Goal: Task Accomplishment & Management: Manage account settings

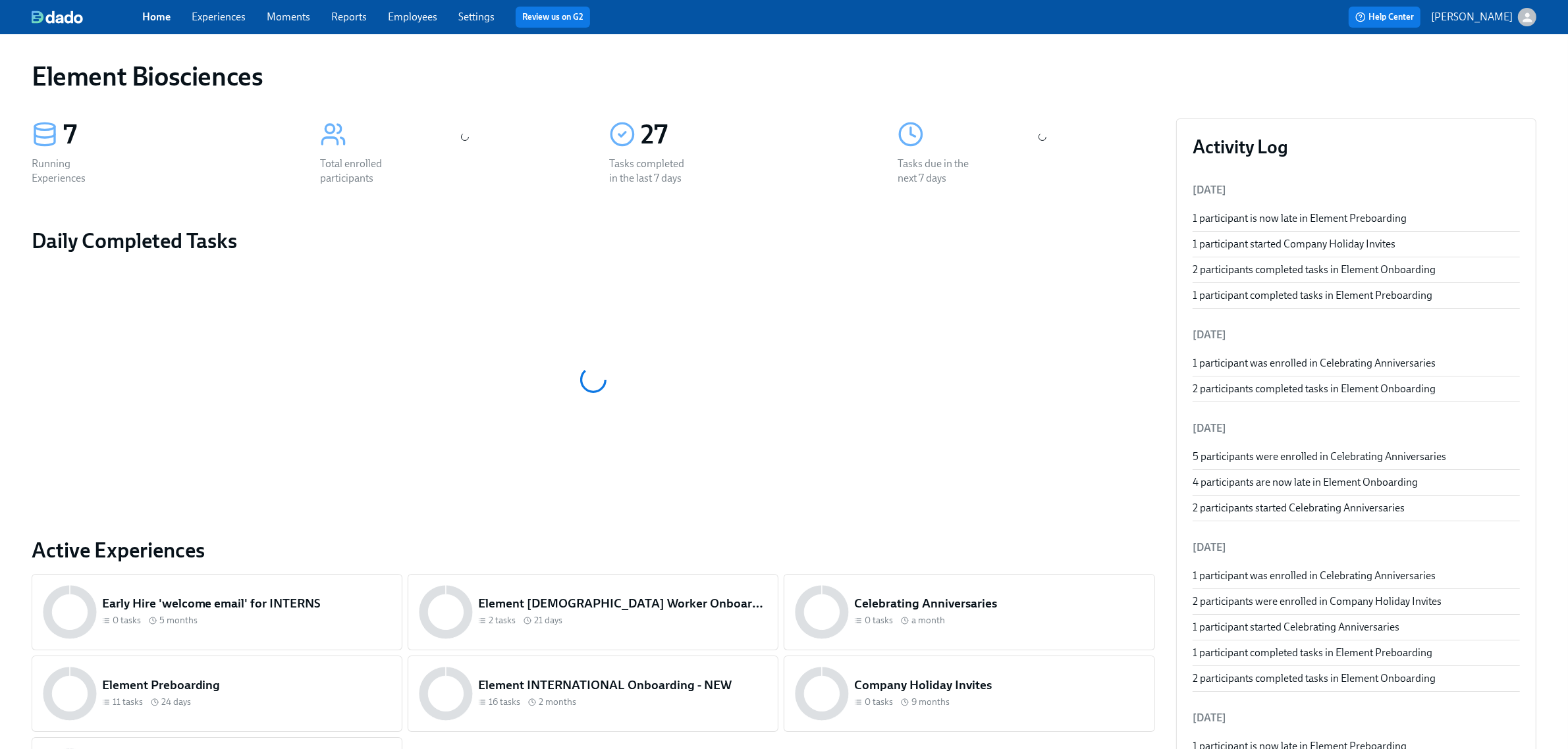
click at [222, 27] on div "Home Experiences Moments Reports Employees Settings Review us on G2" at bounding box center [490, 17] width 697 height 21
click at [222, 25] on div "Home Experiences Moments Reports Employees Settings Review us on G2" at bounding box center [490, 17] width 697 height 21
click at [228, 23] on span "Experiences" at bounding box center [218, 17] width 54 height 15
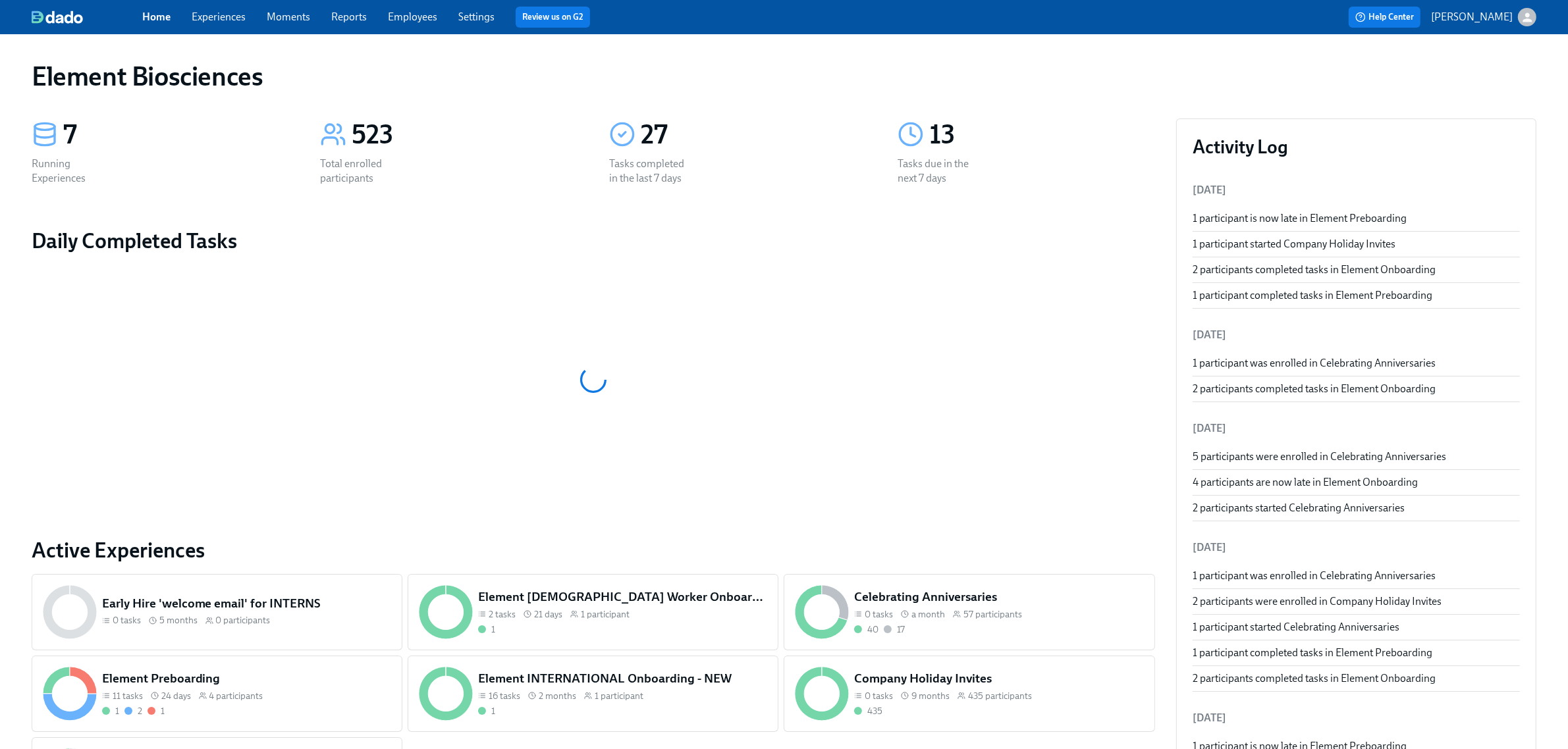
click at [211, 21] on link "Experiences" at bounding box center [218, 16] width 54 height 13
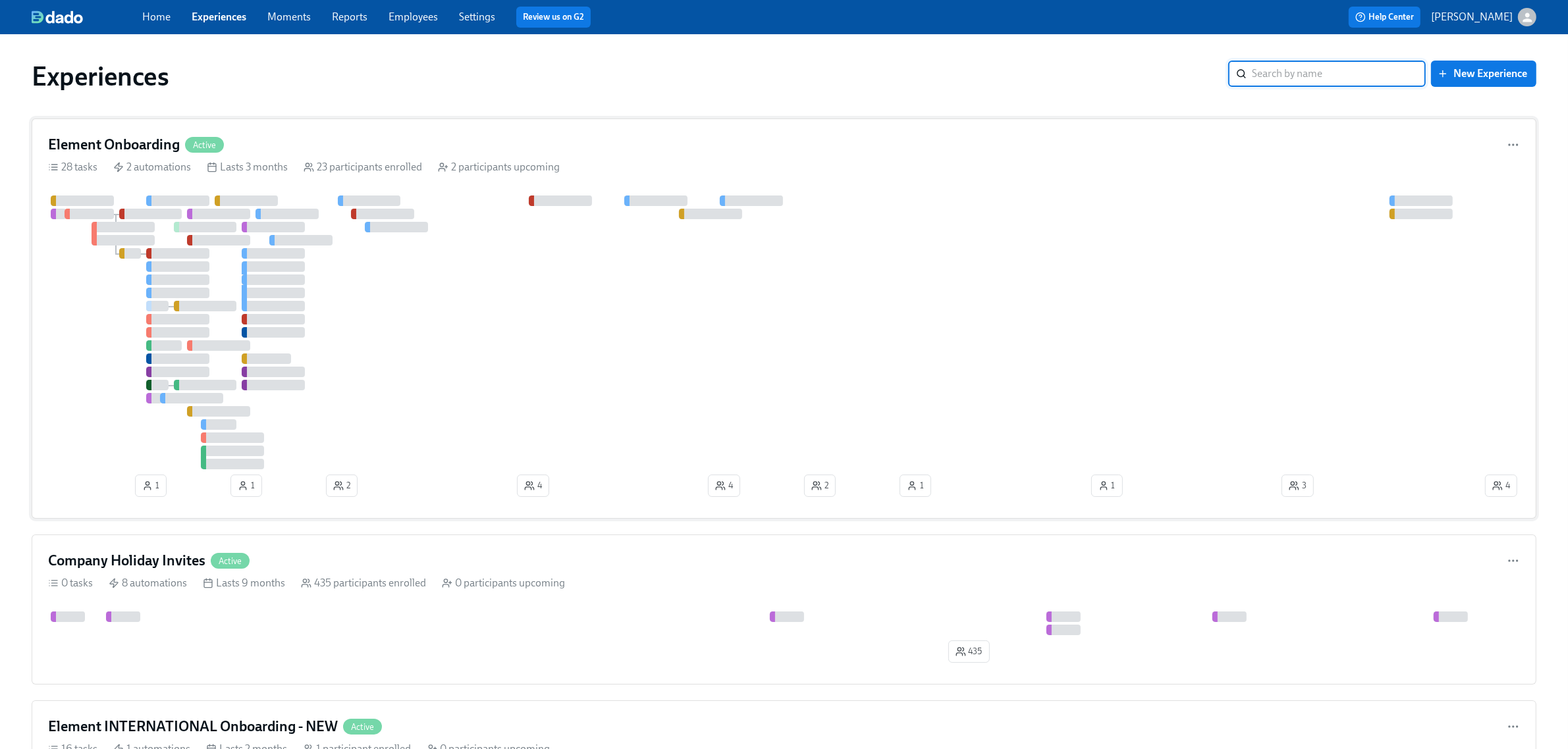
click at [405, 133] on div "Element Onboarding Active 28 tasks 2 automations Lasts 3 months 23 participants…" at bounding box center [784, 319] width 1505 height 400
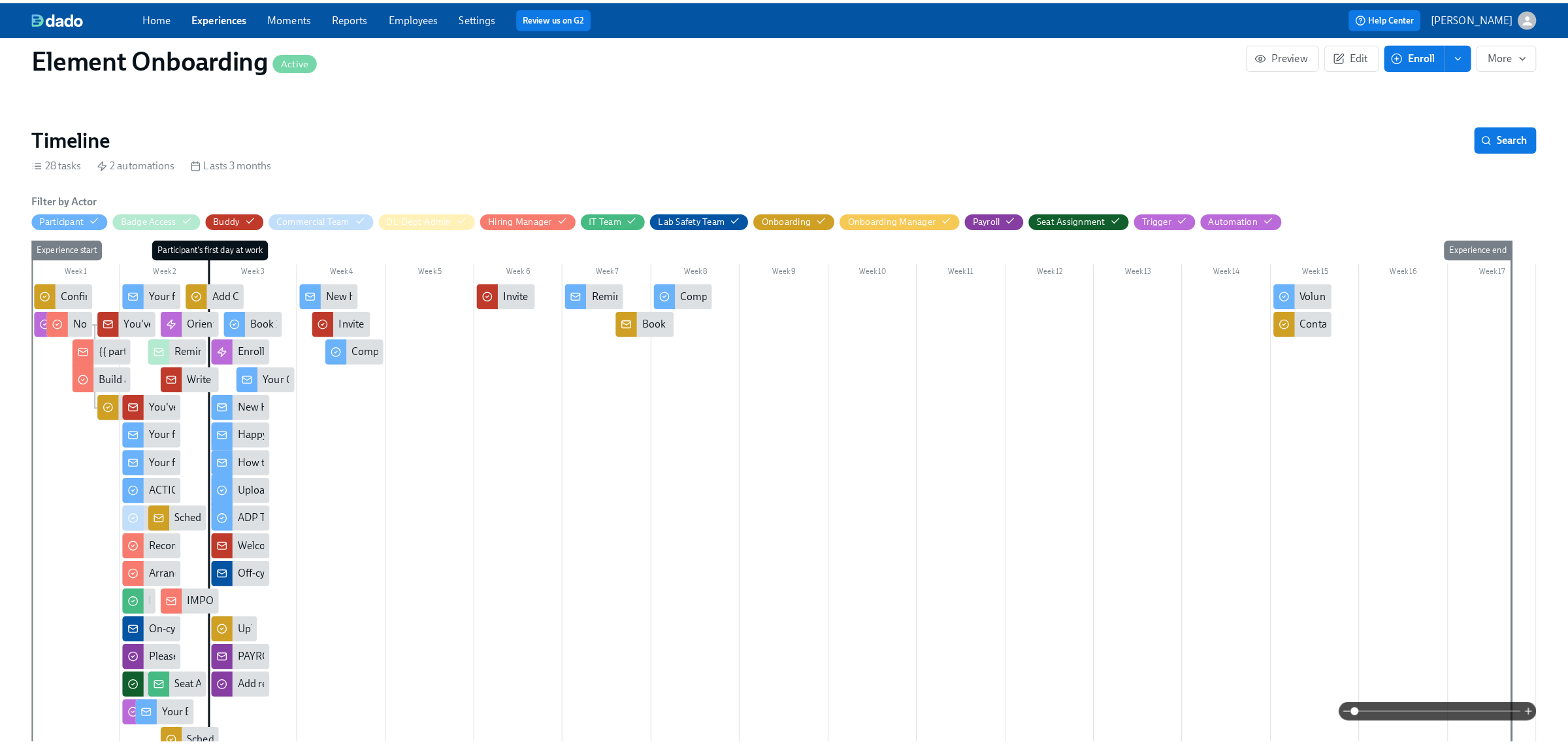
scroll to position [163, 0]
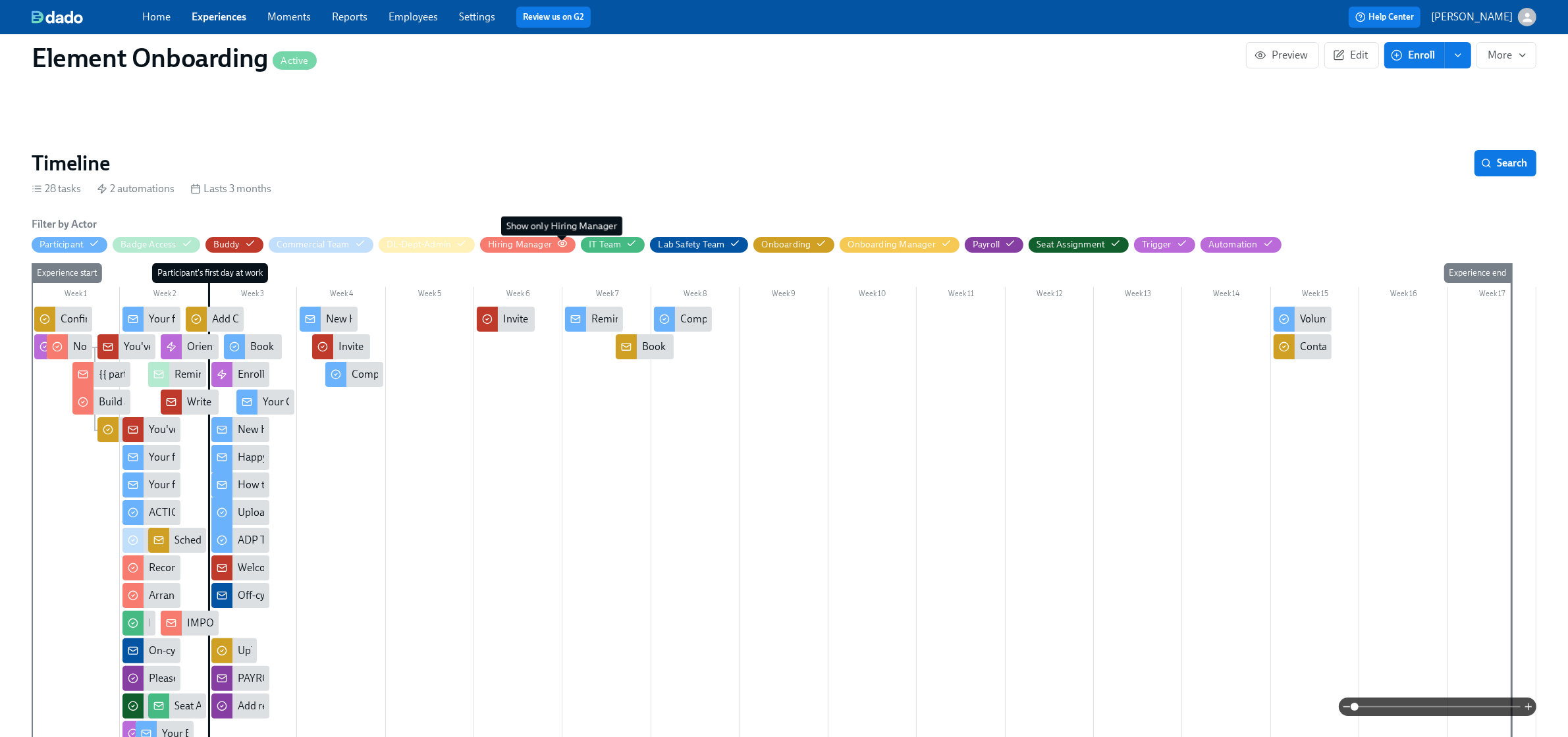
click at [565, 241] on icon "button" at bounding box center [562, 243] width 9 height 6
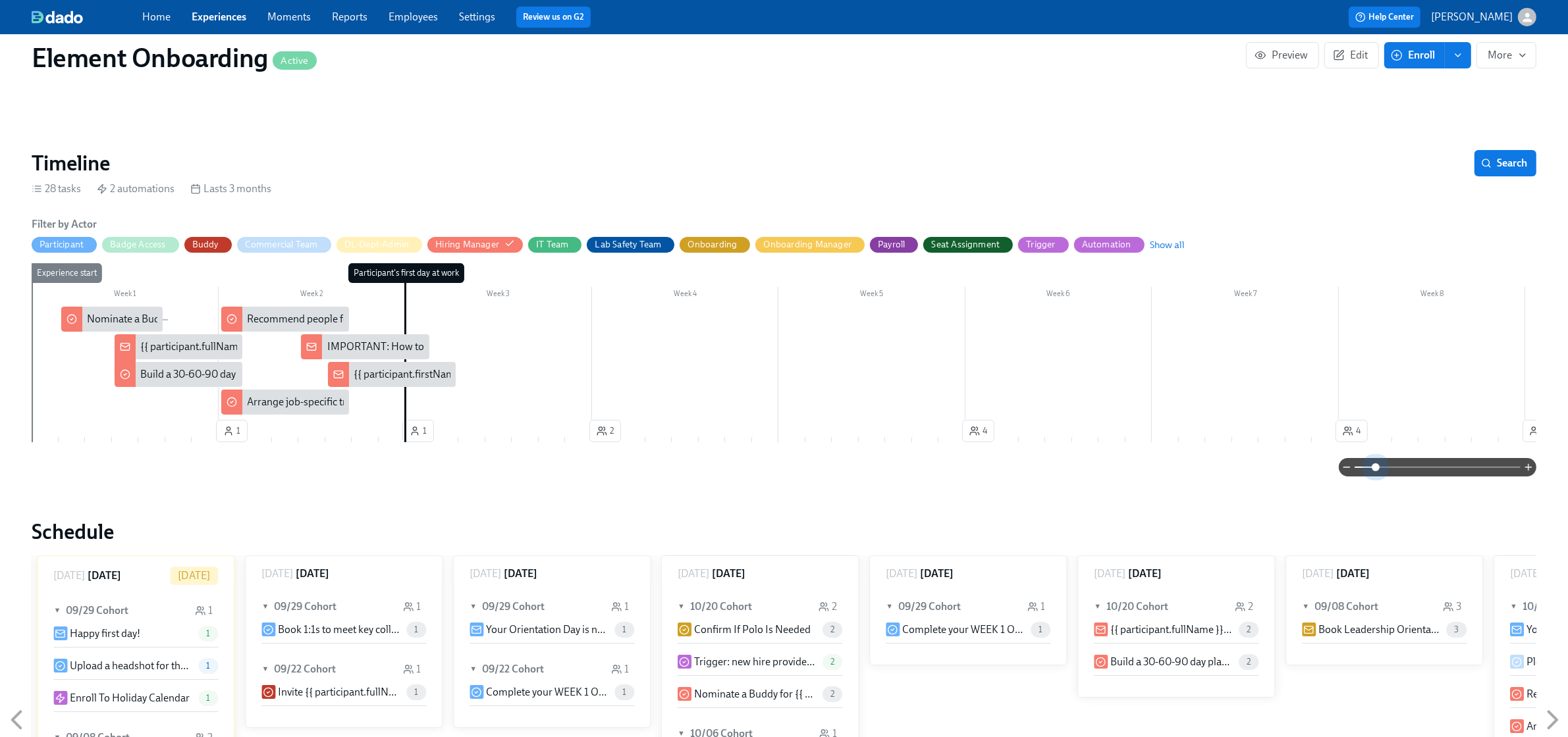
click at [1376, 467] on span at bounding box center [1437, 468] width 166 height 19
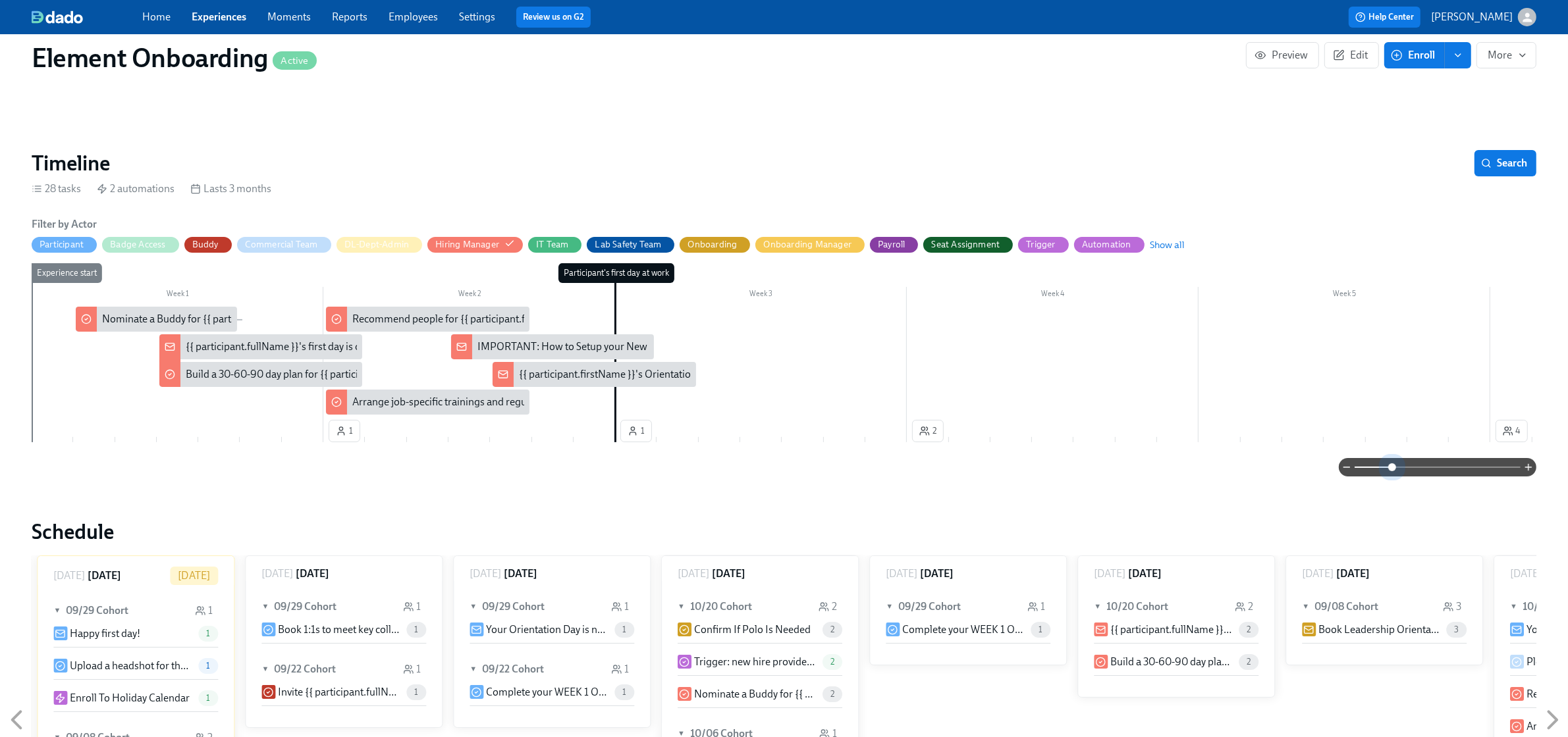
click at [1391, 470] on span at bounding box center [1437, 468] width 166 height 19
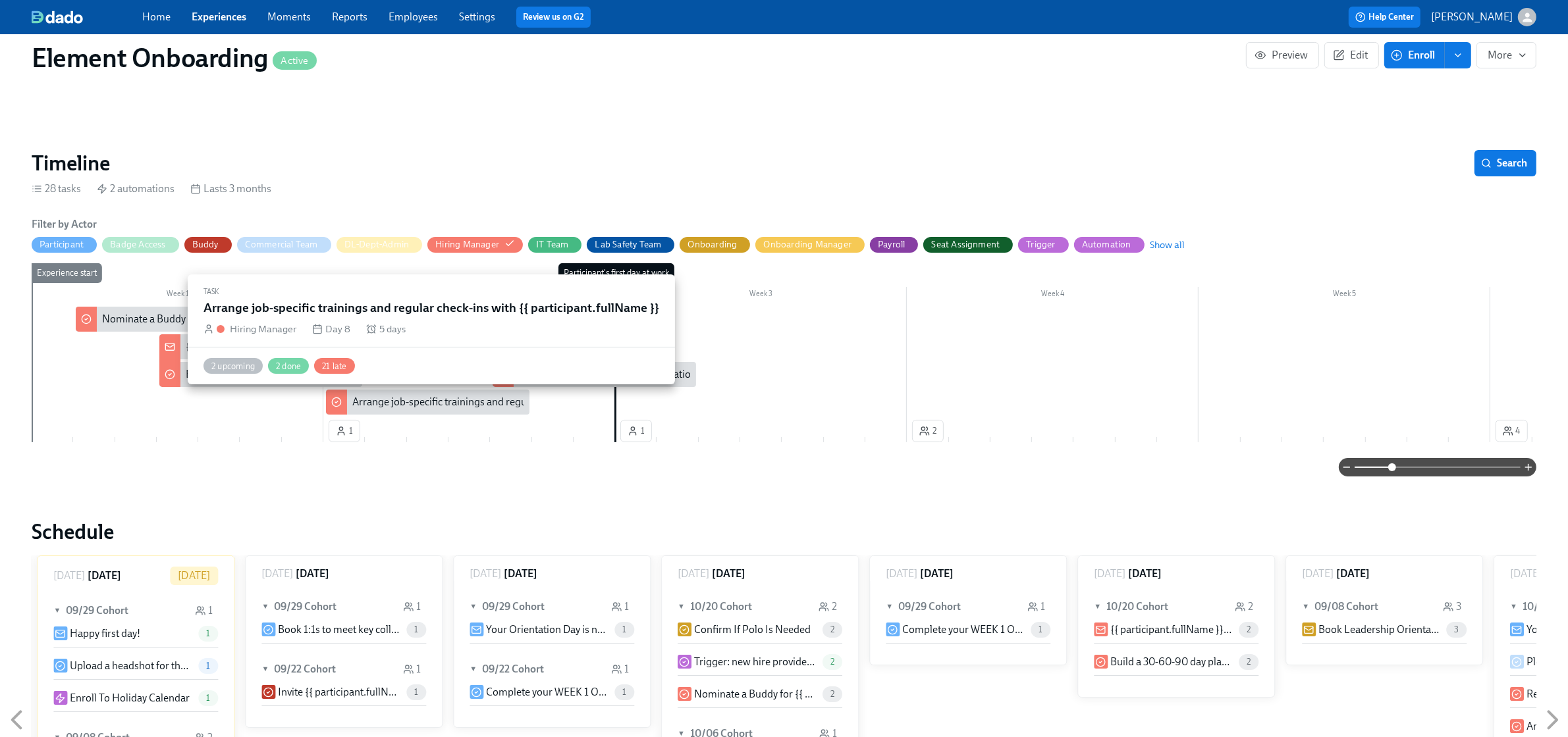
click at [413, 403] on div "Arrange job-specific trainings and regular check-ins with {{ participant.fullNa…" at bounding box center [535, 402] width 367 height 15
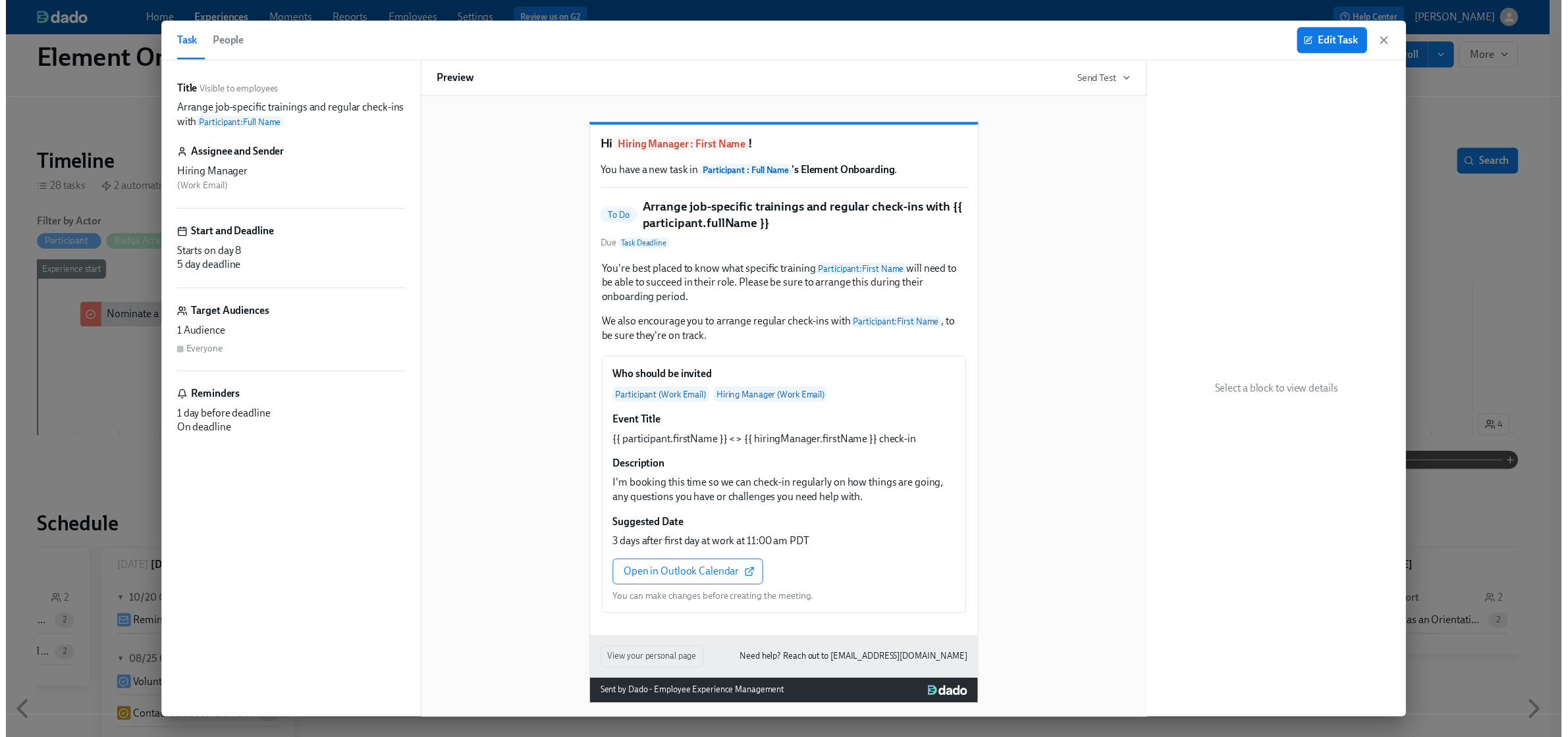
scroll to position [0, 19707]
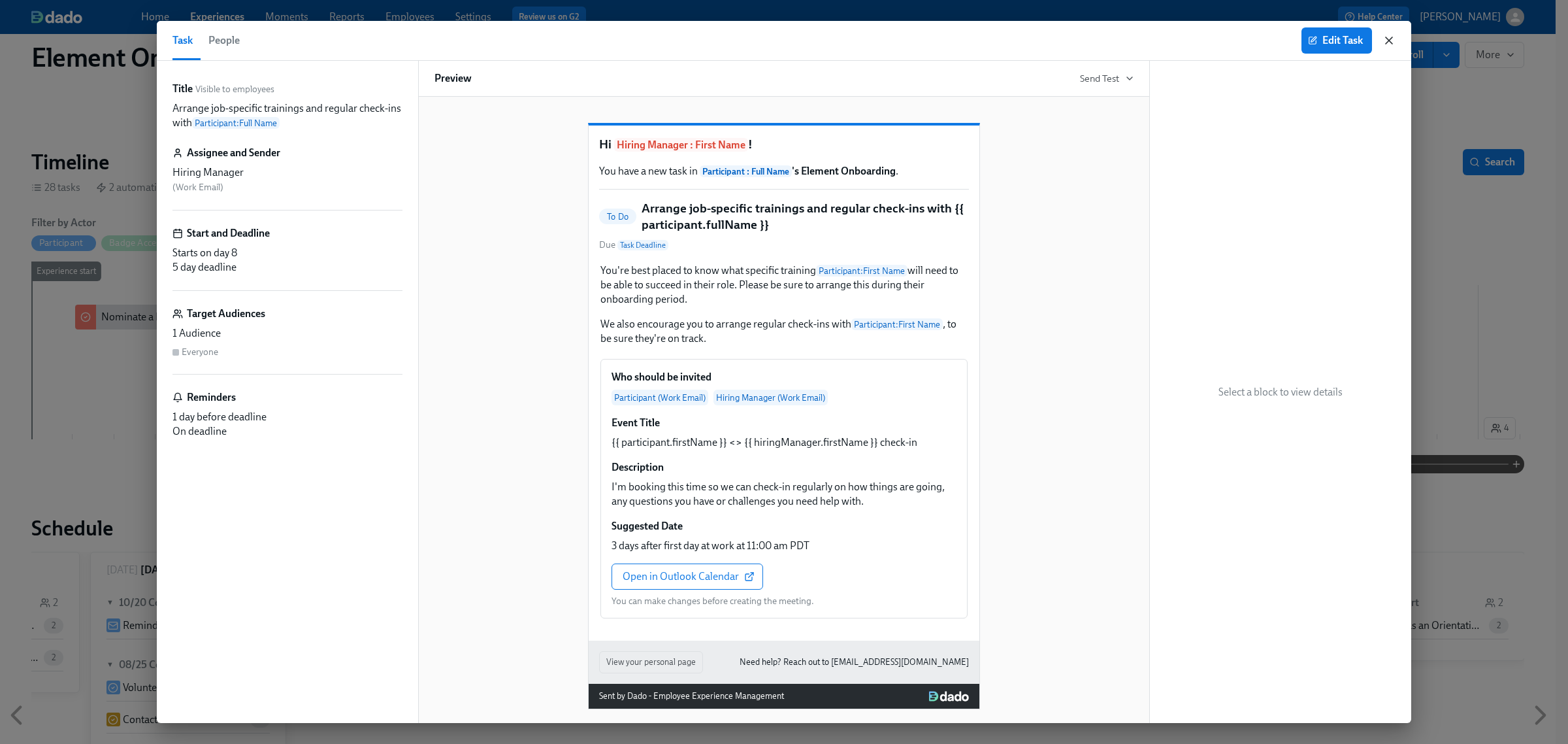
click at [1383, 41] on icon "button" at bounding box center [1389, 40] width 13 height 13
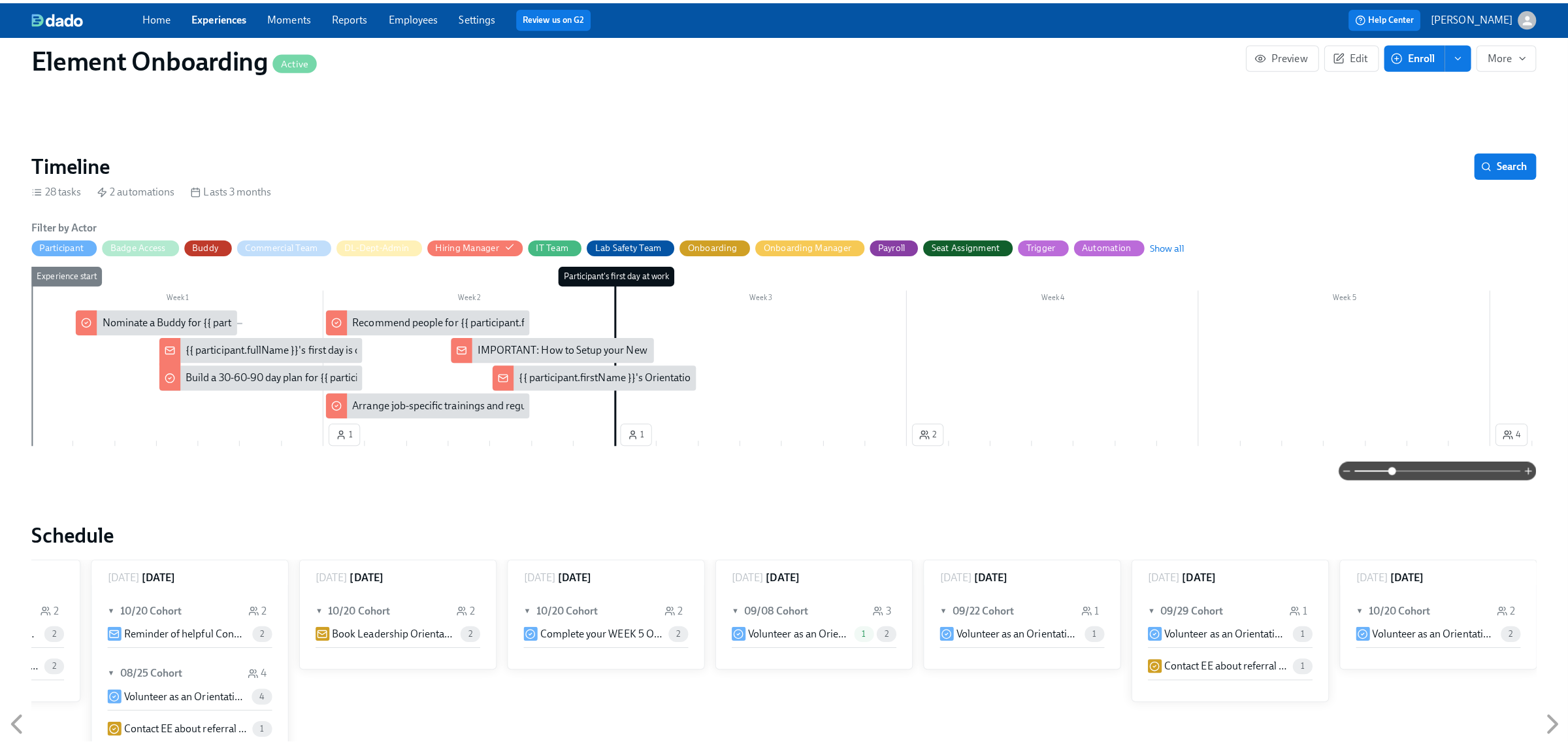
scroll to position [0, 19544]
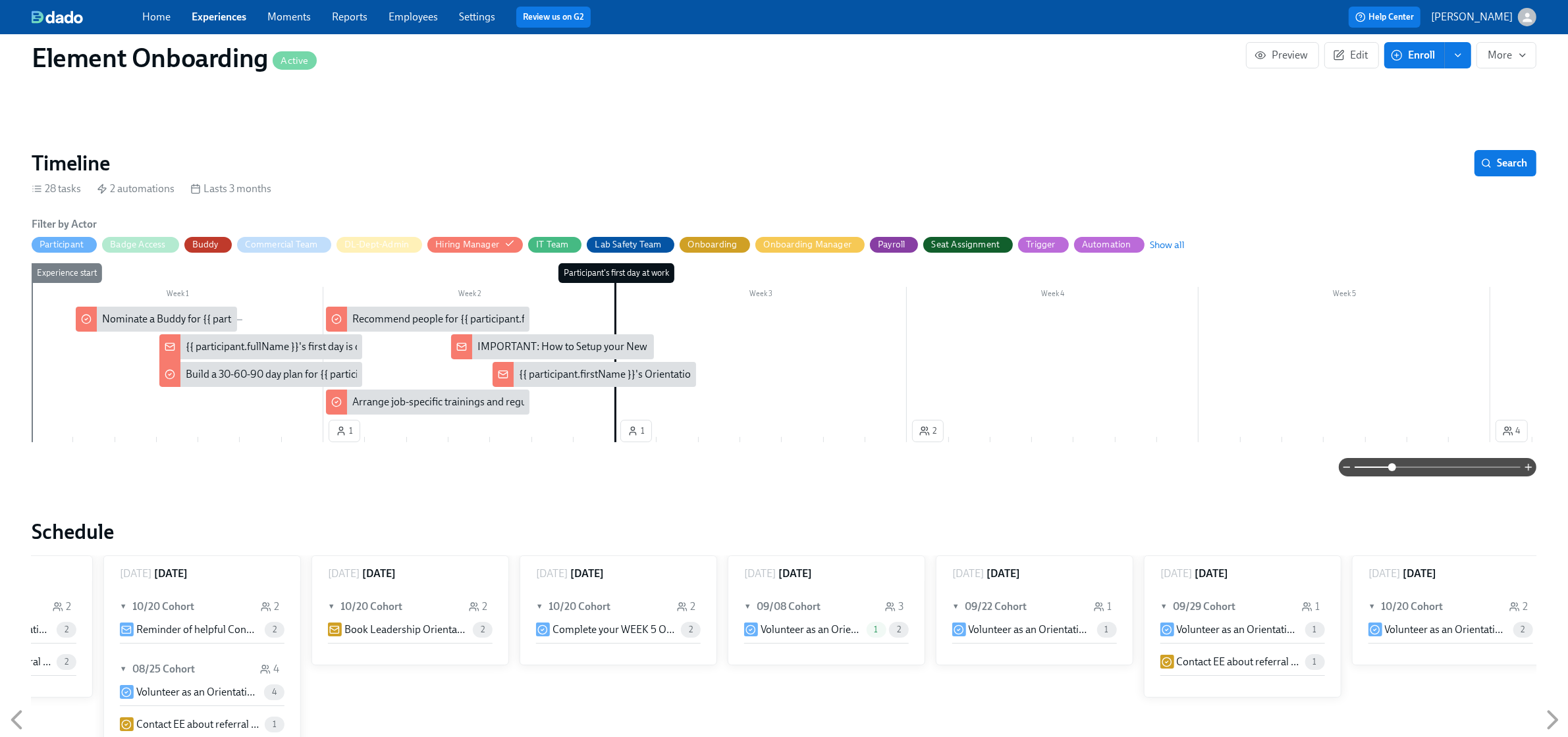
click at [586, 349] on div "IMPORTANT: How to Setup your New Hires Laptop" at bounding box center [592, 346] width 230 height 15
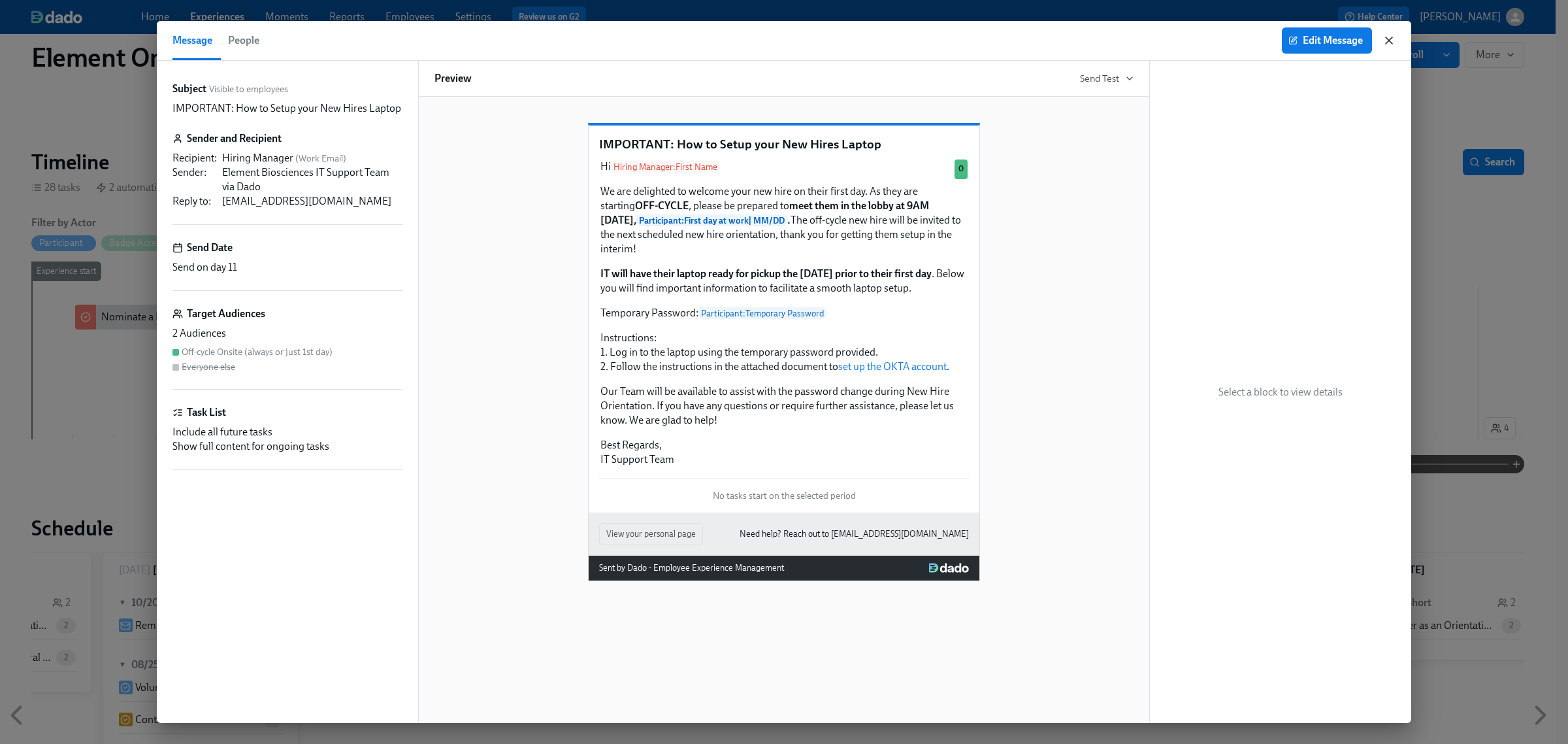
click at [1393, 38] on icon "button" at bounding box center [1389, 40] width 13 height 13
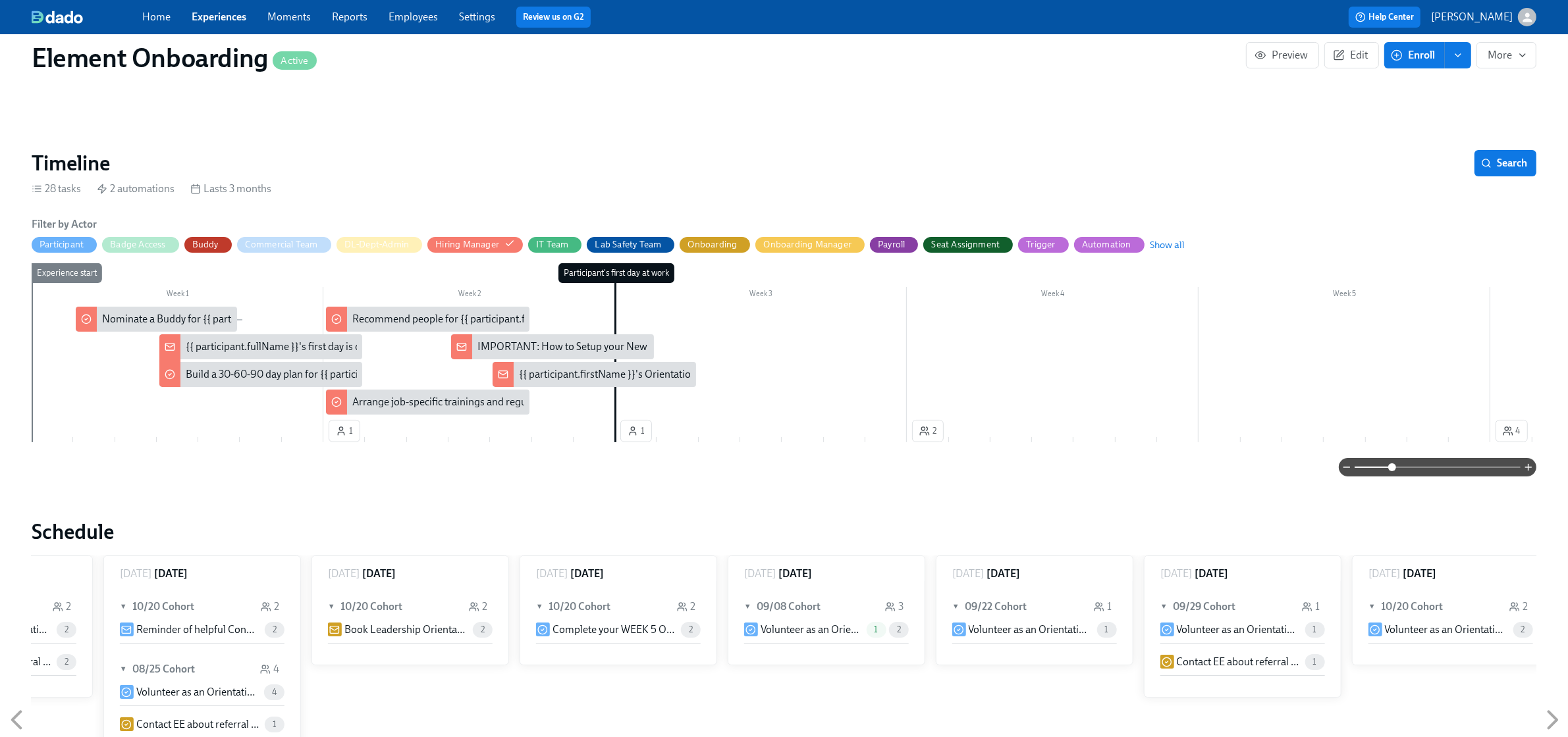
click at [662, 373] on div "{{ participant.firstName }}'s Orientation & Desk Assignment" at bounding box center [653, 374] width 268 height 15
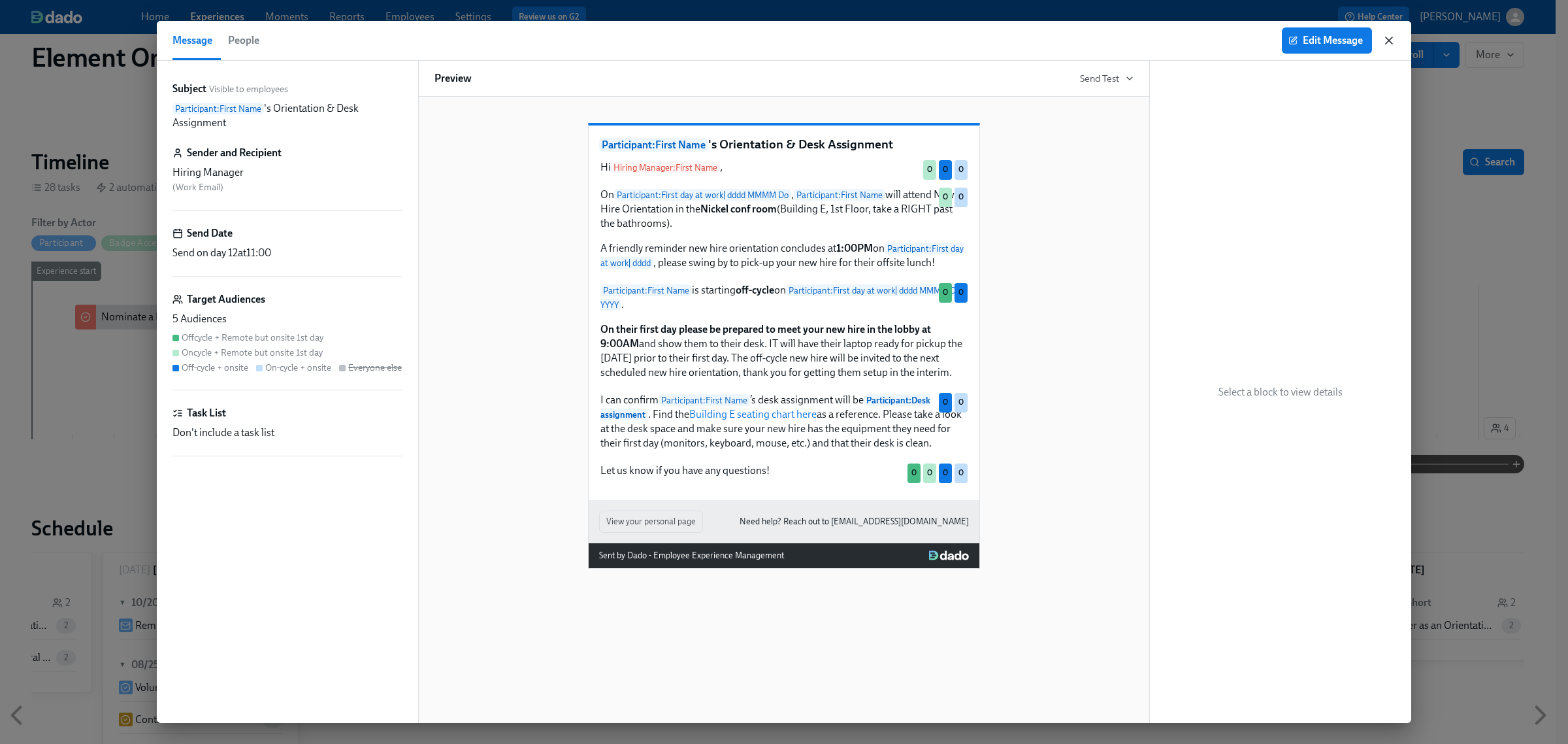
click at [1387, 39] on icon "button" at bounding box center [1390, 41] width 7 height 7
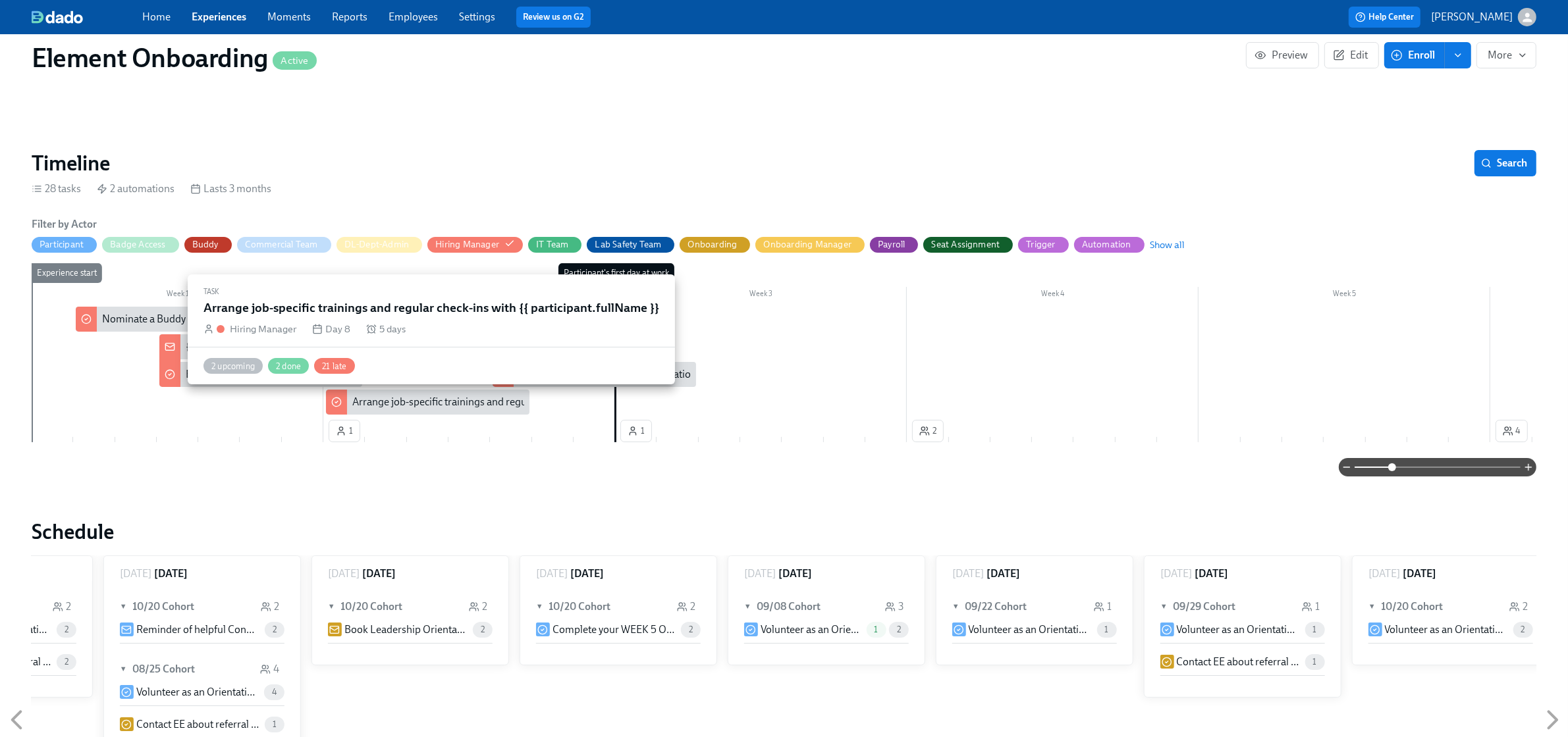
click at [478, 405] on div "Arrange job-specific trainings and regular check-ins with {{ participant.fullNa…" at bounding box center [535, 402] width 367 height 15
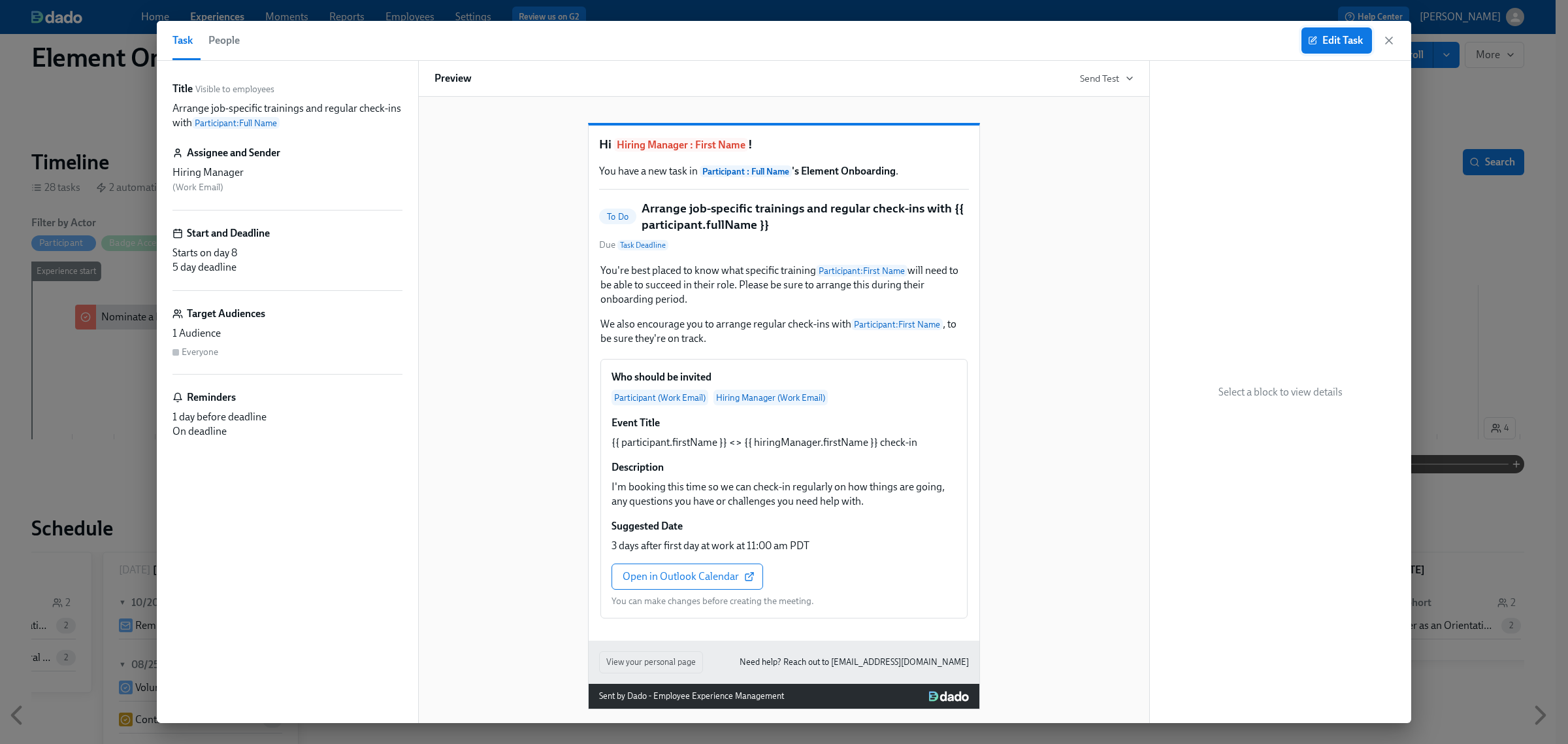
click at [1324, 41] on span "Edit Task" at bounding box center [1337, 40] width 53 height 13
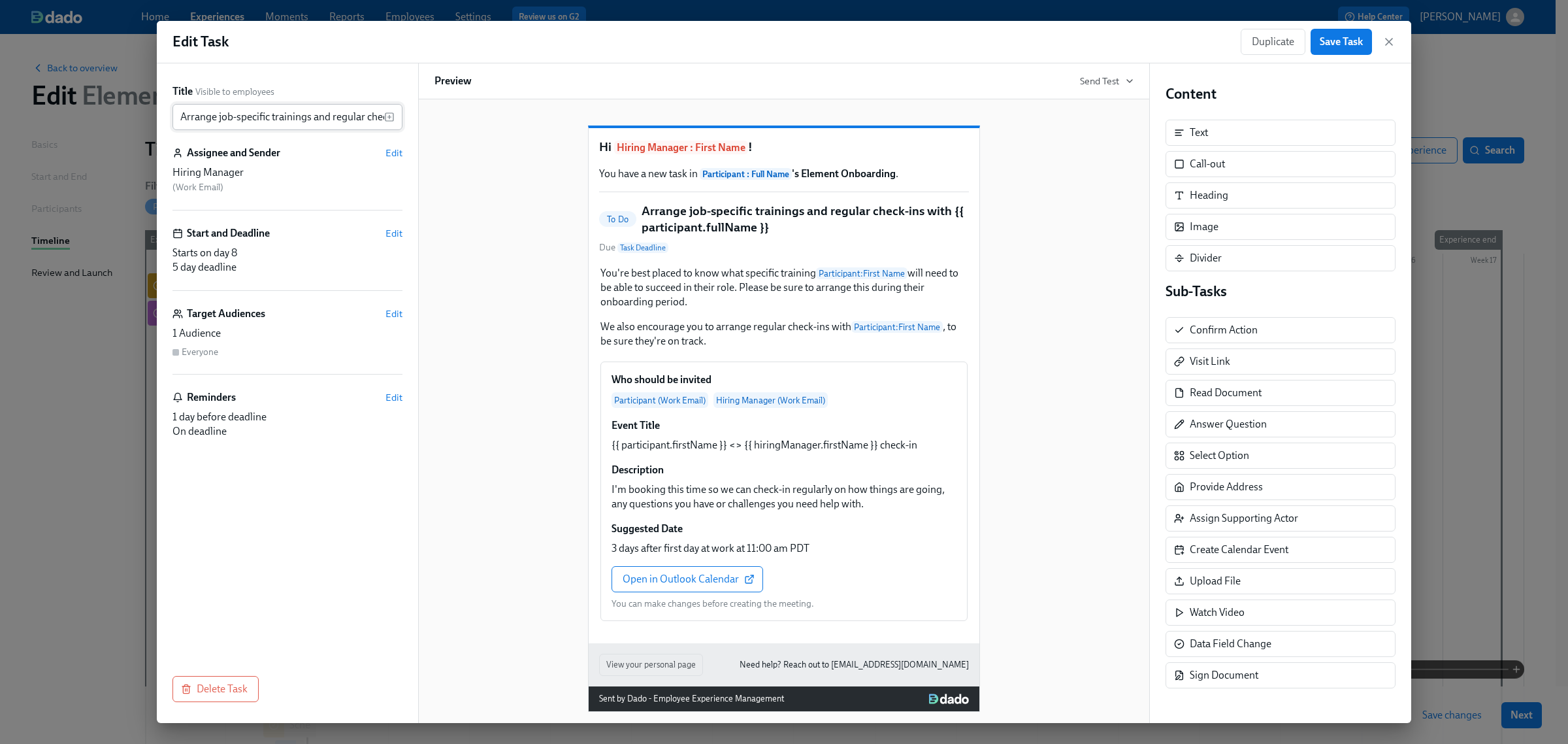
click at [208, 116] on input "Arrange job-specific trainings and regular check-ins with {{ participant.fullNa…" at bounding box center [278, 116] width 211 height 26
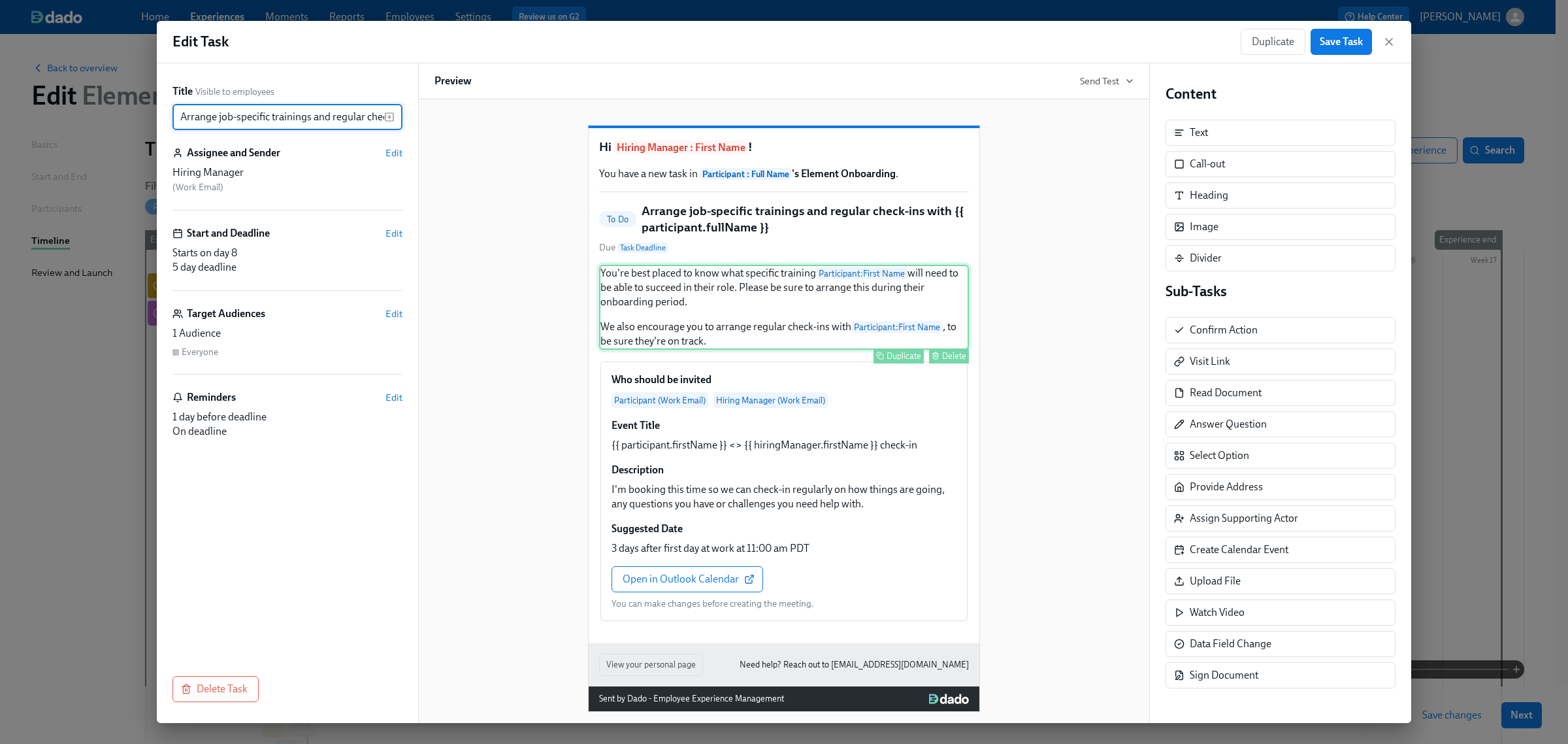
click at [639, 307] on div "You're best placed to know what specific training Participant : First Name will…" at bounding box center [784, 307] width 370 height 85
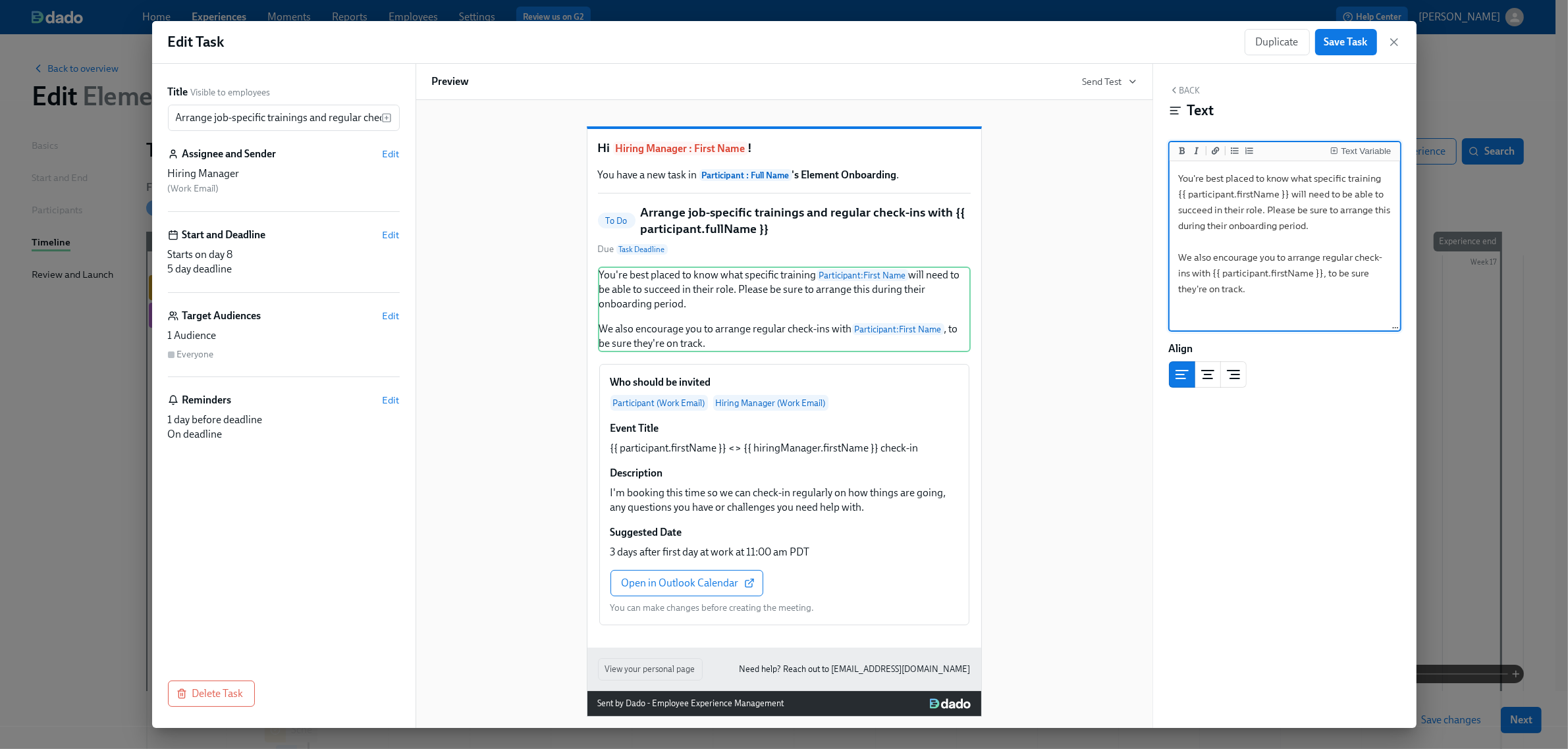
click at [1319, 219] on textarea "You're best placed to know what specific training {{ participant.firstName }} w…" at bounding box center [1284, 246] width 225 height 165
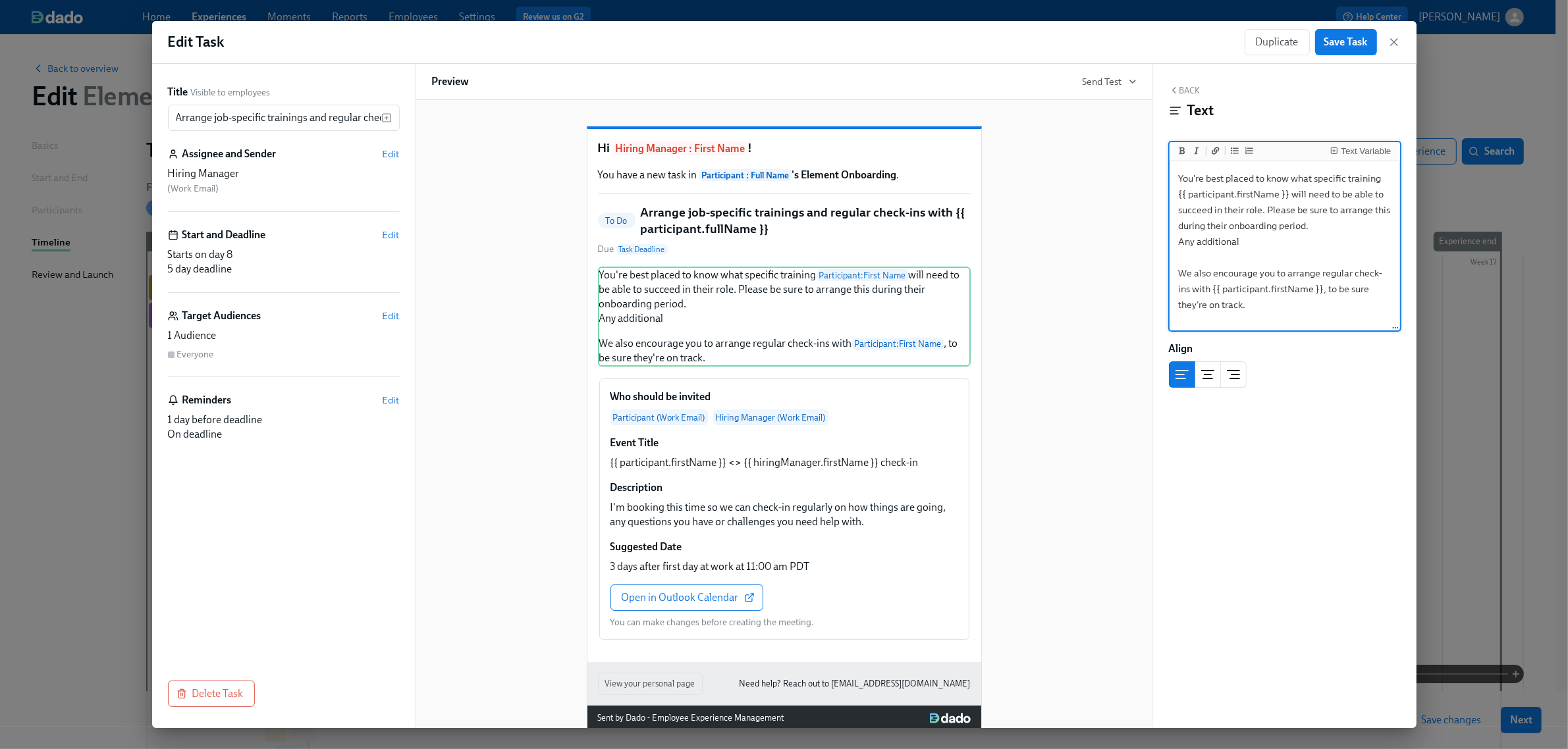
type textarea "You're best placed to know what specific training {{ participant.firstName }} w…"
click at [1397, 44] on icon "button" at bounding box center [1393, 42] width 13 height 13
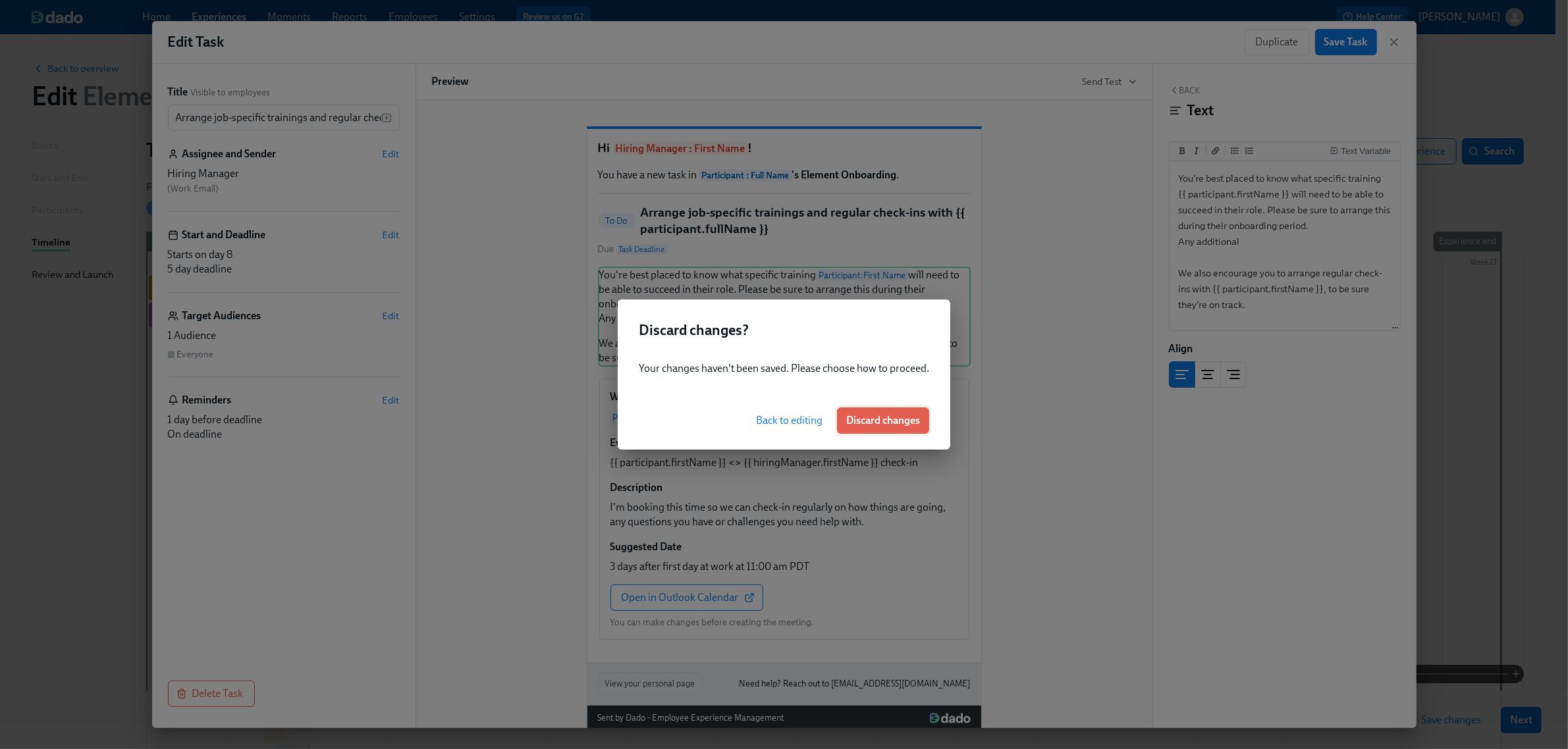
click at [865, 413] on button "Discard changes" at bounding box center [883, 420] width 92 height 27
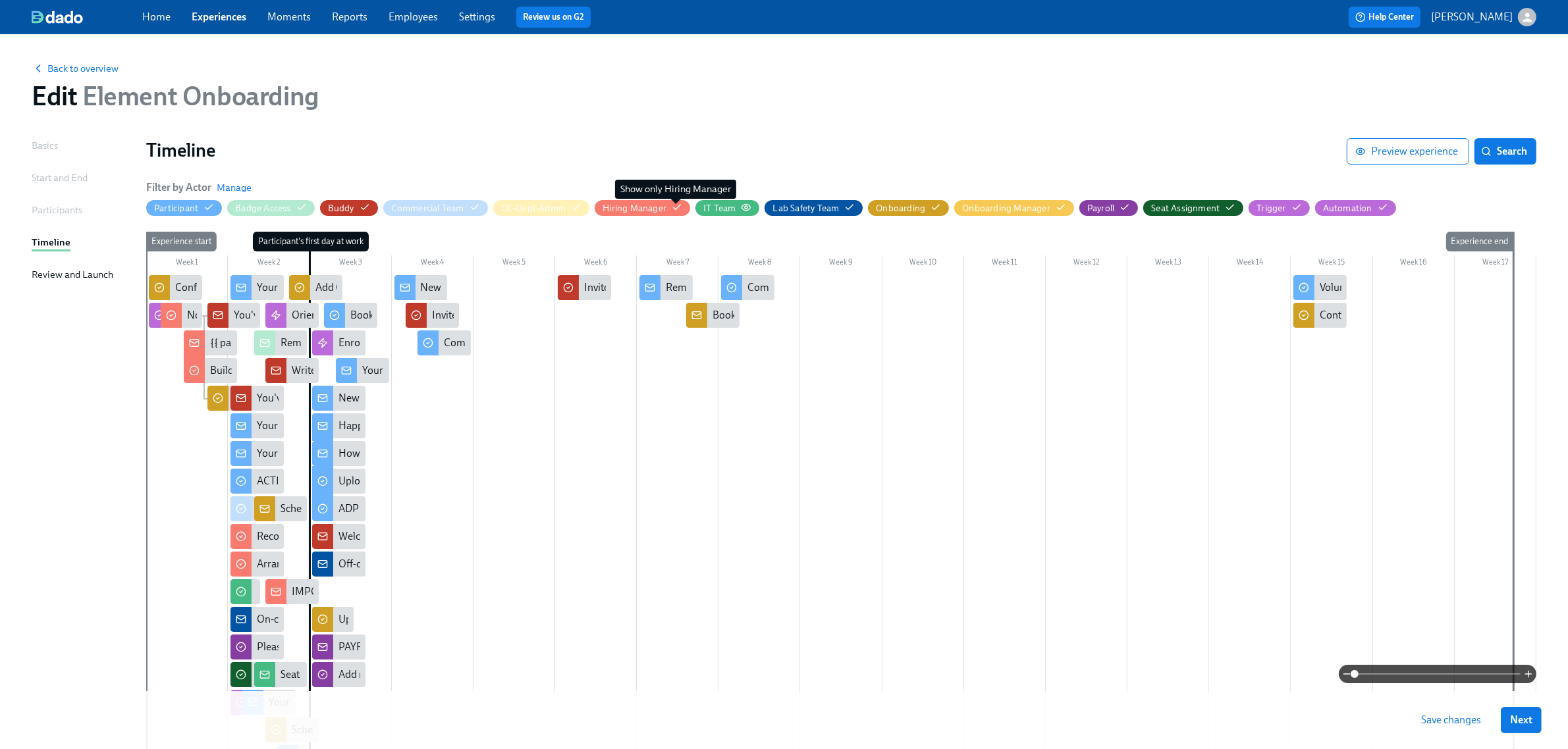
click at [0, 0] on icon "button" at bounding box center [0, 0] width 0 height 0
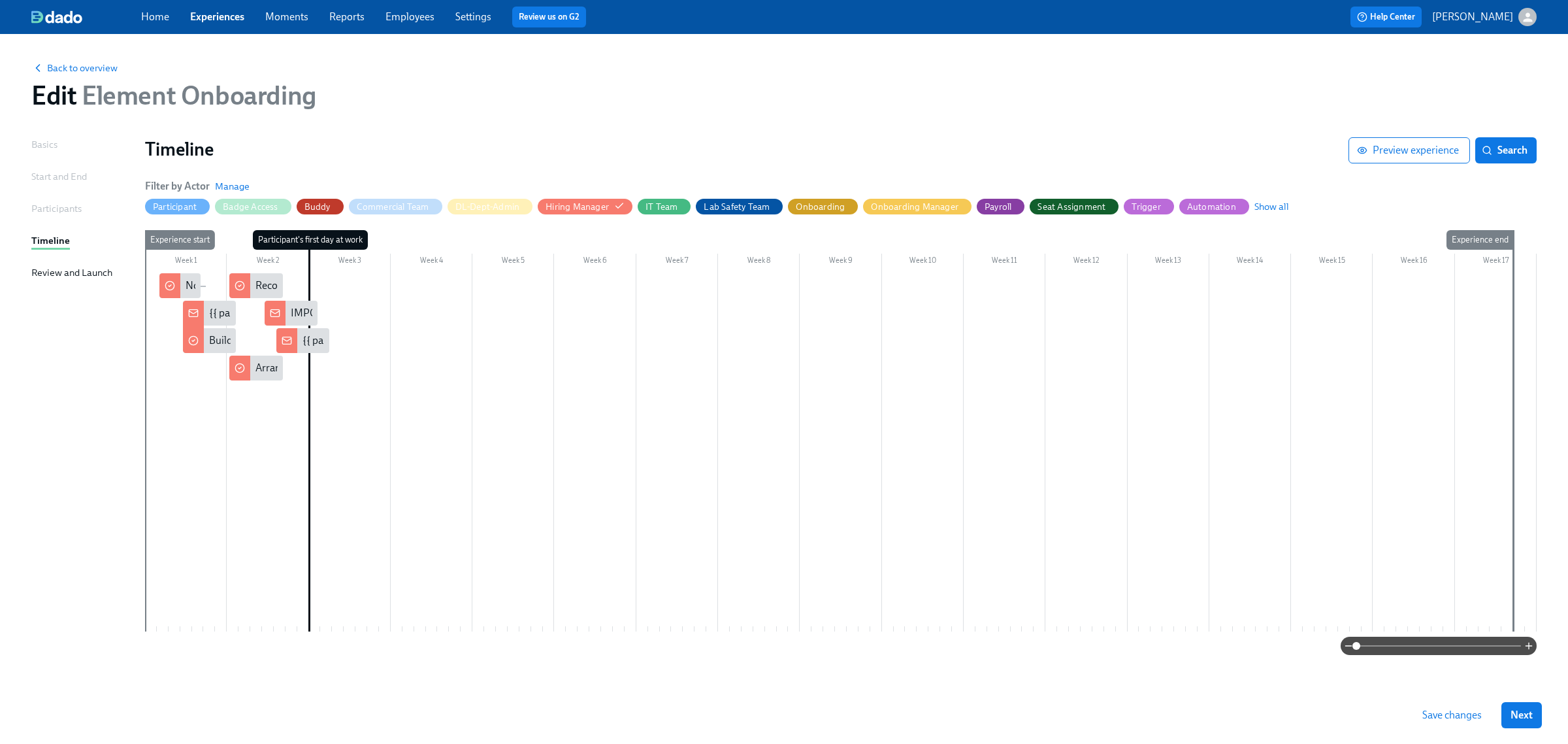
click at [1406, 640] on span at bounding box center [1439, 646] width 165 height 19
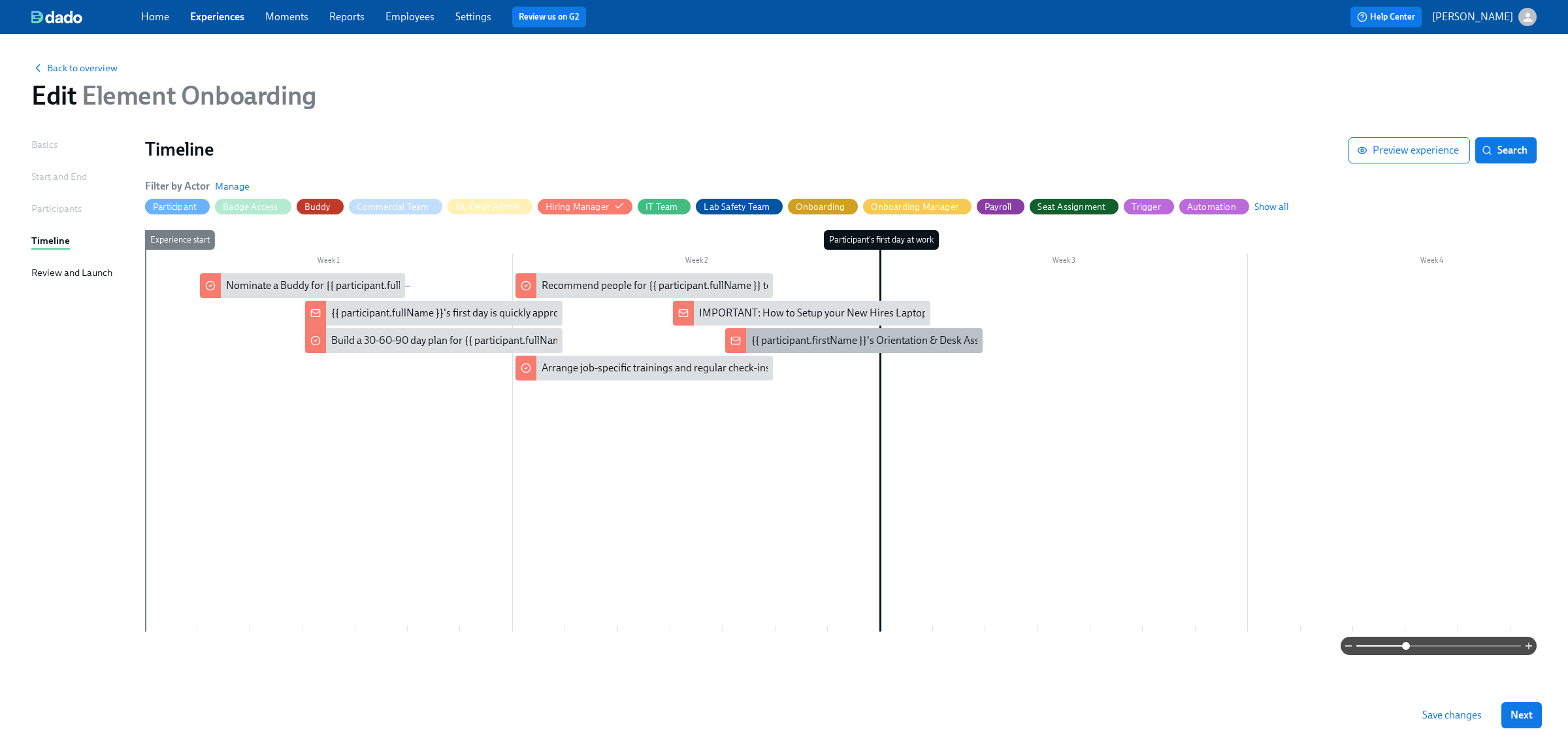
click at [885, 342] on div "{{ participant.firstName }}'s Orientation & Desk Assignment" at bounding box center [884, 341] width 266 height 14
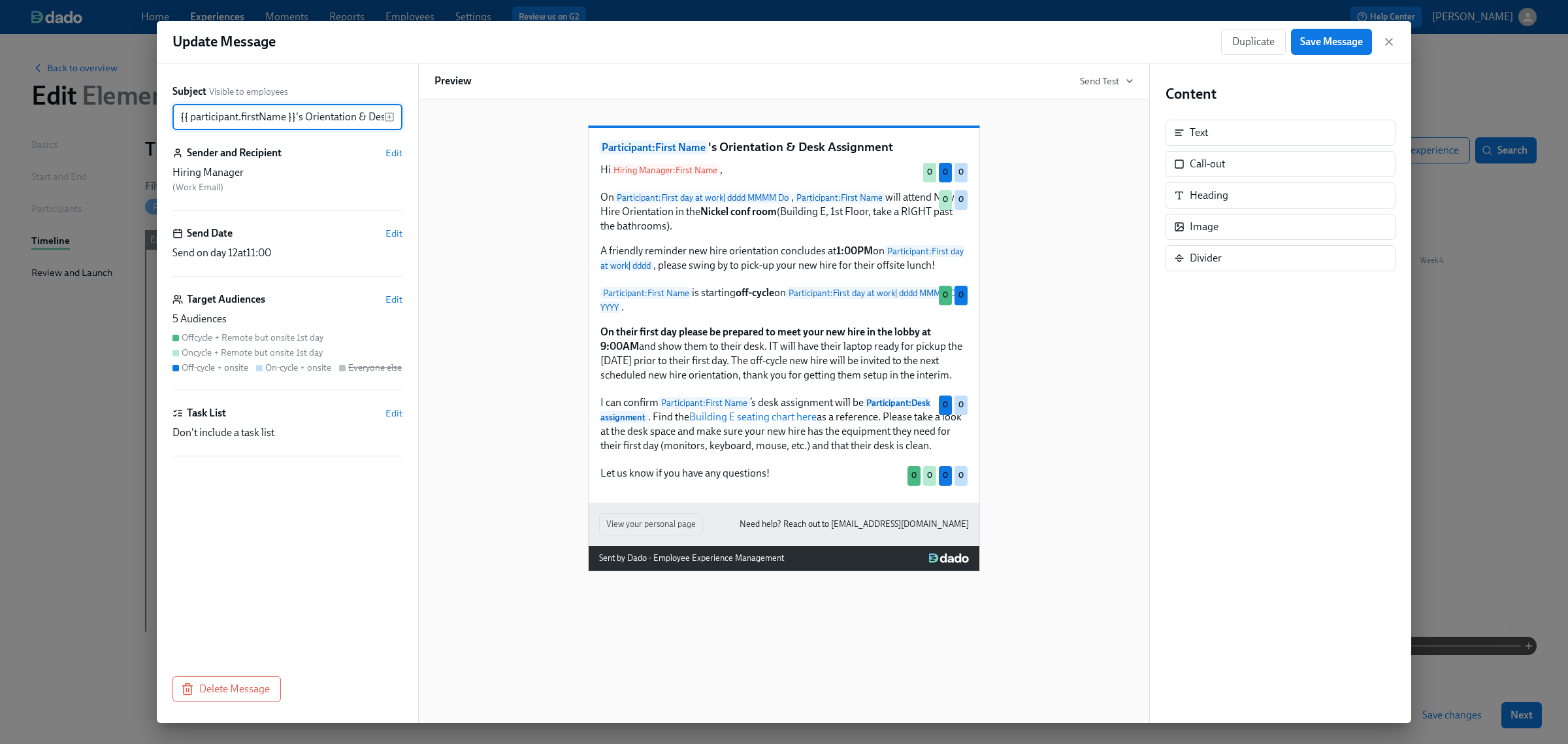
scroll to position [0, 62]
click at [1389, 36] on icon "button" at bounding box center [1389, 42] width 13 height 13
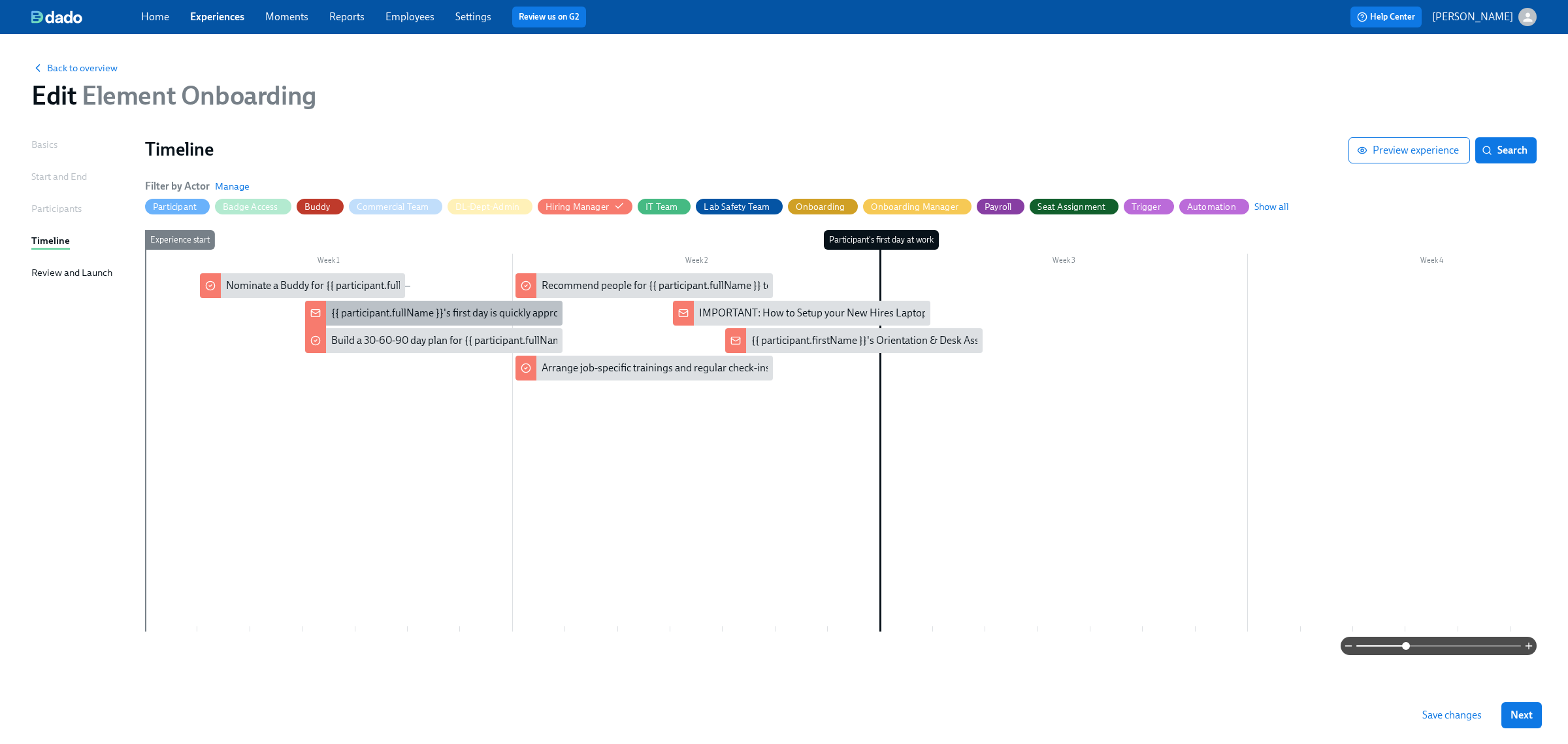
click at [443, 308] on div "{{ participant.fullName }}'s first day is quickly approaching!" at bounding box center [462, 313] width 261 height 14
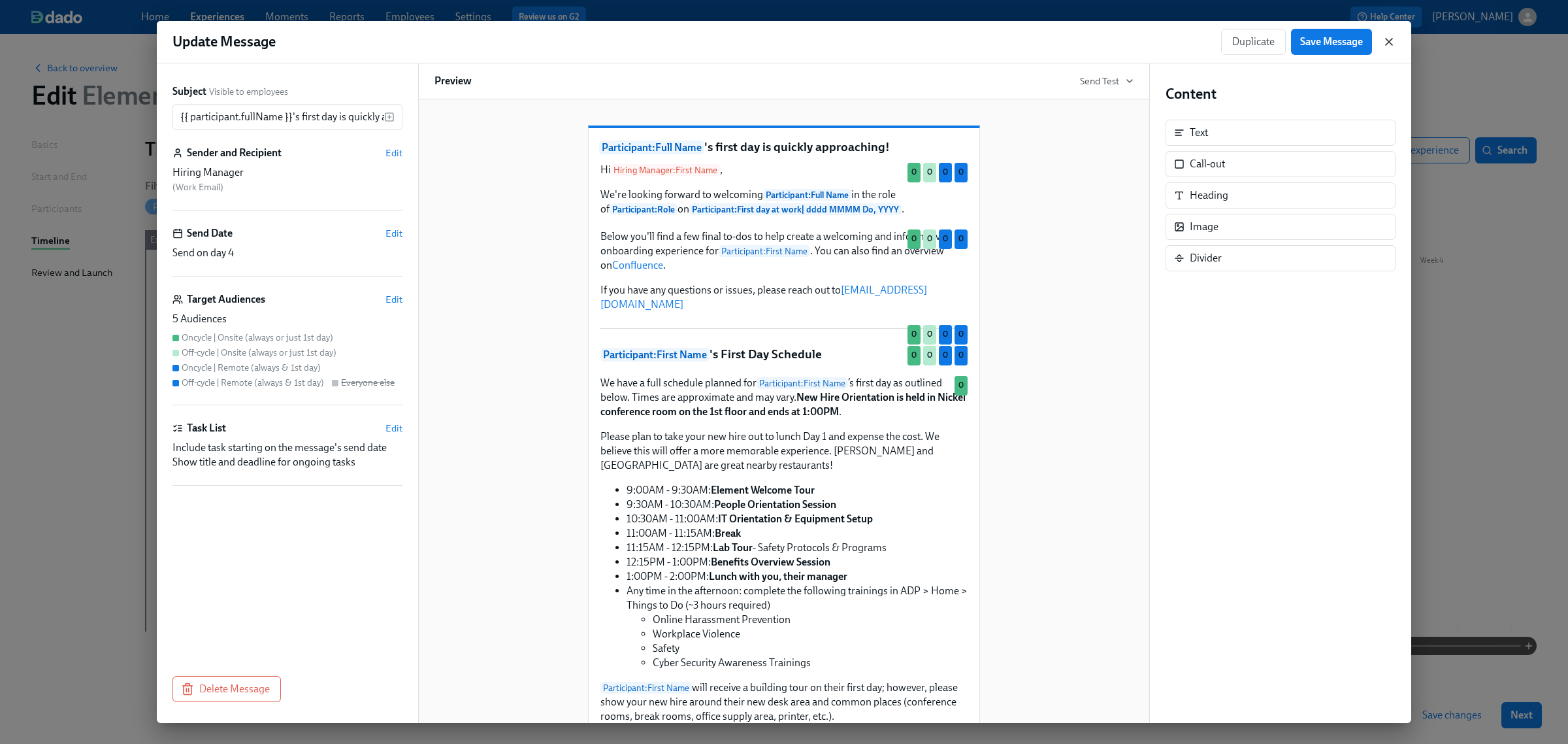
click at [1385, 43] on icon "button" at bounding box center [1389, 42] width 13 height 13
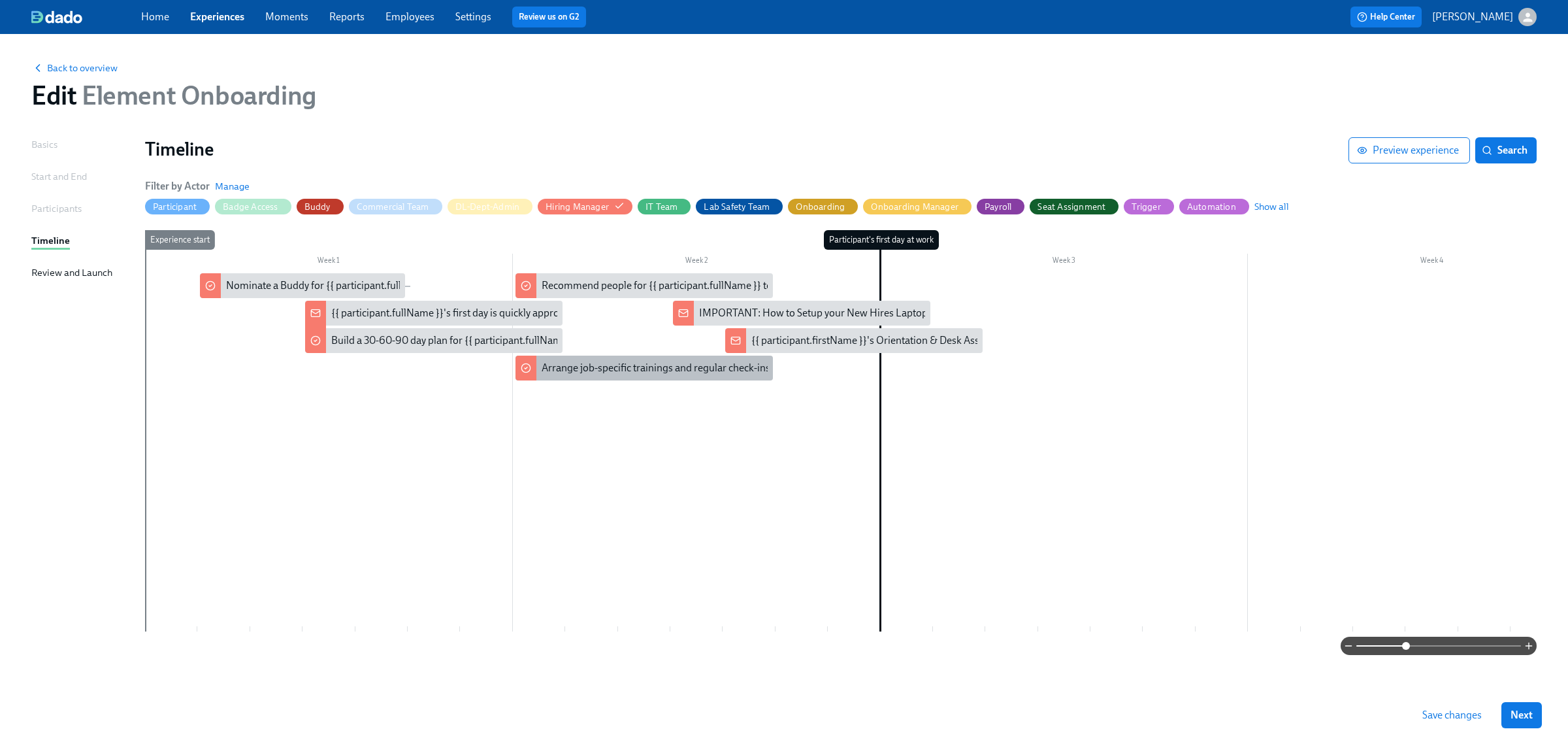
click at [674, 366] on div "Arrange job-specific trainings and regular check-ins with {{ participant.fullNa…" at bounding box center [723, 368] width 364 height 14
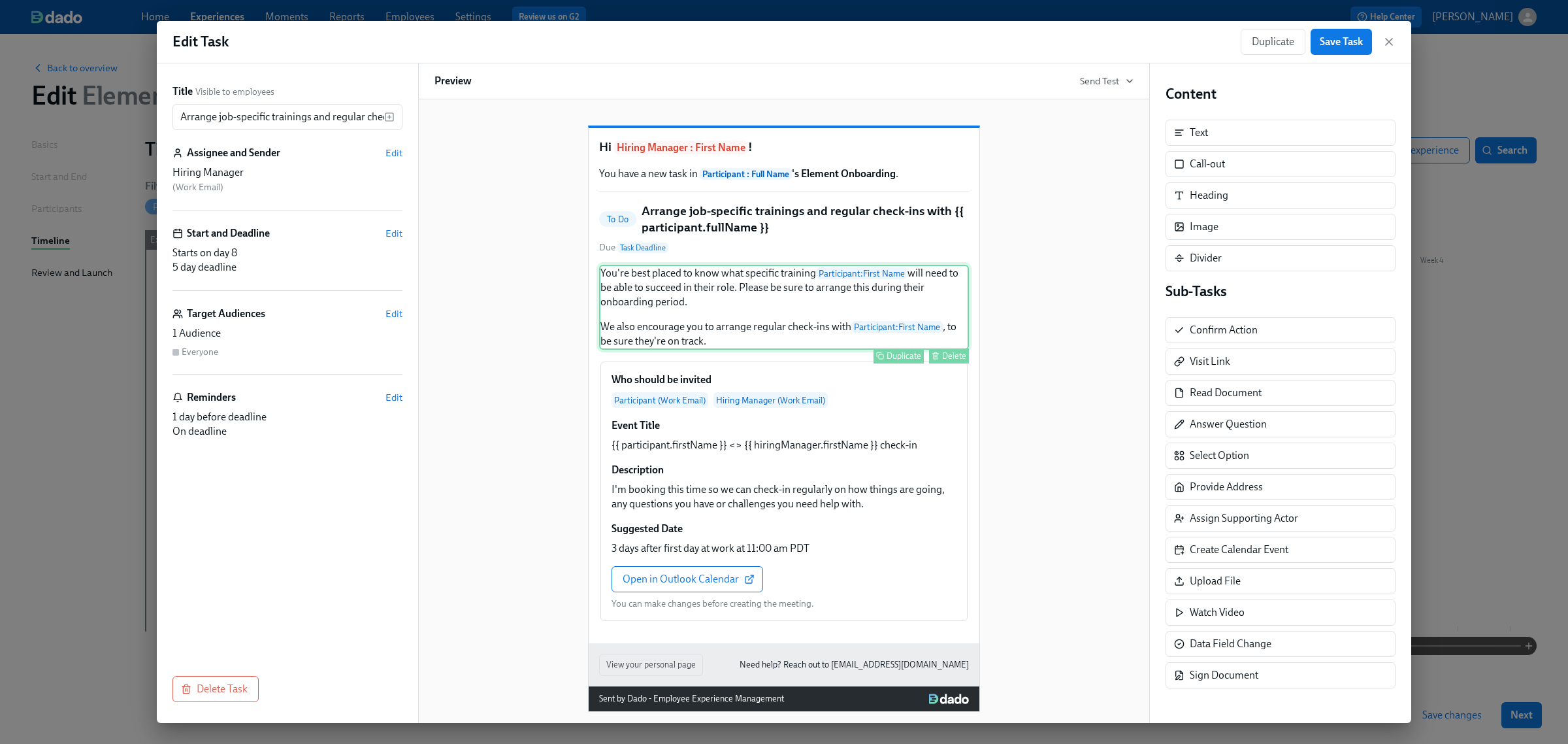
click at [782, 337] on div "You're best placed to know what specific training Participant : First Name will…" at bounding box center [784, 307] width 370 height 85
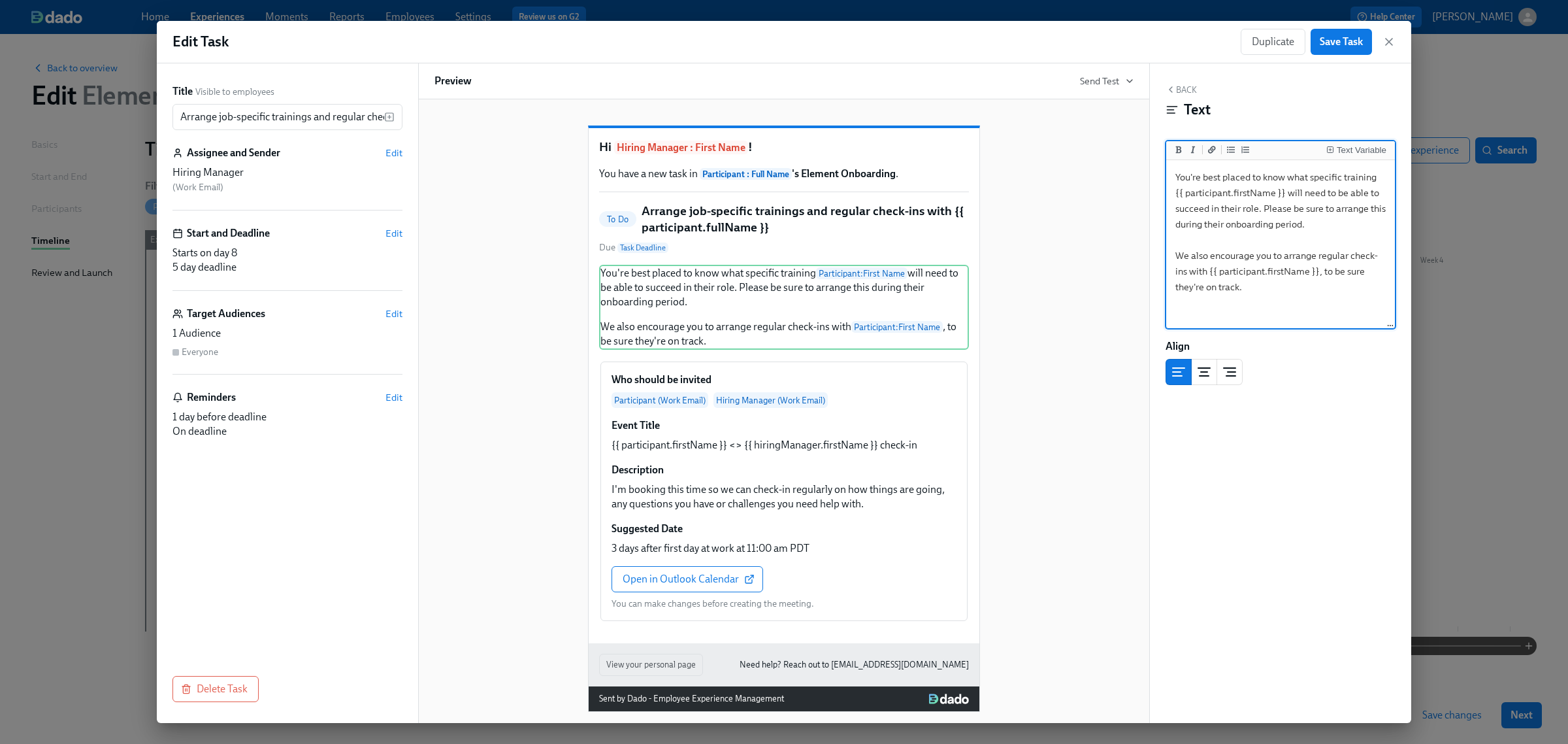
click at [1318, 227] on textarea "You're best placed to know what specific training {{ participant.firstName }} w…" at bounding box center [1280, 245] width 223 height 164
click at [704, 350] on div "You're best placed to know what specific training Participant : First Name will…" at bounding box center [784, 307] width 370 height 85
drag, startPoint x: 1305, startPoint y: 302, endPoint x: 1175, endPoint y: 256, distance: 137.9
click at [1175, 256] on textarea "You're best placed to know what specific training {{ participant.firstName }} w…" at bounding box center [1280, 245] width 223 height 164
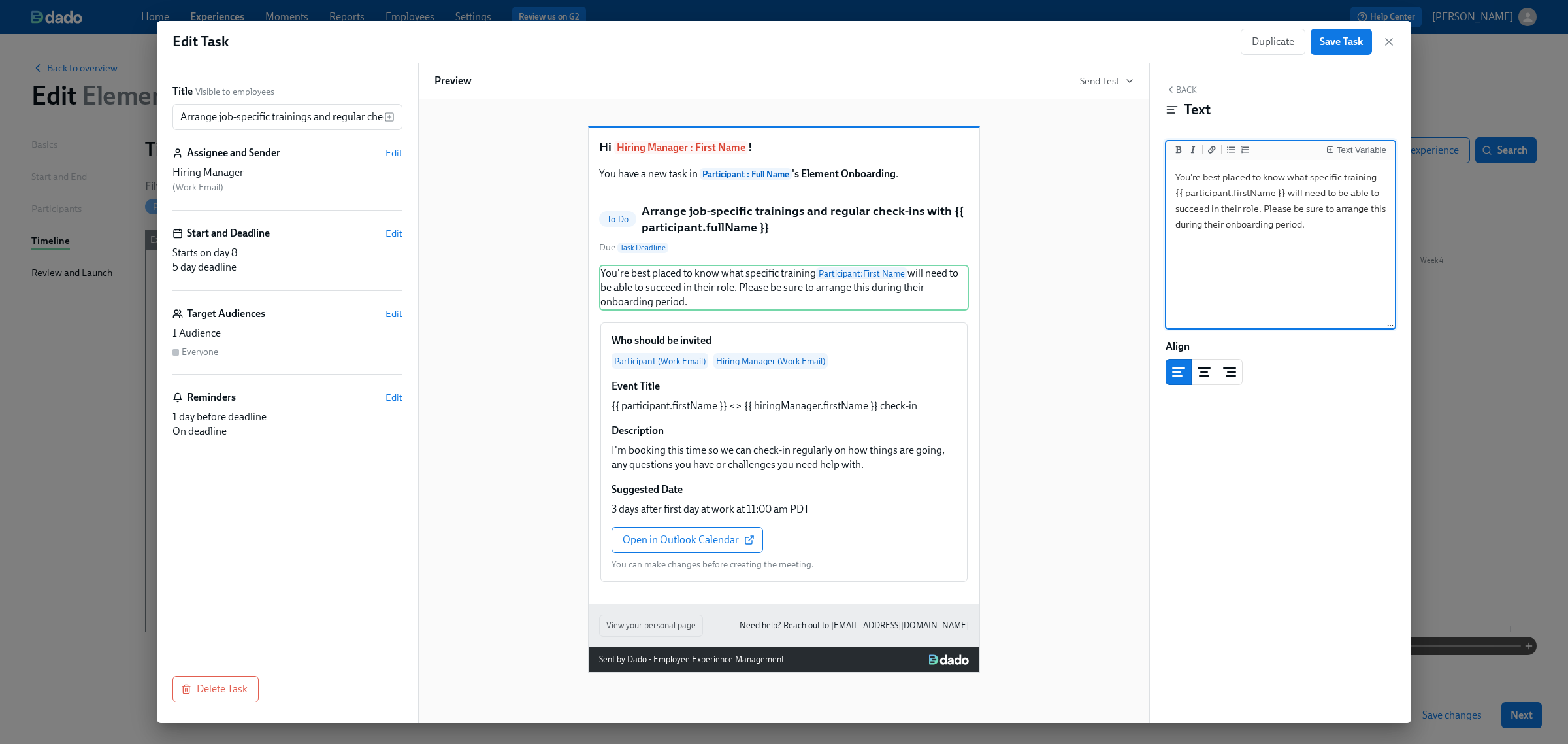
type textarea "You're best placed to know what specific training {{ participant.firstName }} w…"
click at [1187, 93] on button "Back" at bounding box center [1181, 89] width 31 height 10
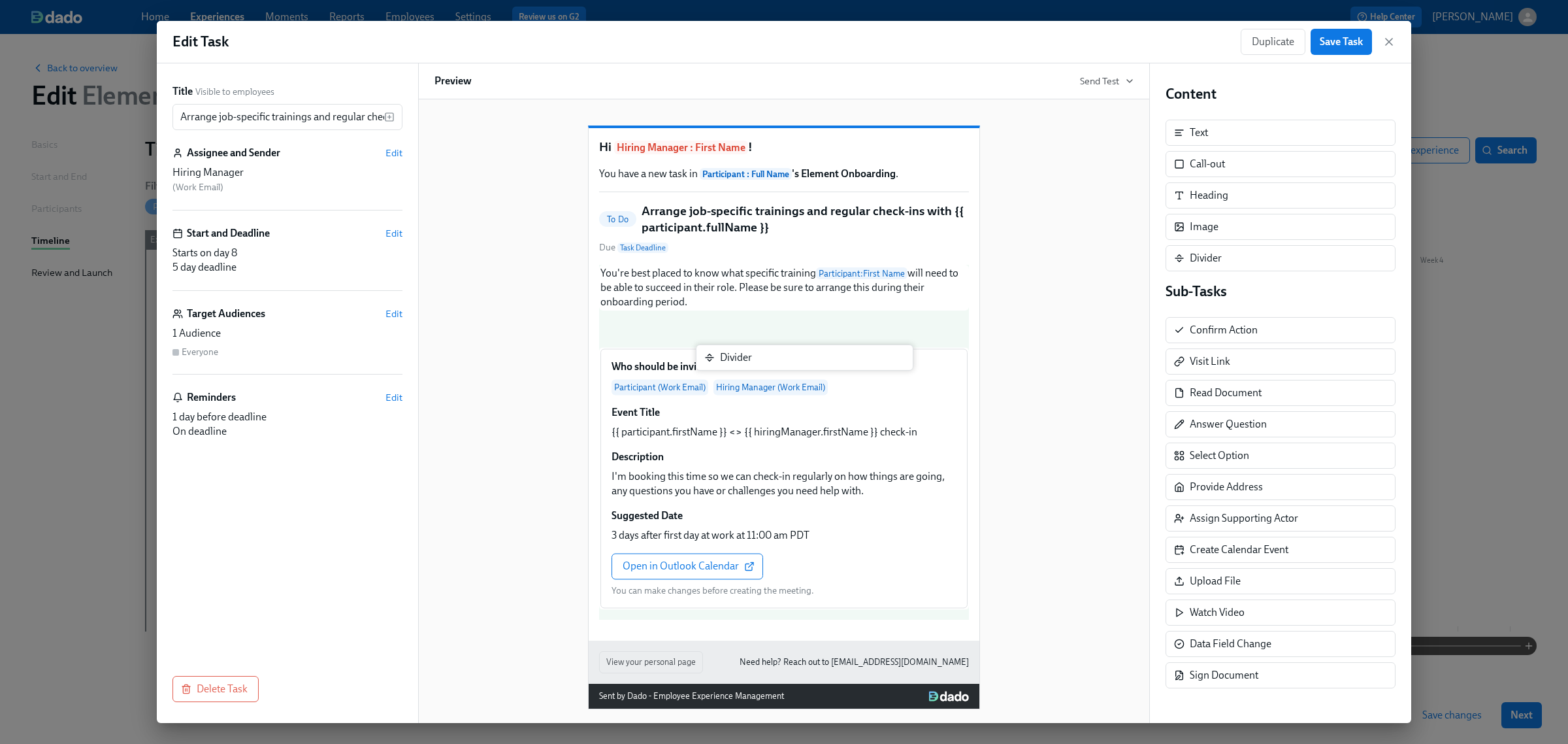
drag, startPoint x: 1186, startPoint y: 255, endPoint x: 711, endPoint y: 353, distance: 485.0
click at [711, 353] on div "Title Visible to employees Arrange job-specific trainings and regular check-ins…" at bounding box center [784, 393] width 1255 height 660
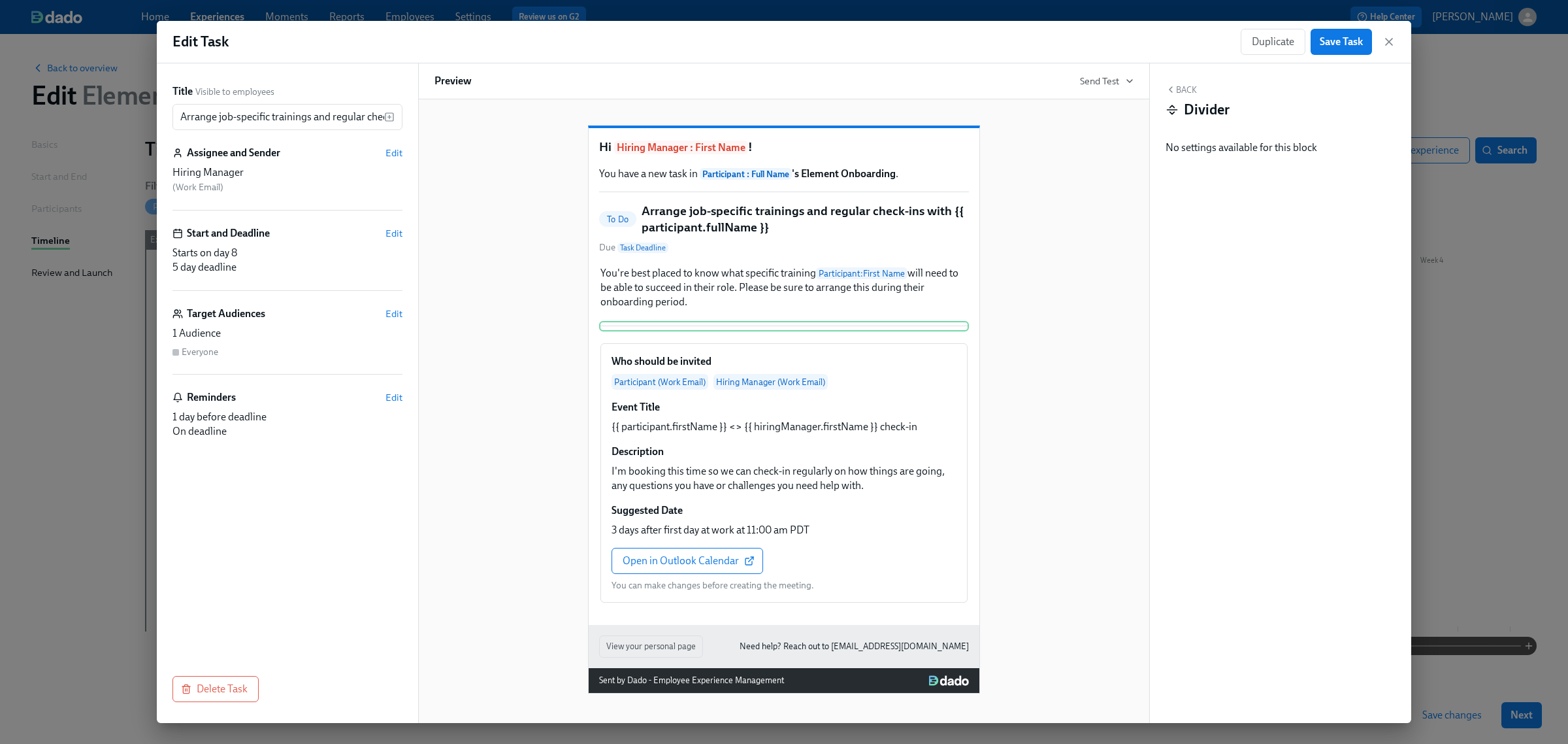
click at [1197, 89] on div "Back Divider" at bounding box center [1280, 104] width 230 height 41
click at [1180, 78] on div "Back Divider No settings available for this block Block ID: oN4AUDIik" at bounding box center [1281, 393] width 261 height 660
click at [1180, 86] on button "Back" at bounding box center [1181, 89] width 31 height 10
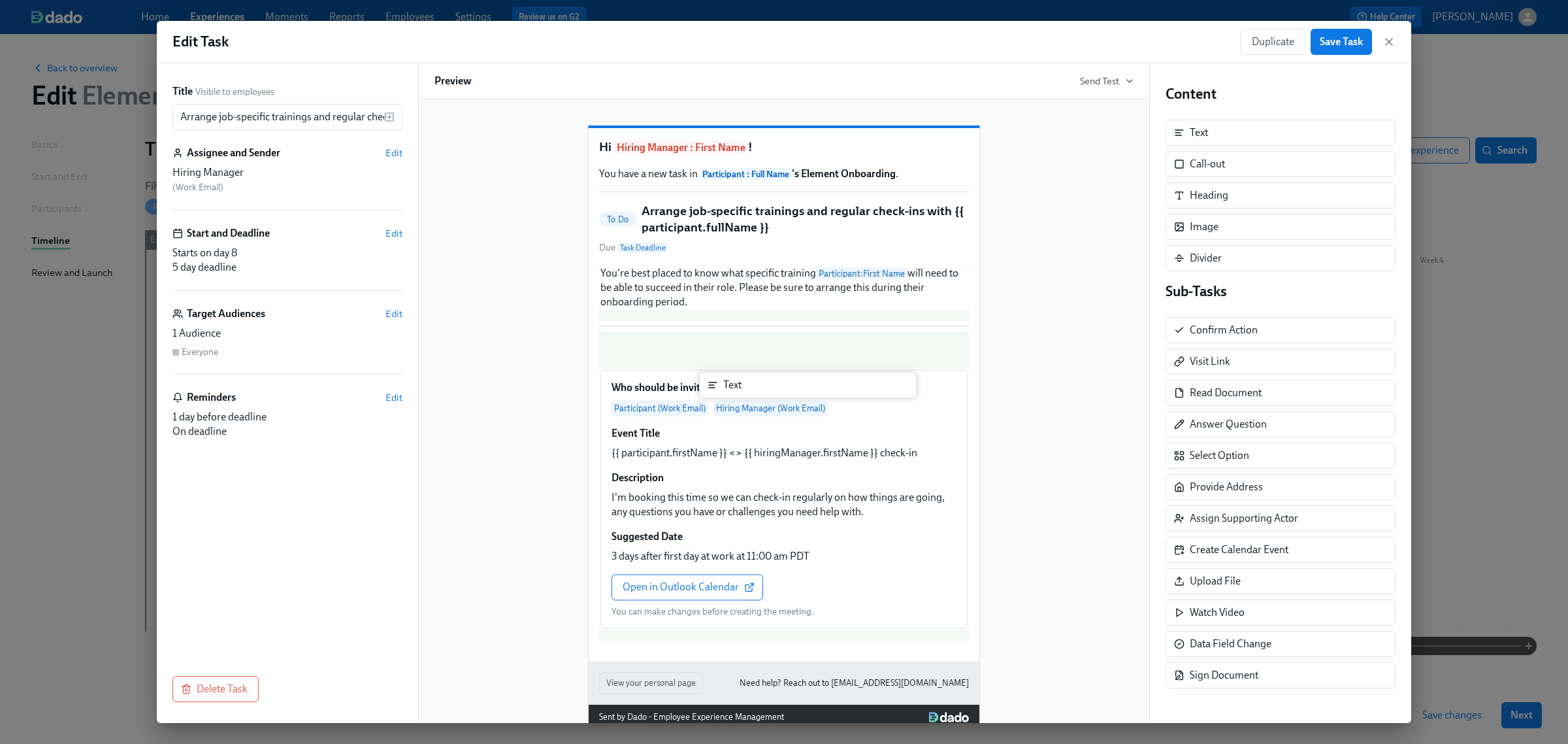
drag, startPoint x: 1206, startPoint y: 135, endPoint x: 737, endPoint y: 392, distance: 534.8
click at [737, 392] on div "Title Visible to employees Arrange job-specific trainings and regular check-ins…" at bounding box center [784, 393] width 1255 height 660
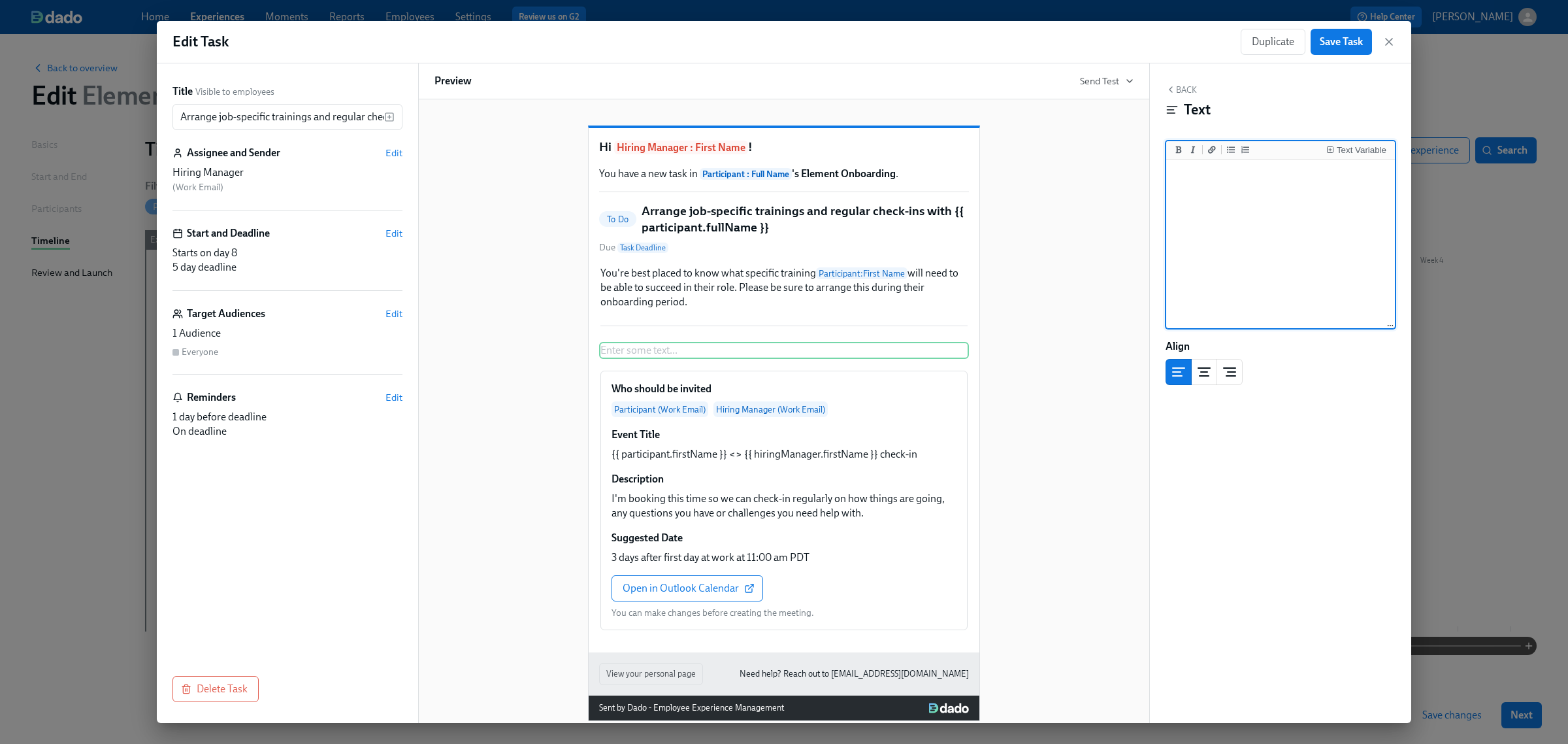
type textarea "We also encourage you to arrange regular check-ins with {{ participant.firstNam…"
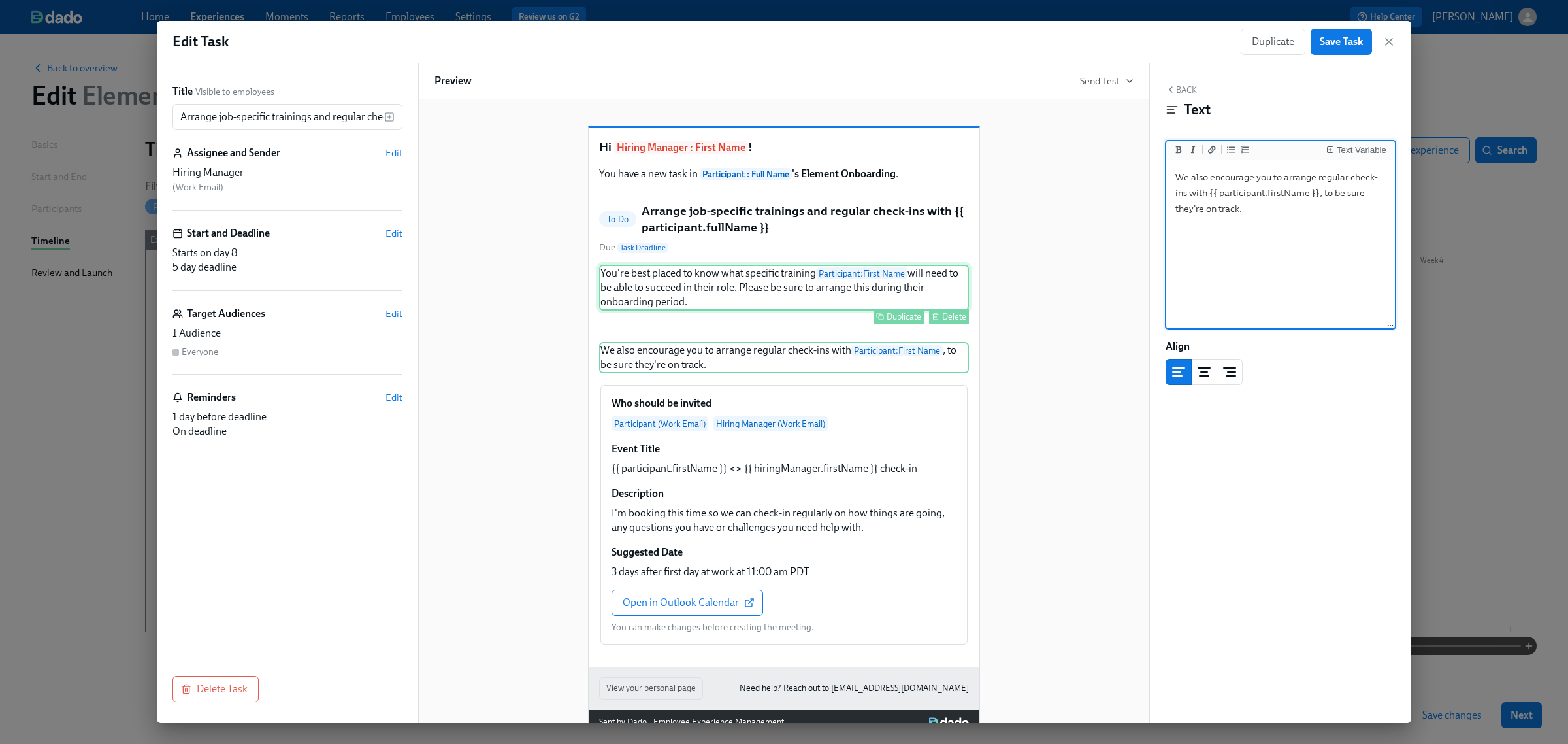
click at [755, 311] on div "You're best placed to know what specific training Participant : First Name will…" at bounding box center [784, 288] width 370 height 46
click at [1324, 221] on textarea "You're best placed to know what specific training {{ participant.firstName }} w…" at bounding box center [1280, 245] width 223 height 164
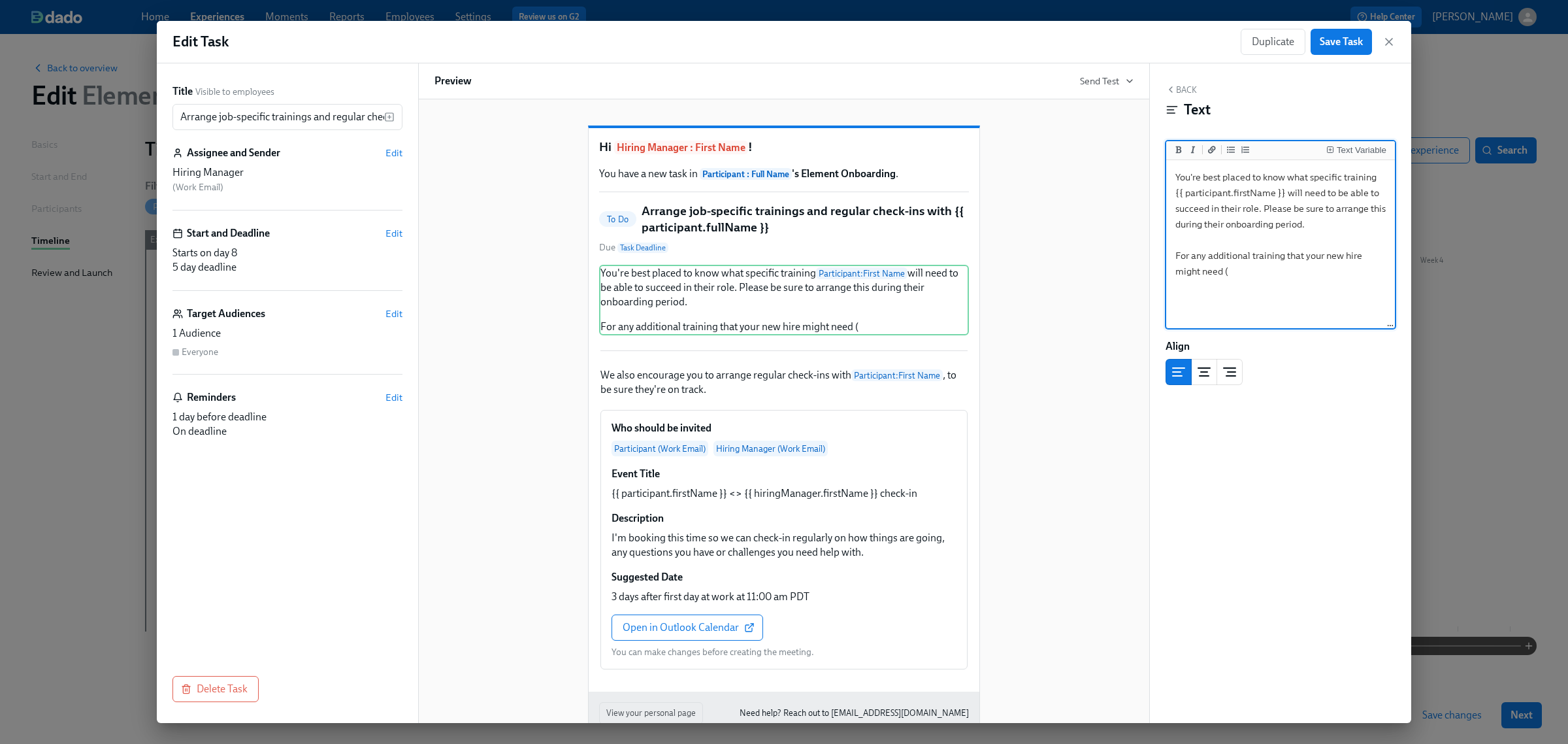
click at [1250, 256] on textarea "You're best placed to know what specific training {{ participant.firstName }} w…" at bounding box center [1280, 245] width 223 height 164
click at [1271, 275] on textarea "You're best placed to know what specific training {{ participant.firstName }} w…" at bounding box center [1280, 245] width 223 height 164
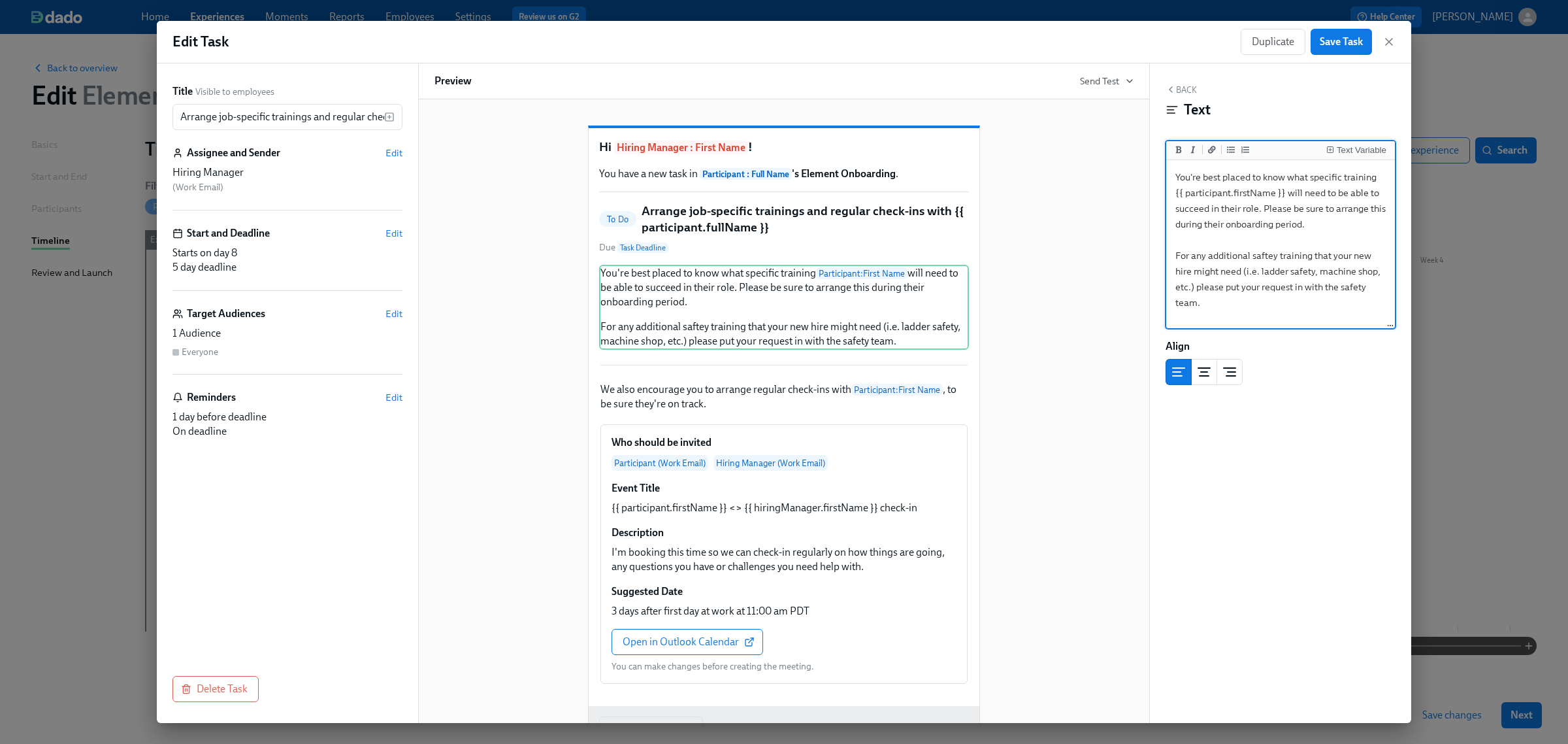
type textarea "You're best placed to know what specific training {{ participant.firstName }} w…"
click at [1259, 304] on textarea "You're best placed to know what specific training {{ participant.firstName }} w…" at bounding box center [1280, 245] width 223 height 164
click at [1193, 90] on button "Back" at bounding box center [1181, 89] width 31 height 10
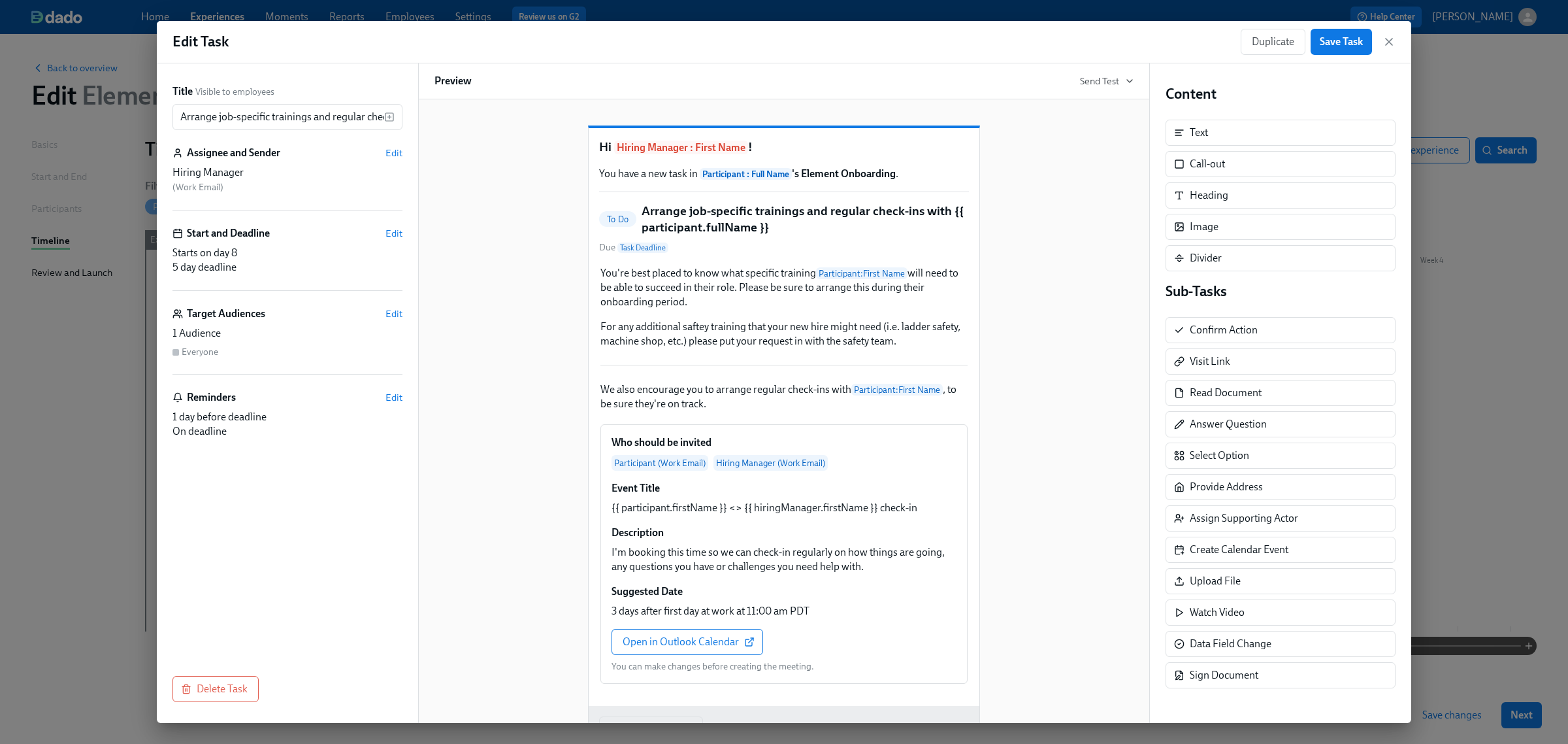
scroll to position [2, 0]
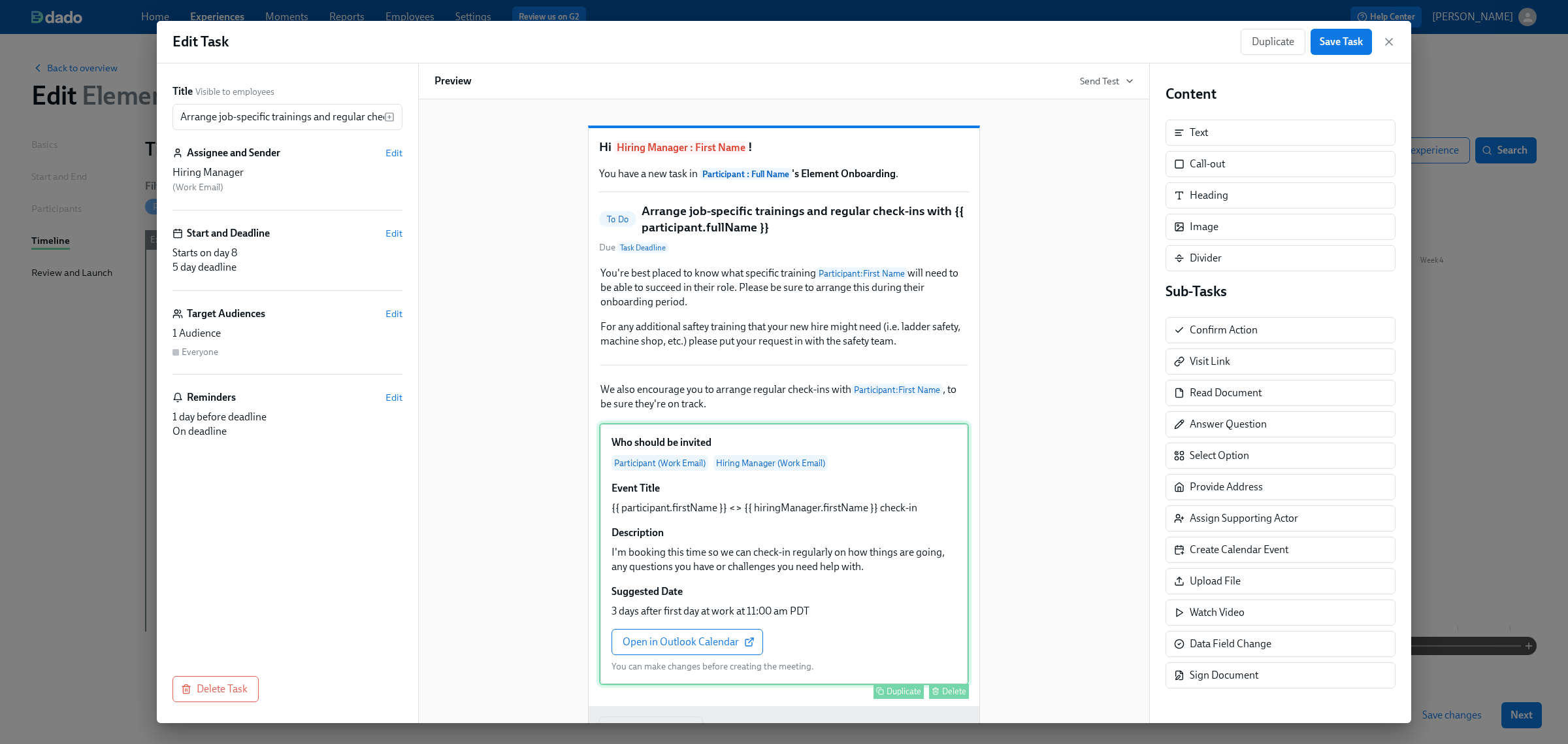
click at [818, 657] on div "Who should be invited Participant (Work Email) Hiring Manager (Work Email) Even…" at bounding box center [784, 554] width 370 height 262
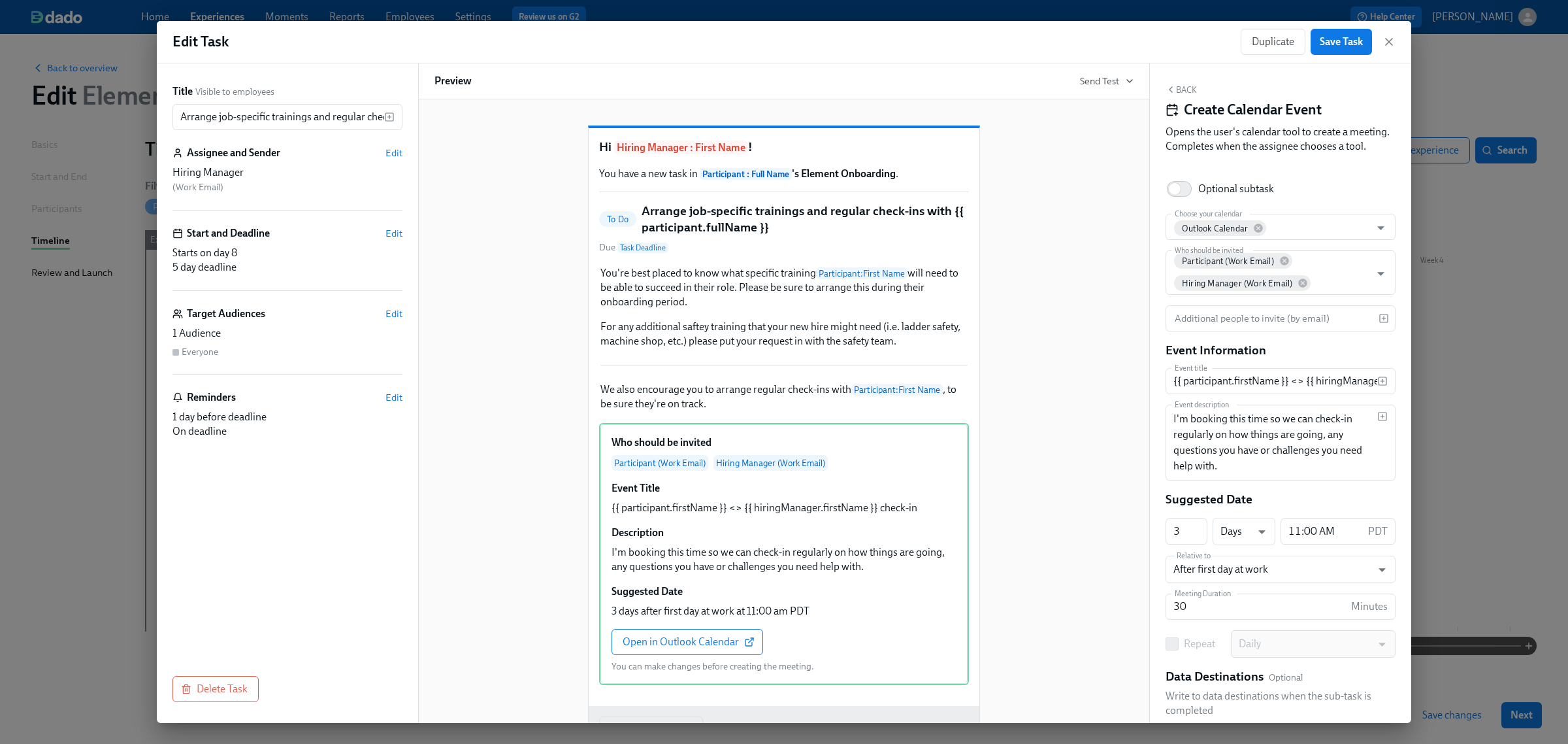
click at [1190, 89] on button "Back" at bounding box center [1181, 89] width 31 height 10
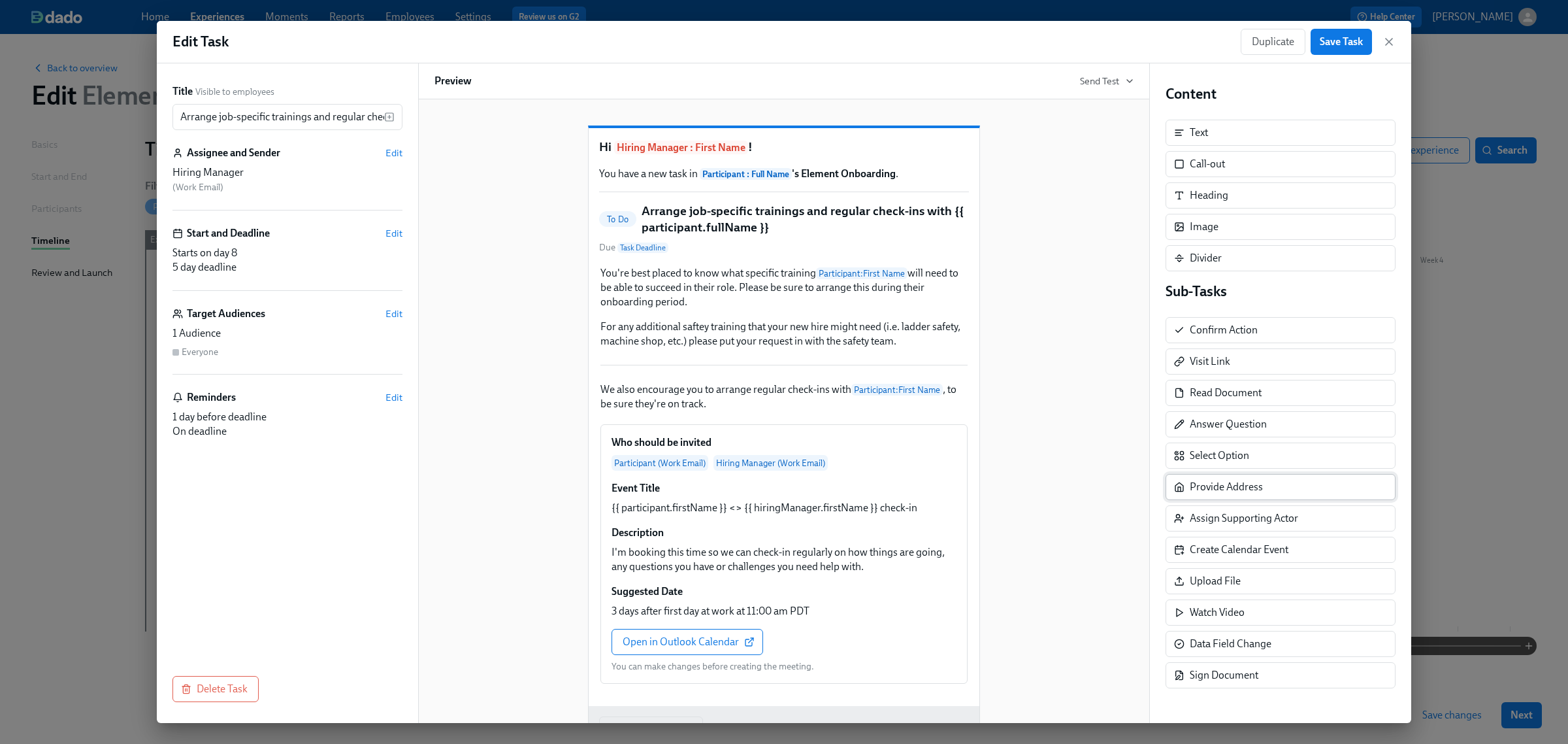
click at [1255, 494] on div "Provide Address" at bounding box center [1227, 487] width 73 height 14
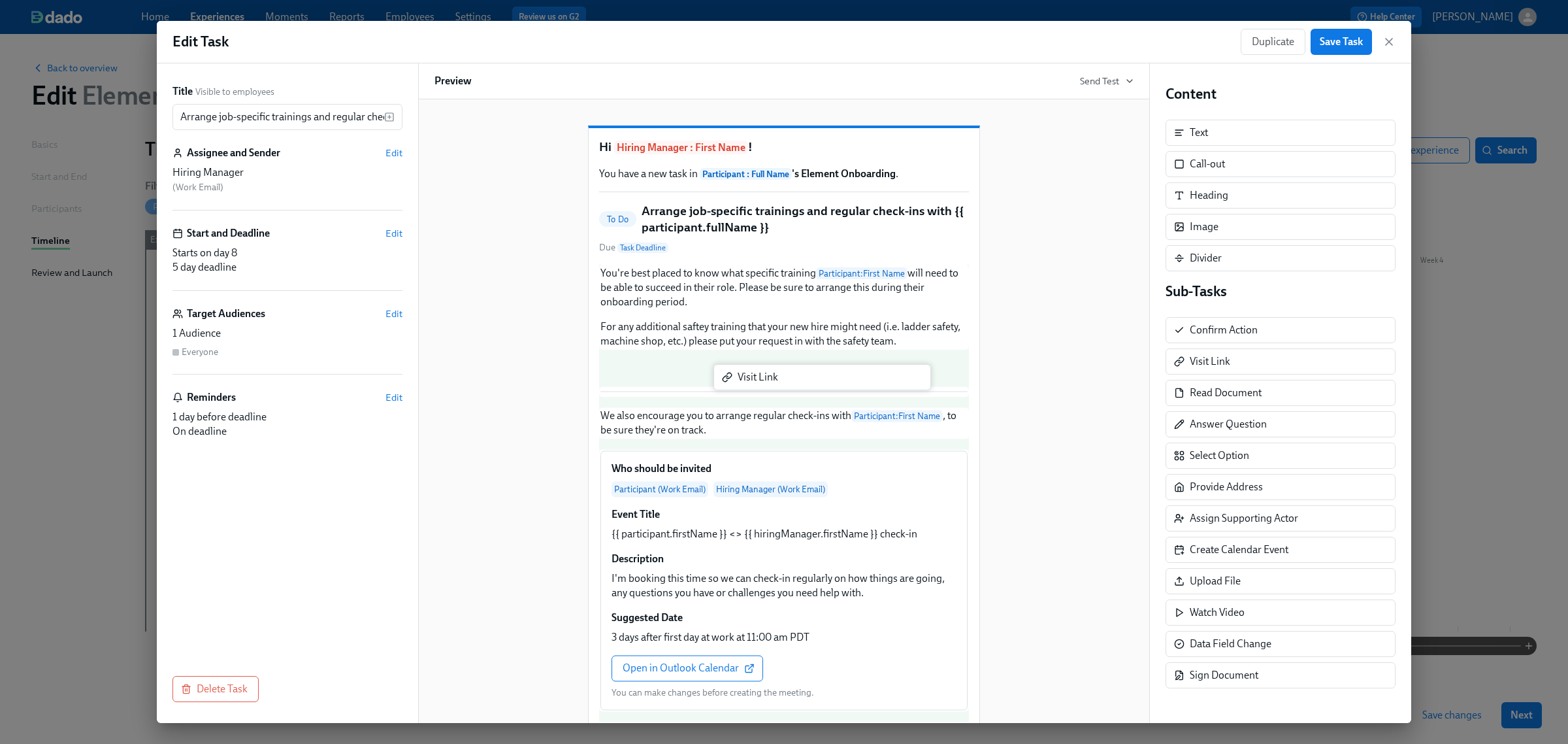
drag, startPoint x: 1233, startPoint y: 359, endPoint x: 772, endPoint y: 376, distance: 461.3
click at [772, 376] on div "Title Visible to employees Arrange job-specific trainings and regular check-ins…" at bounding box center [784, 393] width 1255 height 660
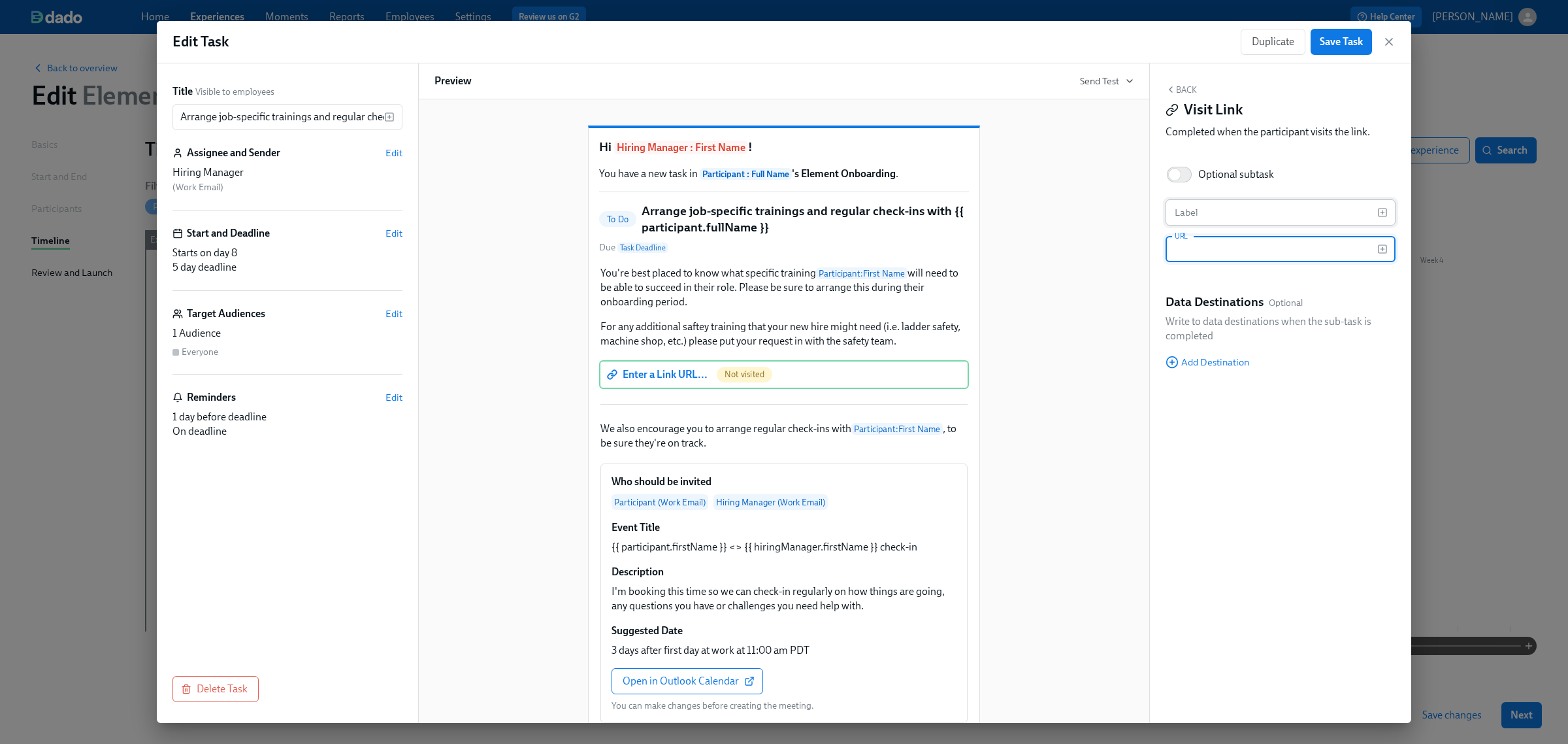
click at [1244, 211] on input "text" at bounding box center [1271, 212] width 211 height 26
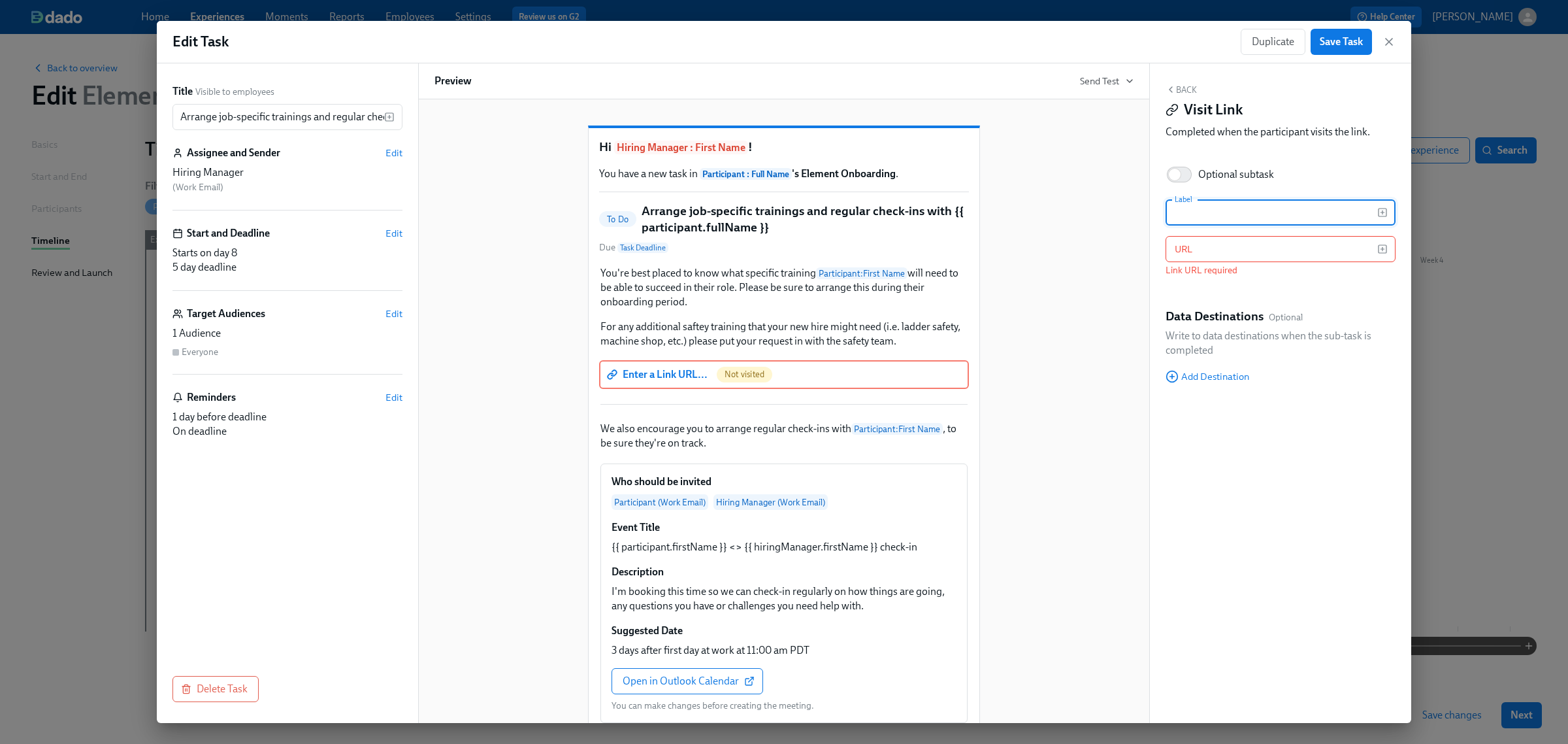
click at [1193, 92] on button "Back" at bounding box center [1181, 89] width 31 height 10
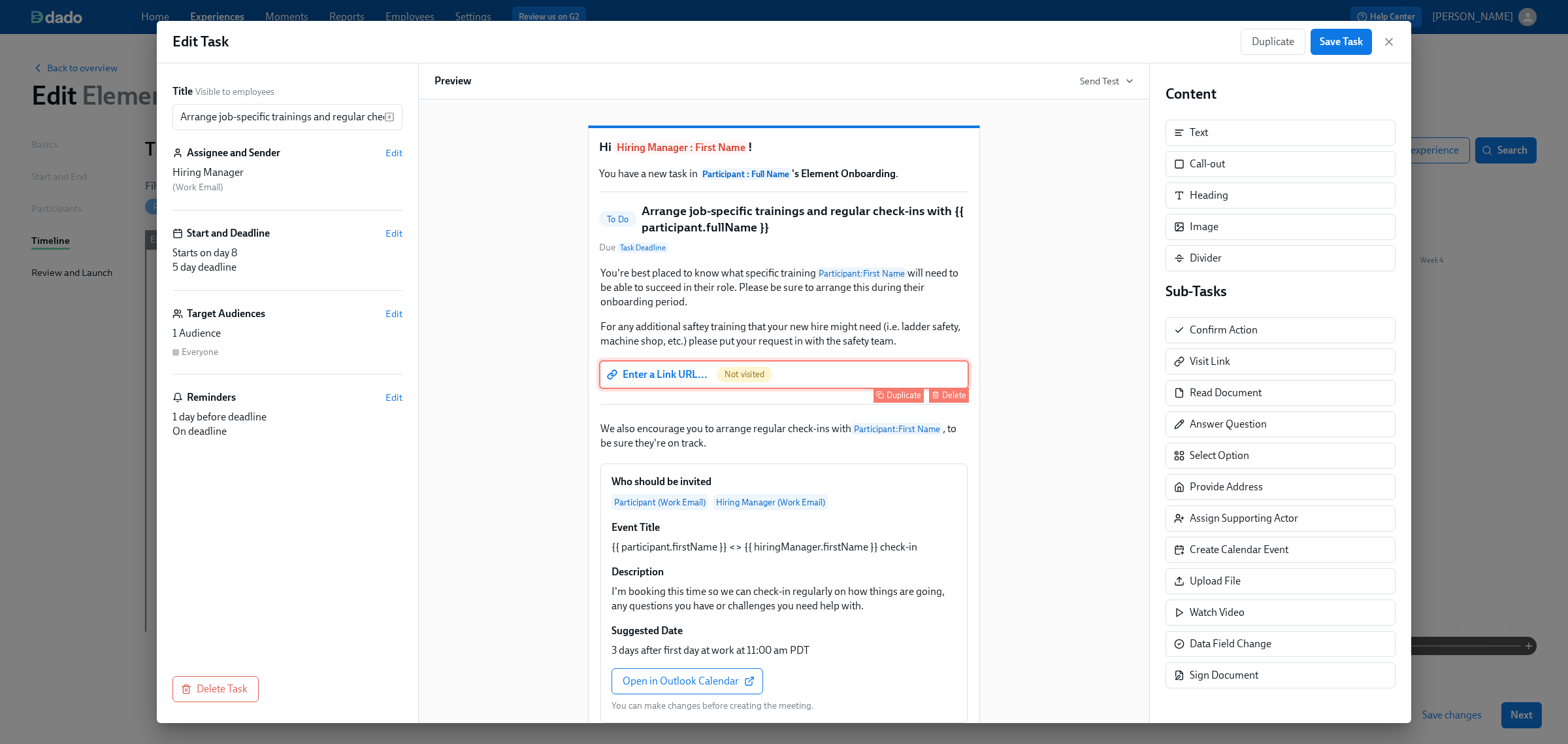
click at [850, 389] on div "Enter a Link URL... Not visited Duplicate Delete" at bounding box center [784, 375] width 370 height 29
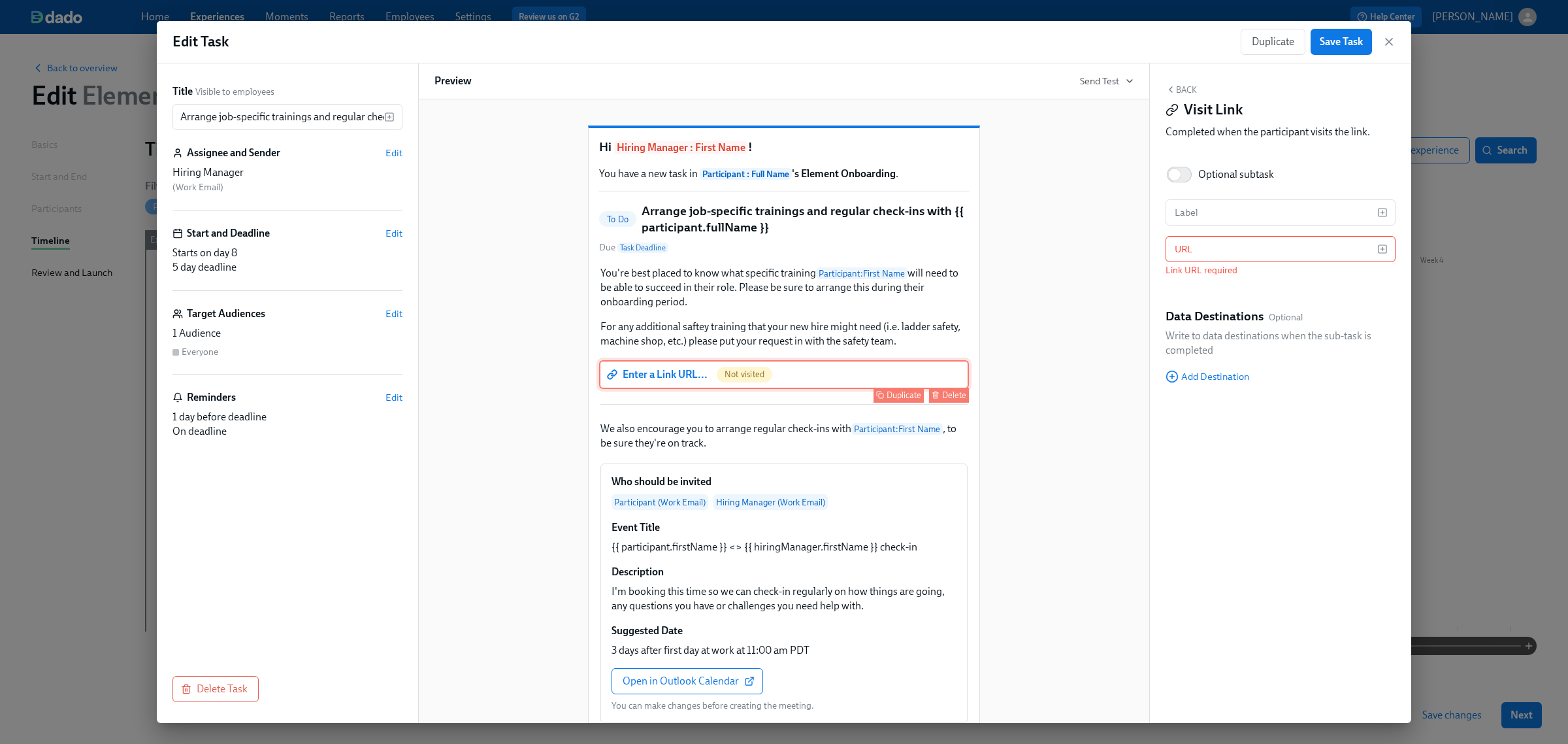
click at [942, 400] on div "Delete" at bounding box center [954, 396] width 24 height 10
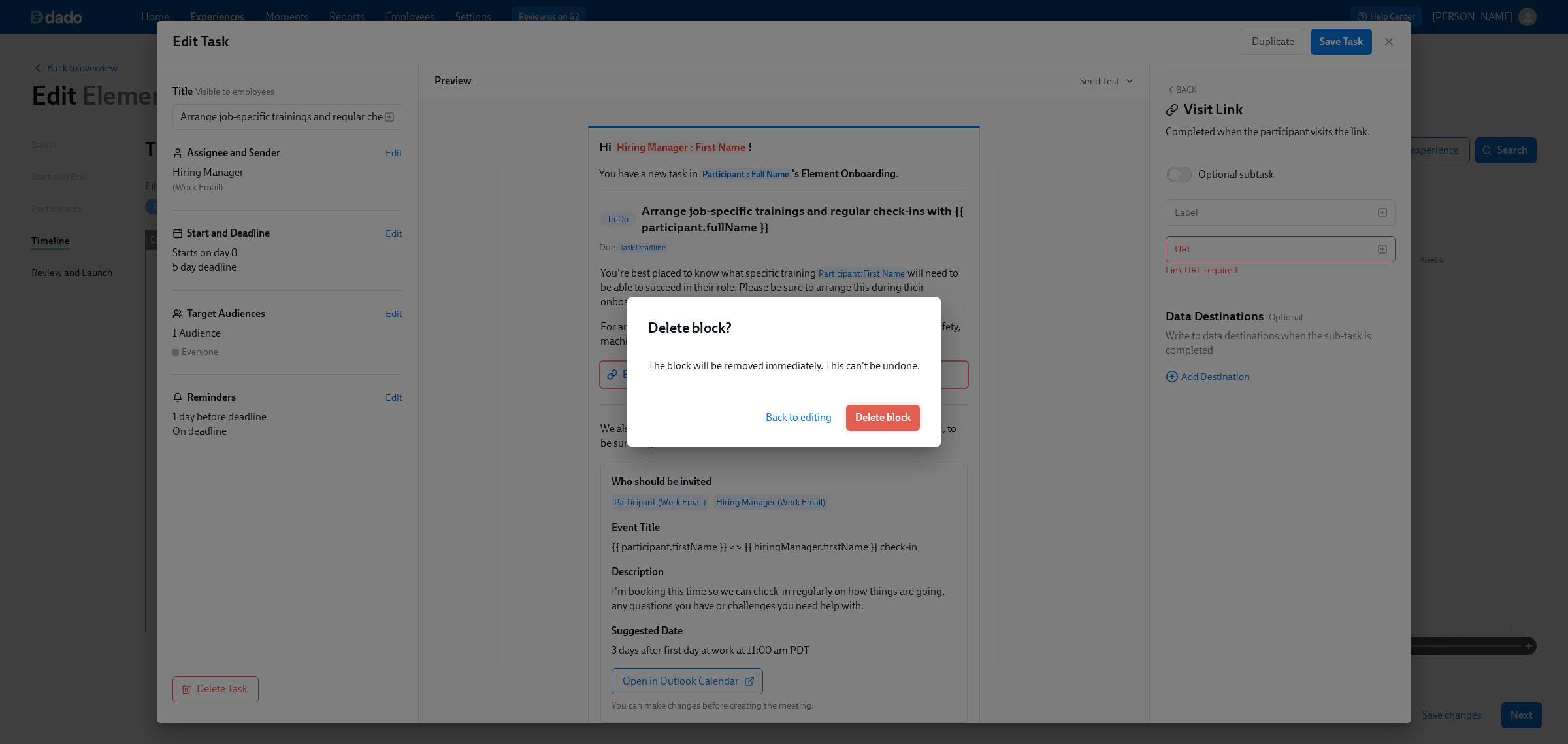
click at [858, 423] on span "Delete block" at bounding box center [883, 417] width 55 height 13
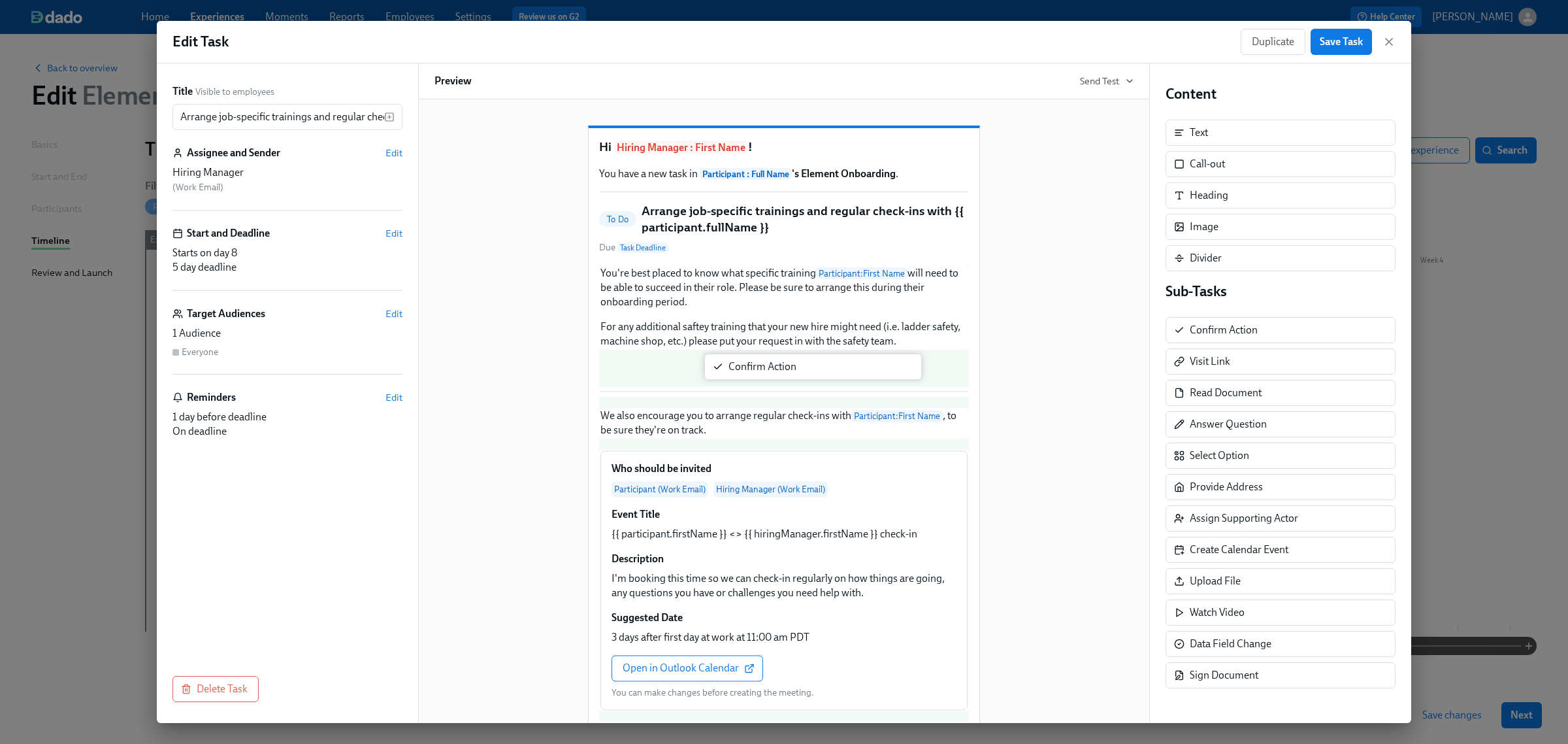
drag, startPoint x: 1268, startPoint y: 340, endPoint x: 801, endPoint y: 376, distance: 468.4
click at [801, 376] on div "Title Visible to employees Arrange job-specific trainings and regular check-ins…" at bounding box center [784, 393] width 1255 height 660
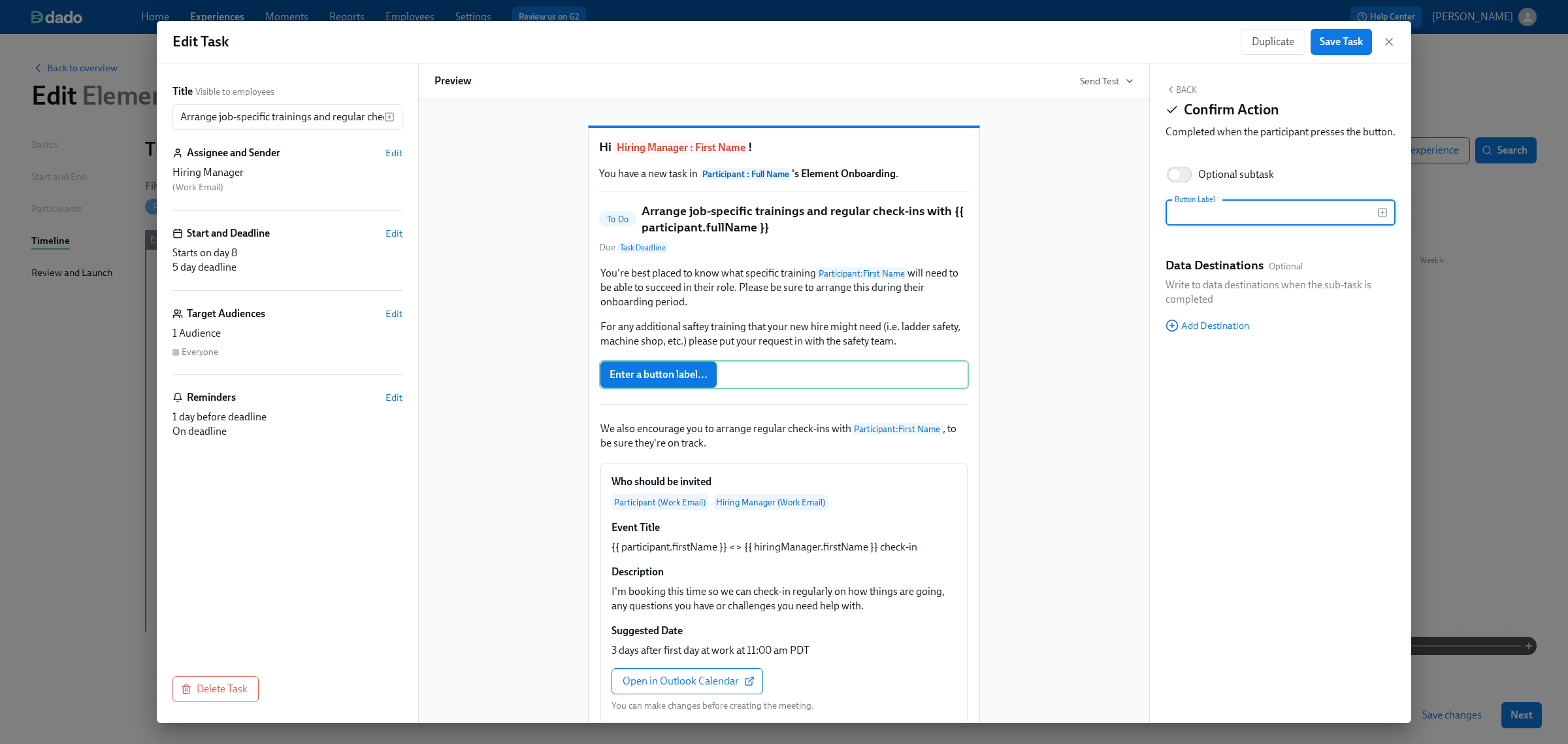
click at [1183, 85] on button "Back" at bounding box center [1181, 89] width 31 height 10
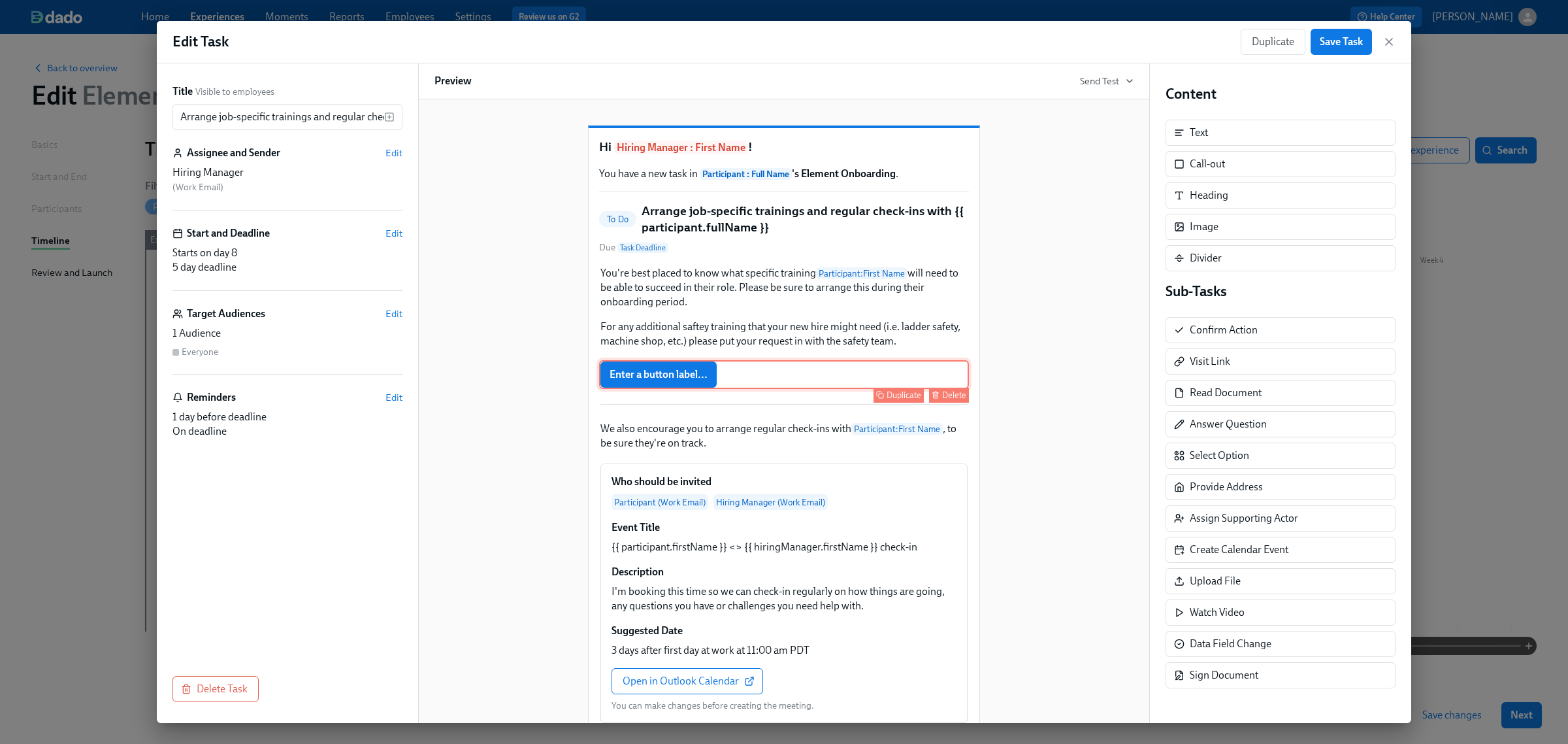
click at [930, 403] on button "Delete" at bounding box center [949, 395] width 40 height 15
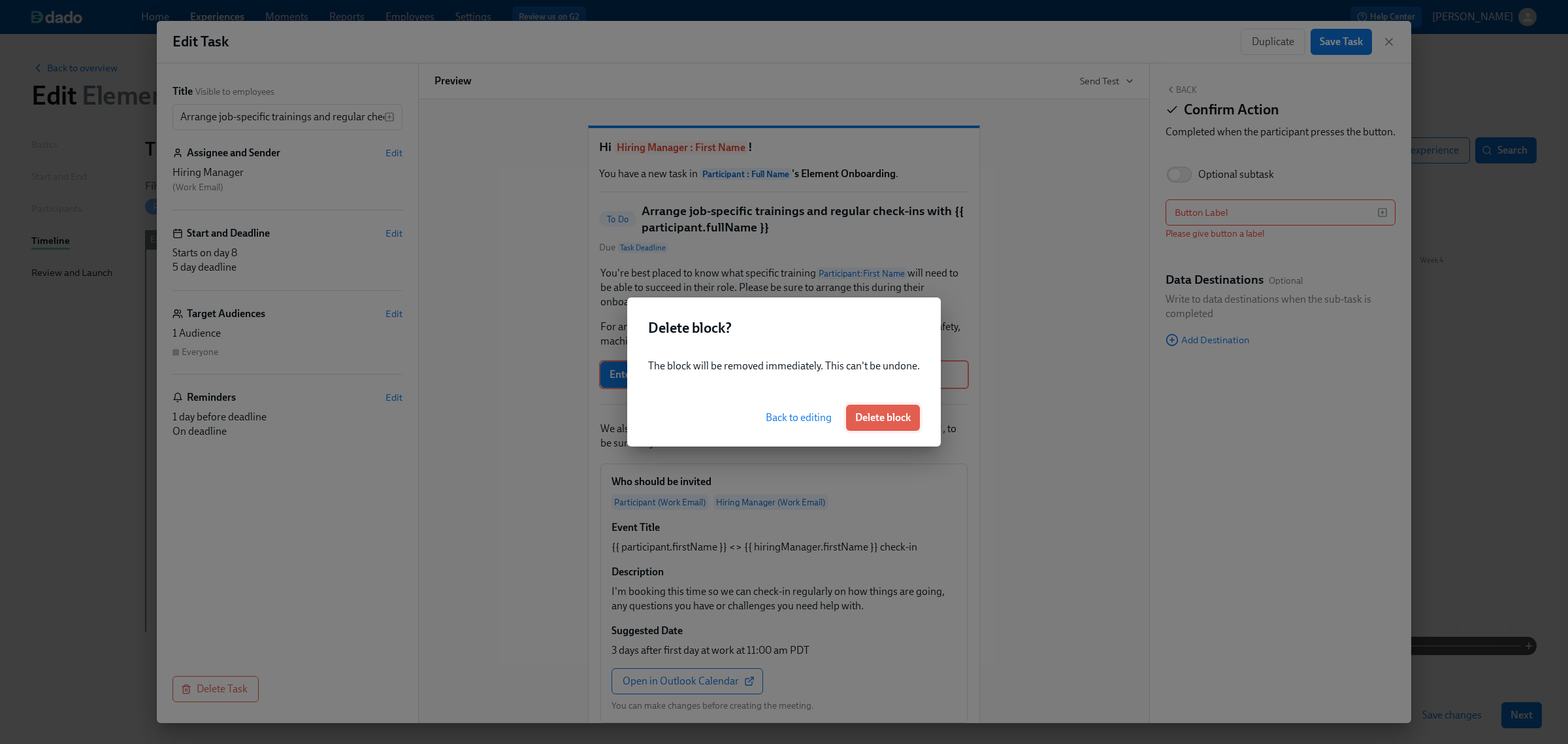
click at [907, 419] on span "Delete block" at bounding box center [883, 417] width 55 height 13
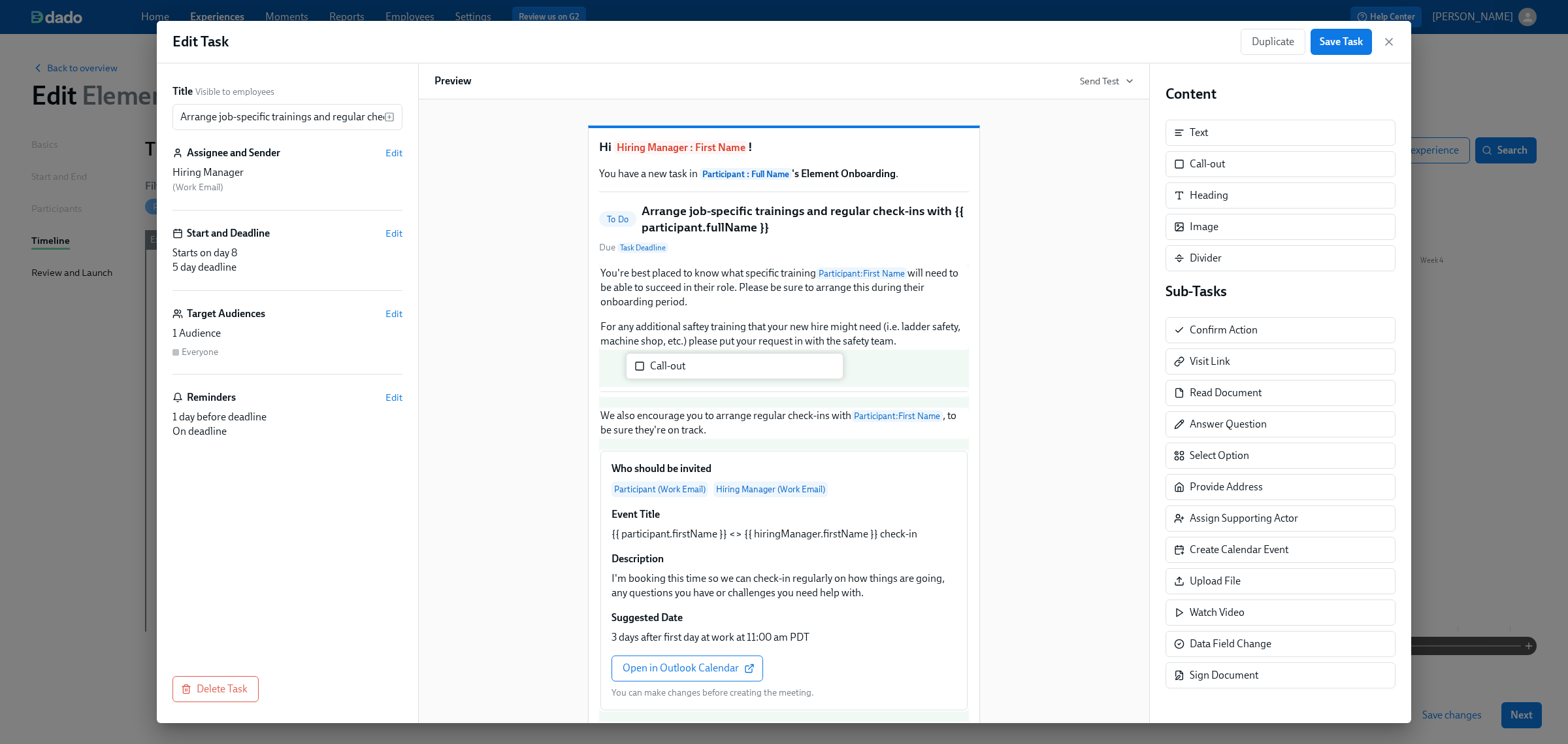
drag, startPoint x: 1239, startPoint y: 175, endPoint x: 687, endPoint y: 380, distance: 588.8
click at [687, 380] on div "Title Visible to employees Arrange job-specific trainings and regular check-ins…" at bounding box center [784, 393] width 1255 height 660
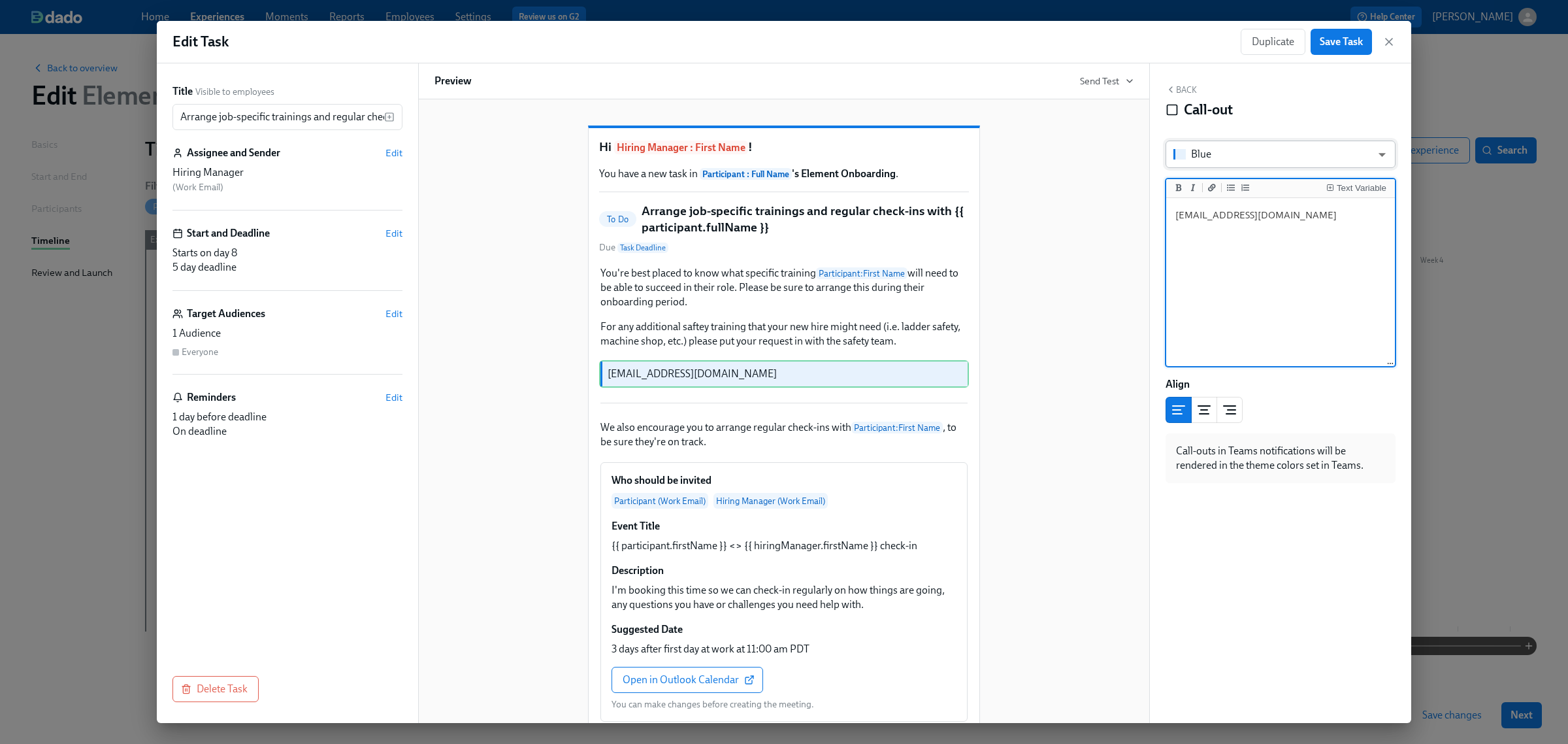
type textarea "[EMAIL_ADDRESS][DOMAIN_NAME]"
click at [1205, 150] on body "Home Experiences Moments Reports Employees Settings Review us on G2 Help Center…" at bounding box center [784, 372] width 1568 height 744
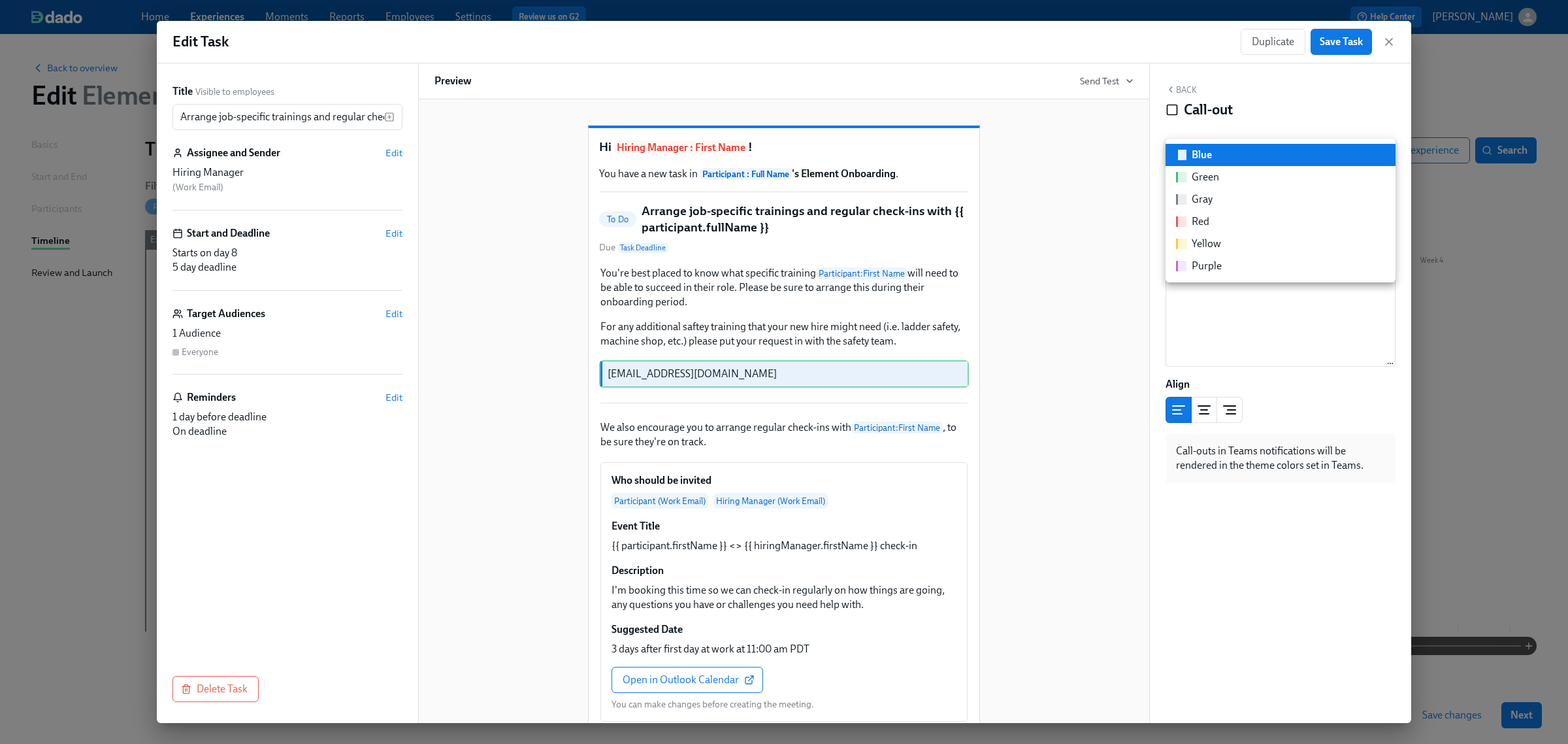
click at [1236, 178] on li "Green" at bounding box center [1280, 178] width 230 height 22
type input "green"
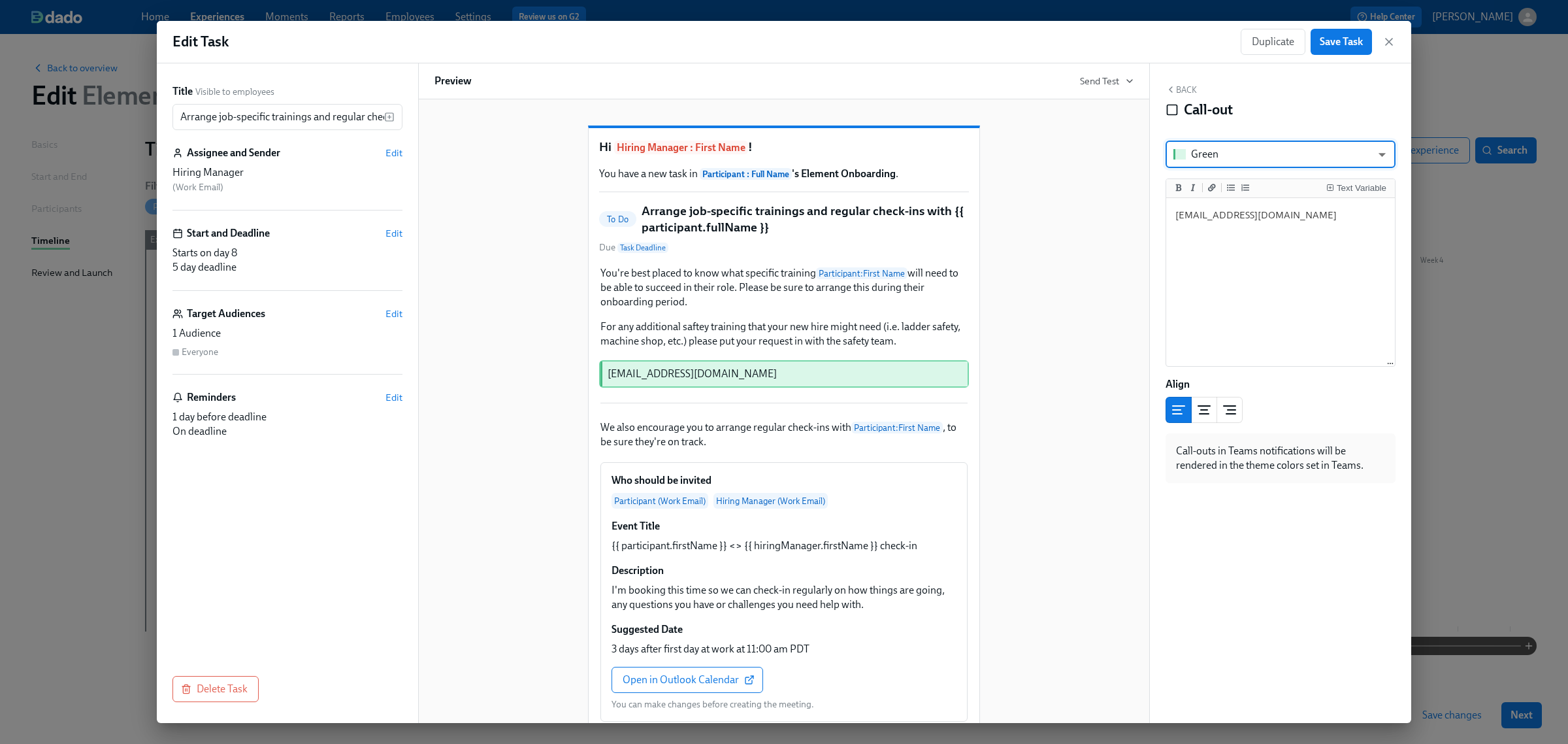
click at [1206, 409] on icon "center aligned" at bounding box center [1204, 409] width 15 height 15
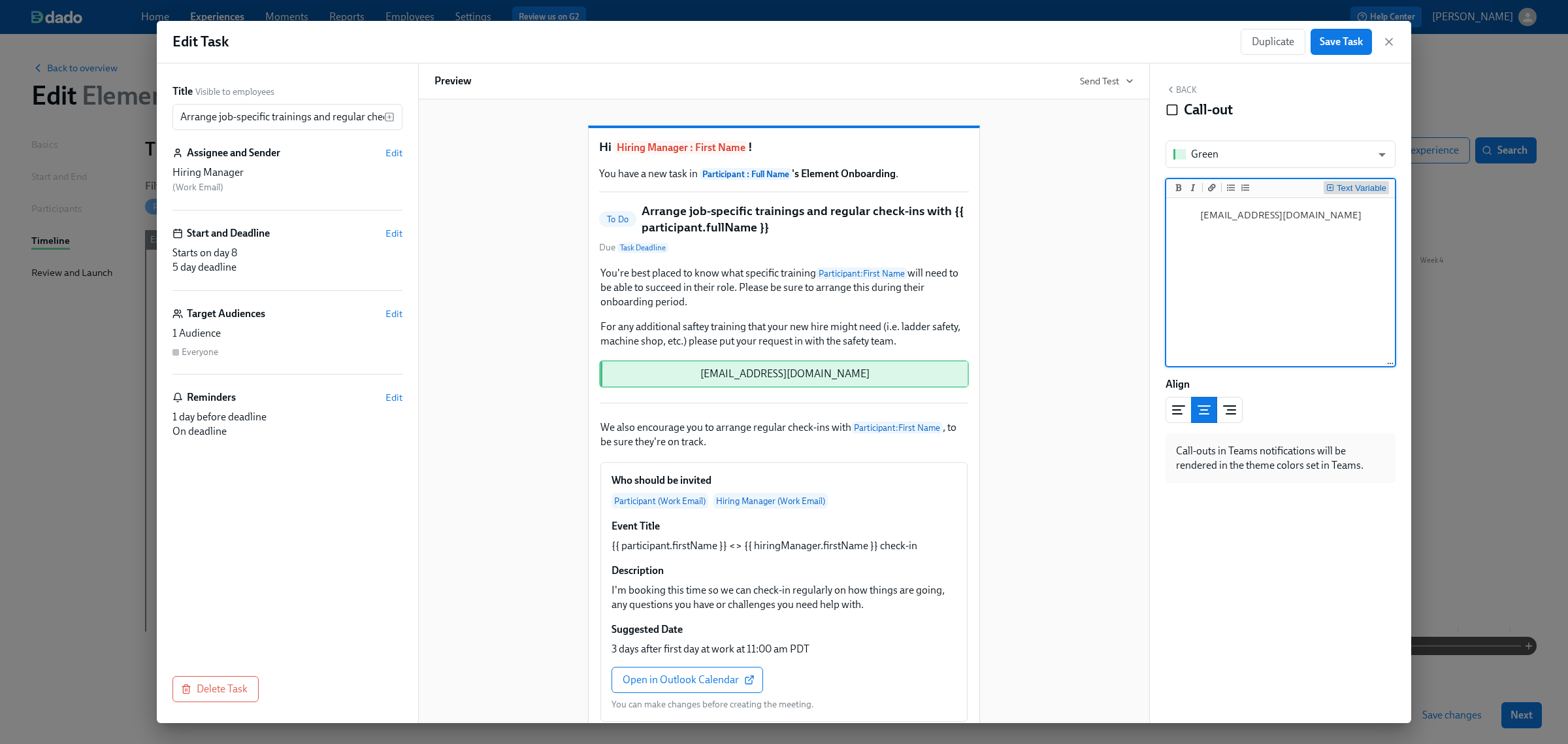
click at [1345, 190] on div "Text Variable" at bounding box center [1362, 188] width 49 height 9
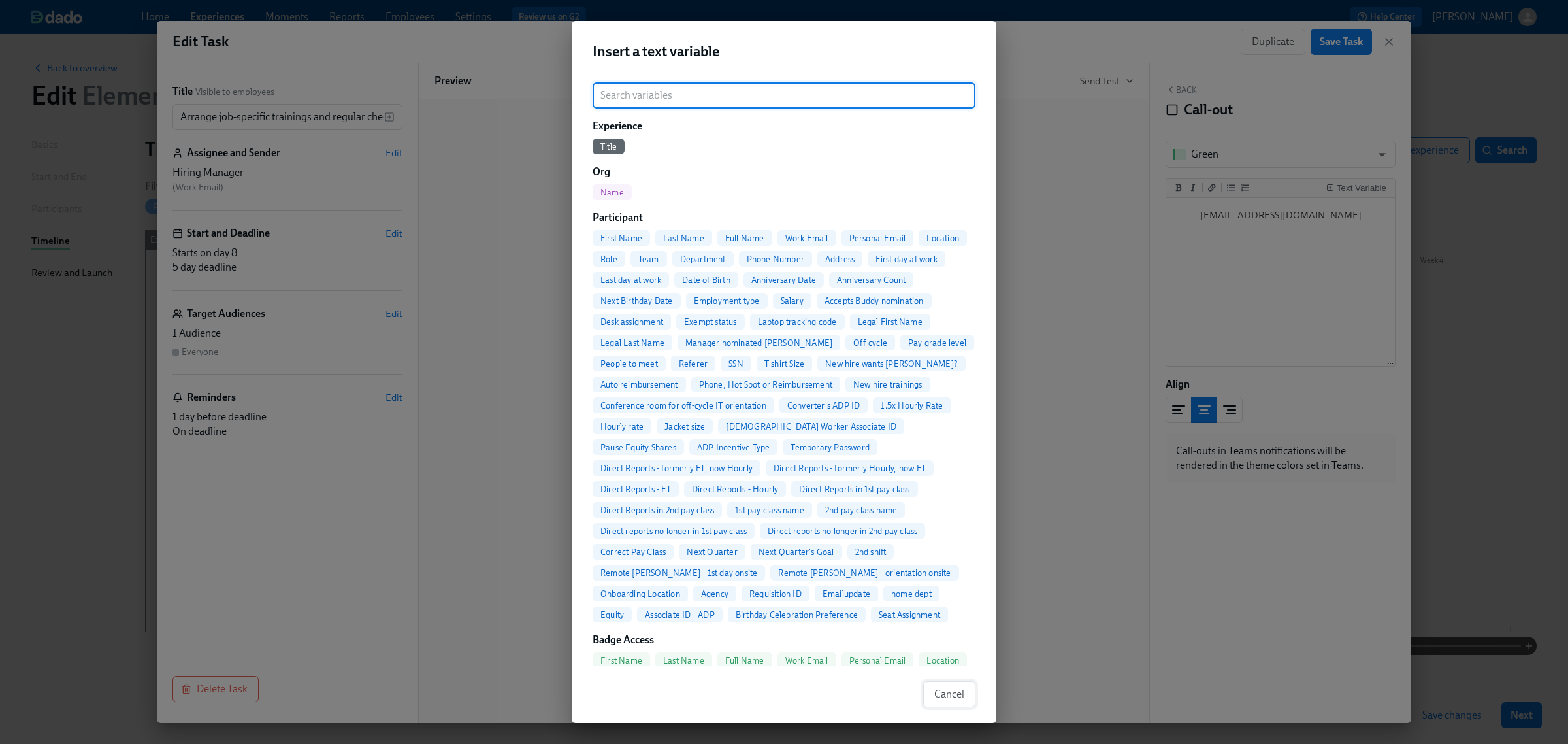
click at [936, 697] on span "Cancel" at bounding box center [949, 694] width 30 height 13
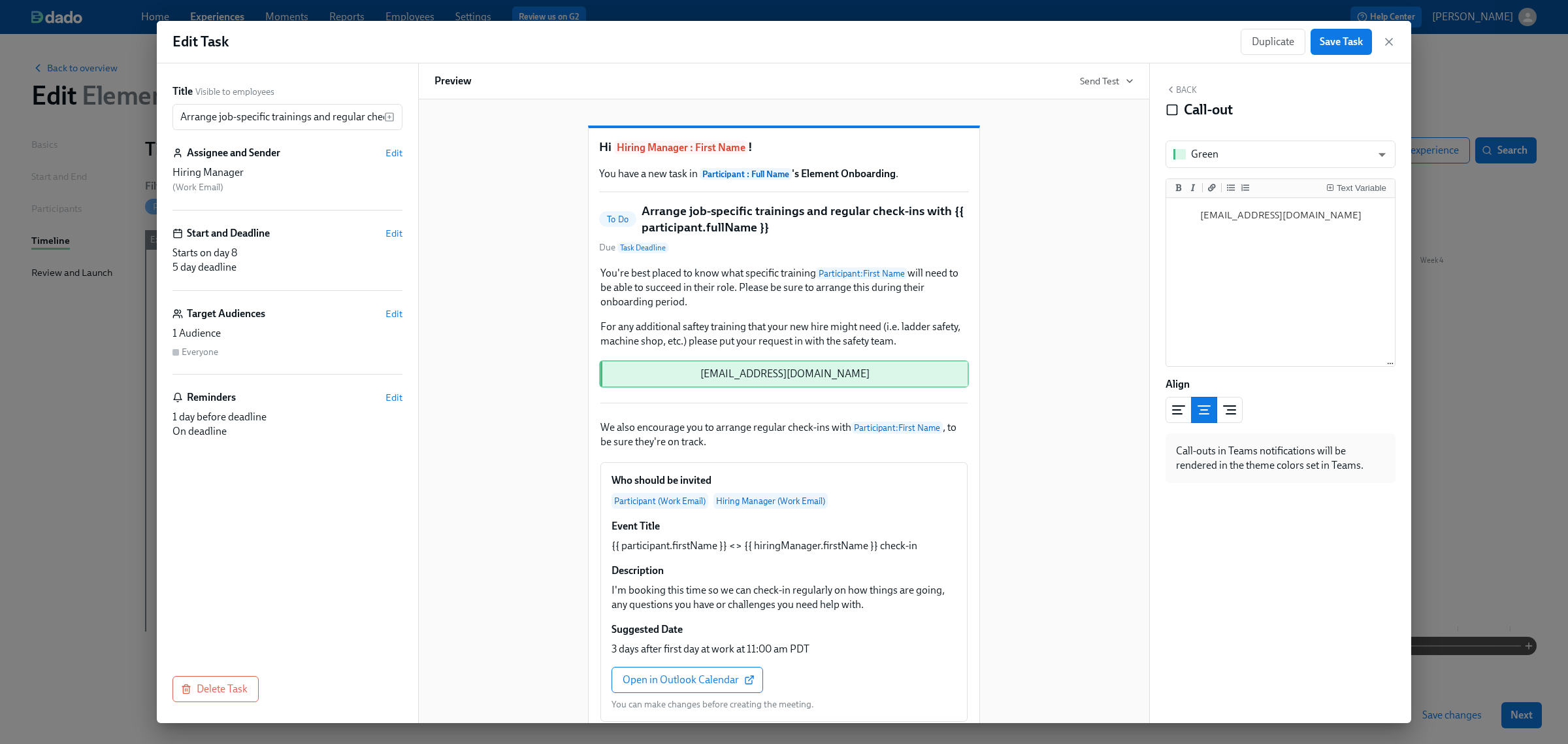
click at [1188, 86] on button "Back" at bounding box center [1181, 89] width 31 height 10
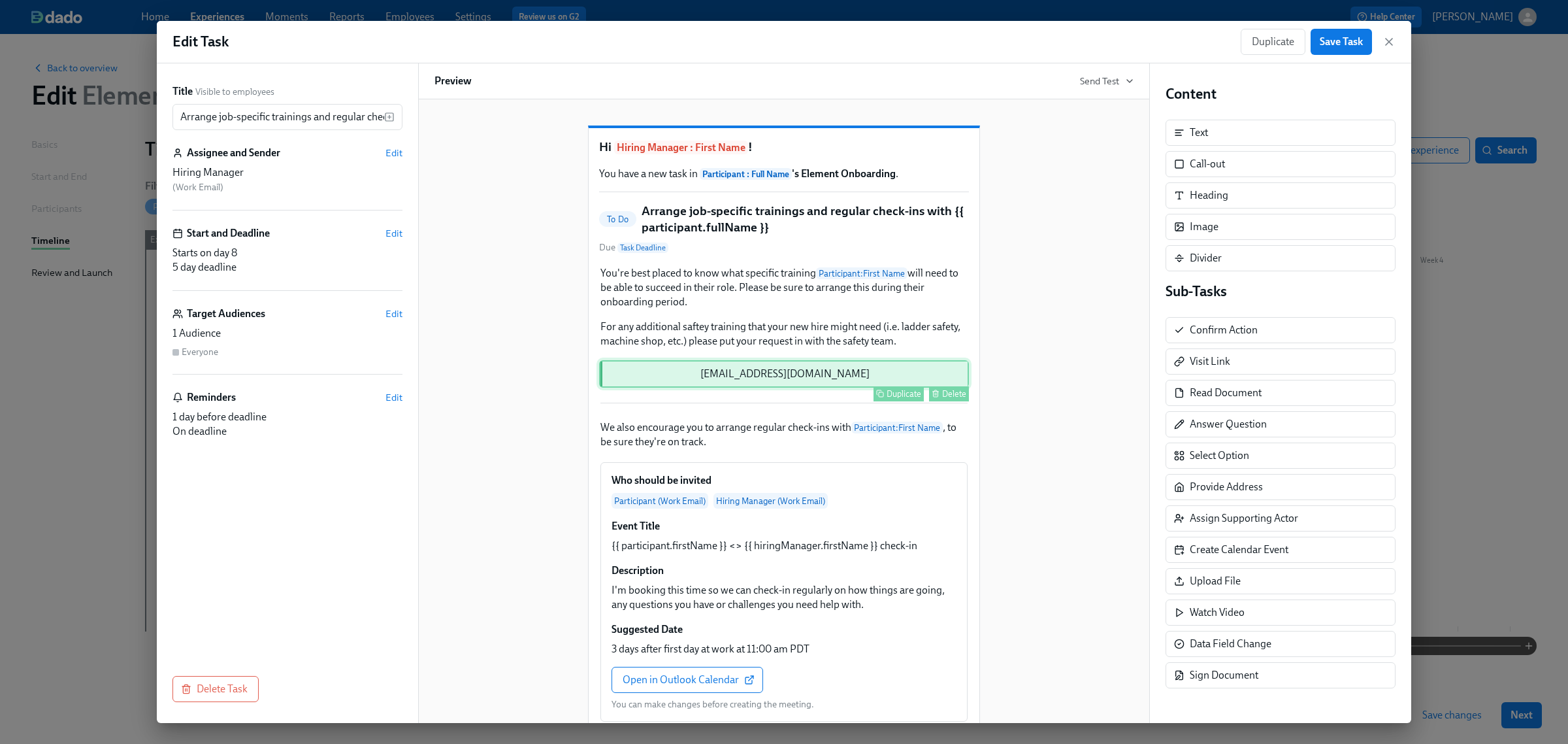
click at [942, 399] on div "Delete" at bounding box center [954, 394] width 24 height 10
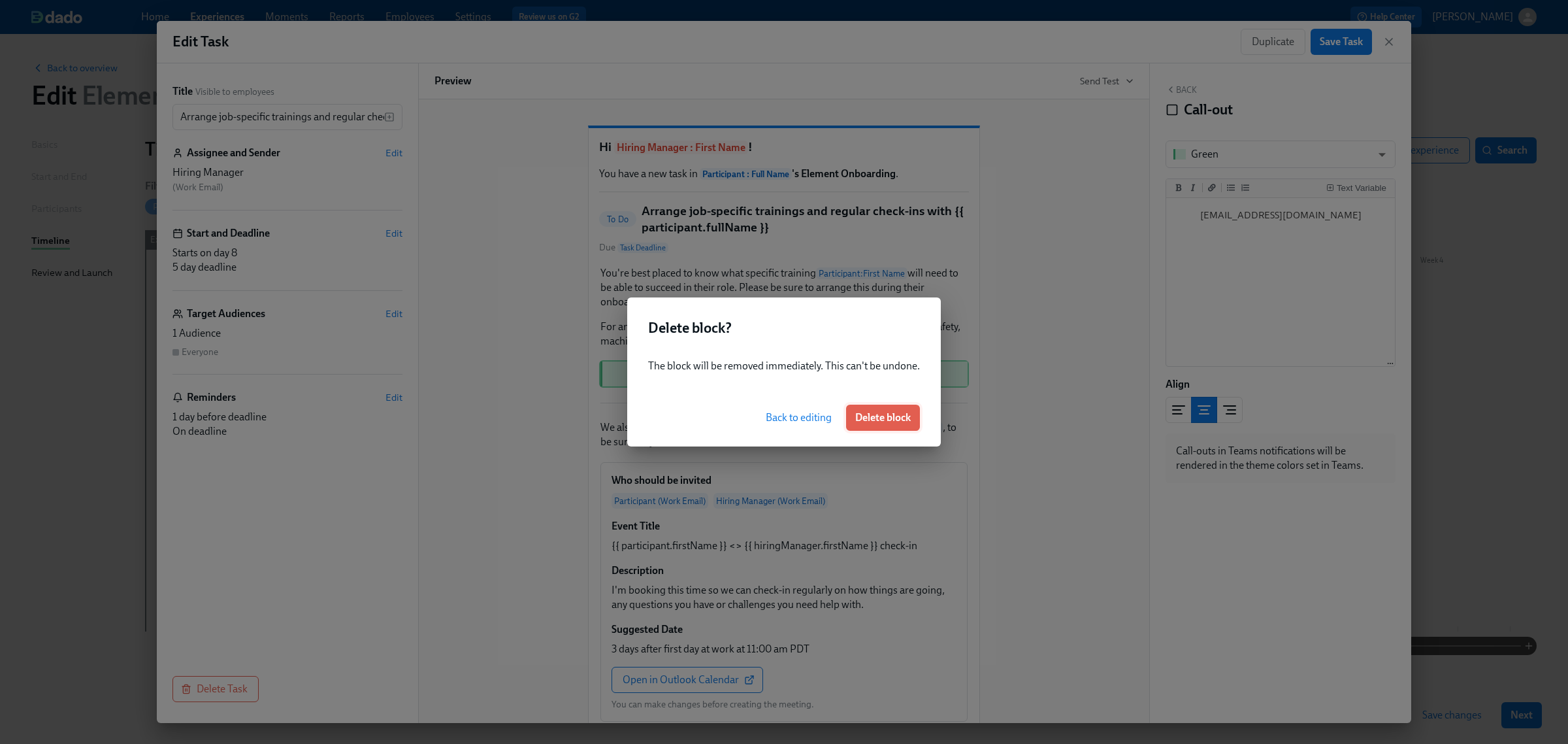
click at [874, 416] on span "Delete block" at bounding box center [883, 417] width 55 height 13
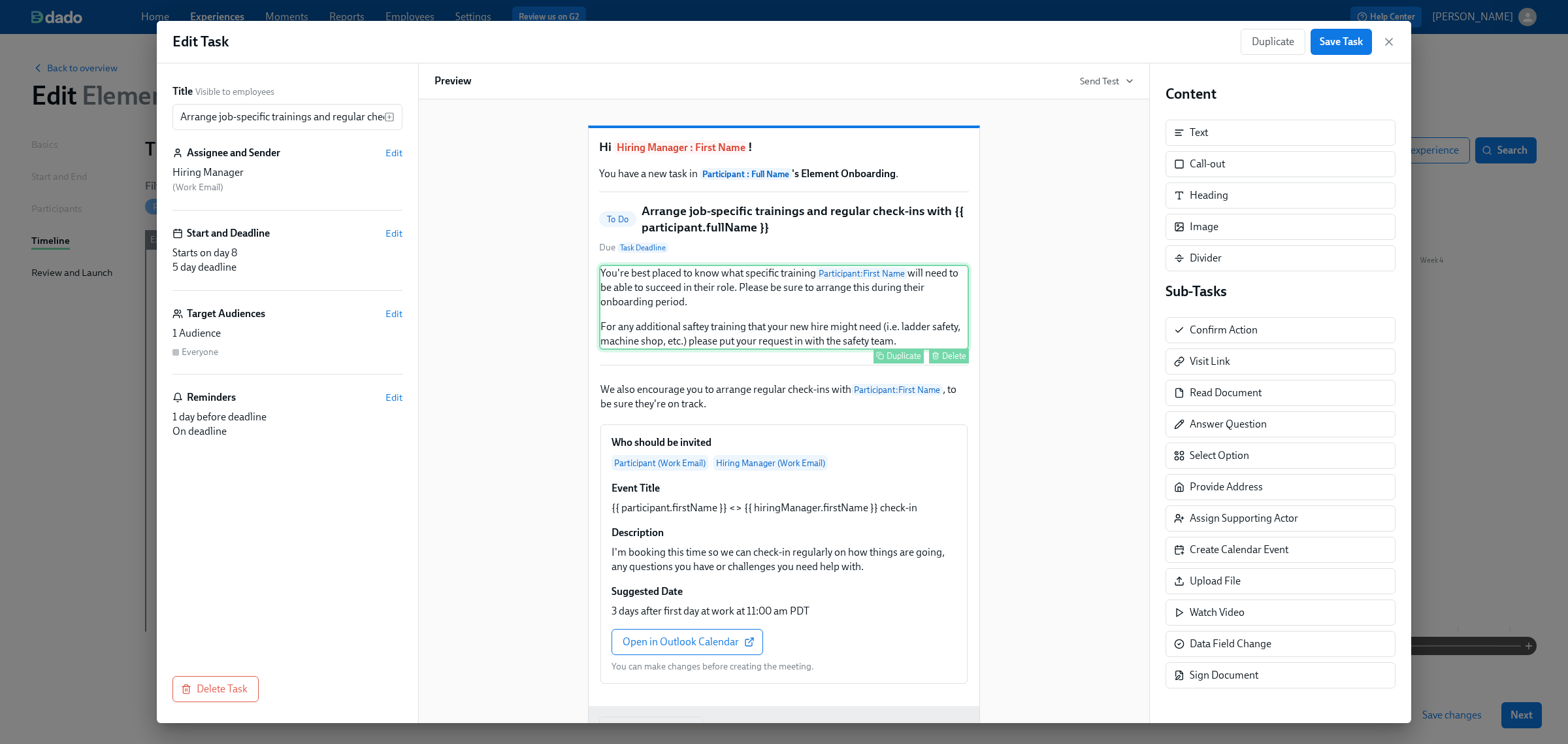
click at [851, 350] on div "You're best placed to know what specific training Participant : First Name will…" at bounding box center [784, 307] width 370 height 85
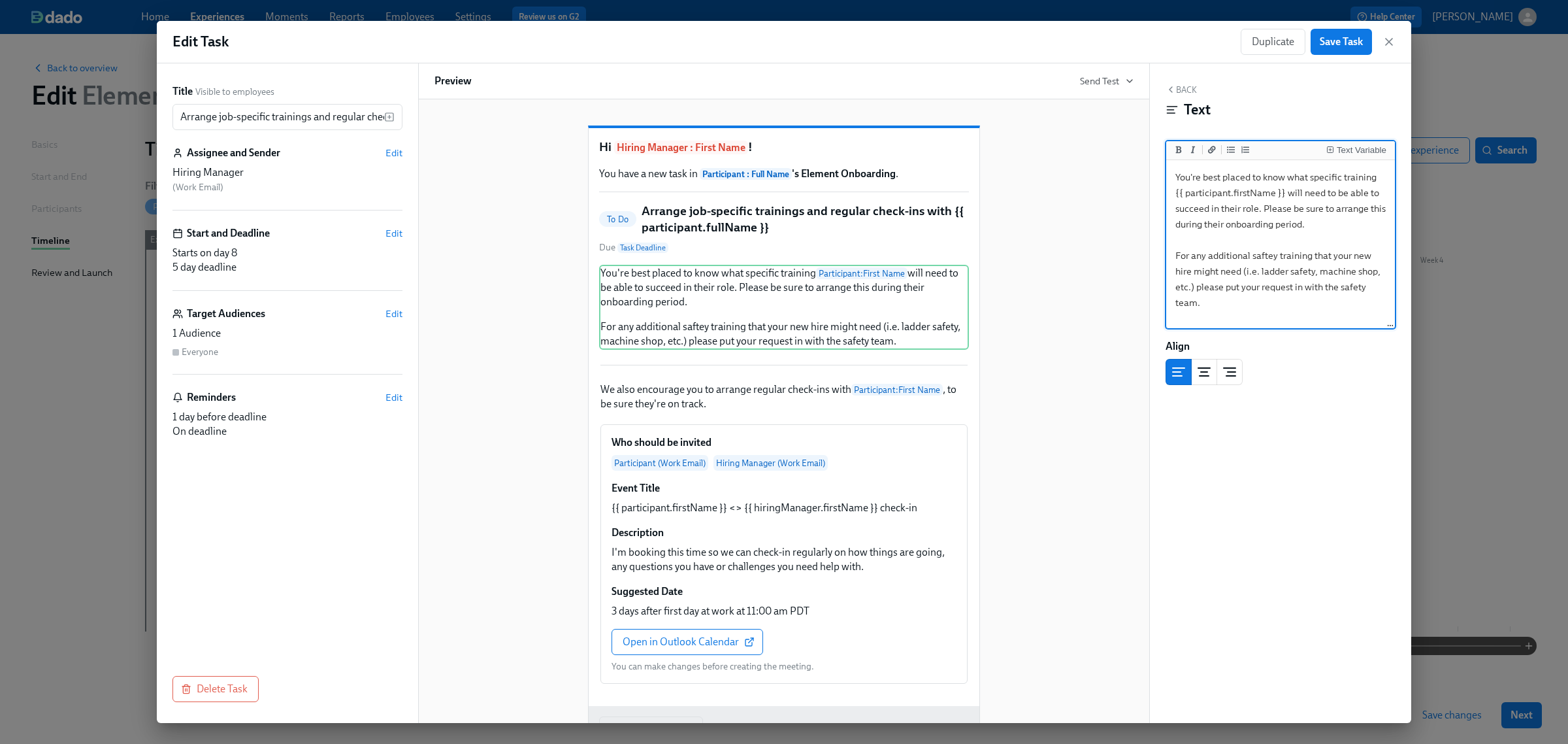
drag, startPoint x: 1175, startPoint y: 305, endPoint x: 1221, endPoint y: 305, distance: 46.0
click at [1221, 305] on textarea "You're best placed to know what specific training {{ participant.firstName }} w…" at bounding box center [1280, 245] width 223 height 164
click at [1178, 144] on button "Add bold text" at bounding box center [1178, 149] width 13 height 13
click at [1190, 149] on icon "Add italic text" at bounding box center [1193, 149] width 8 height 8
click at [1243, 256] on textarea "You're best placed to know what specific training {{ participant.firstName }} w…" at bounding box center [1280, 245] width 223 height 164
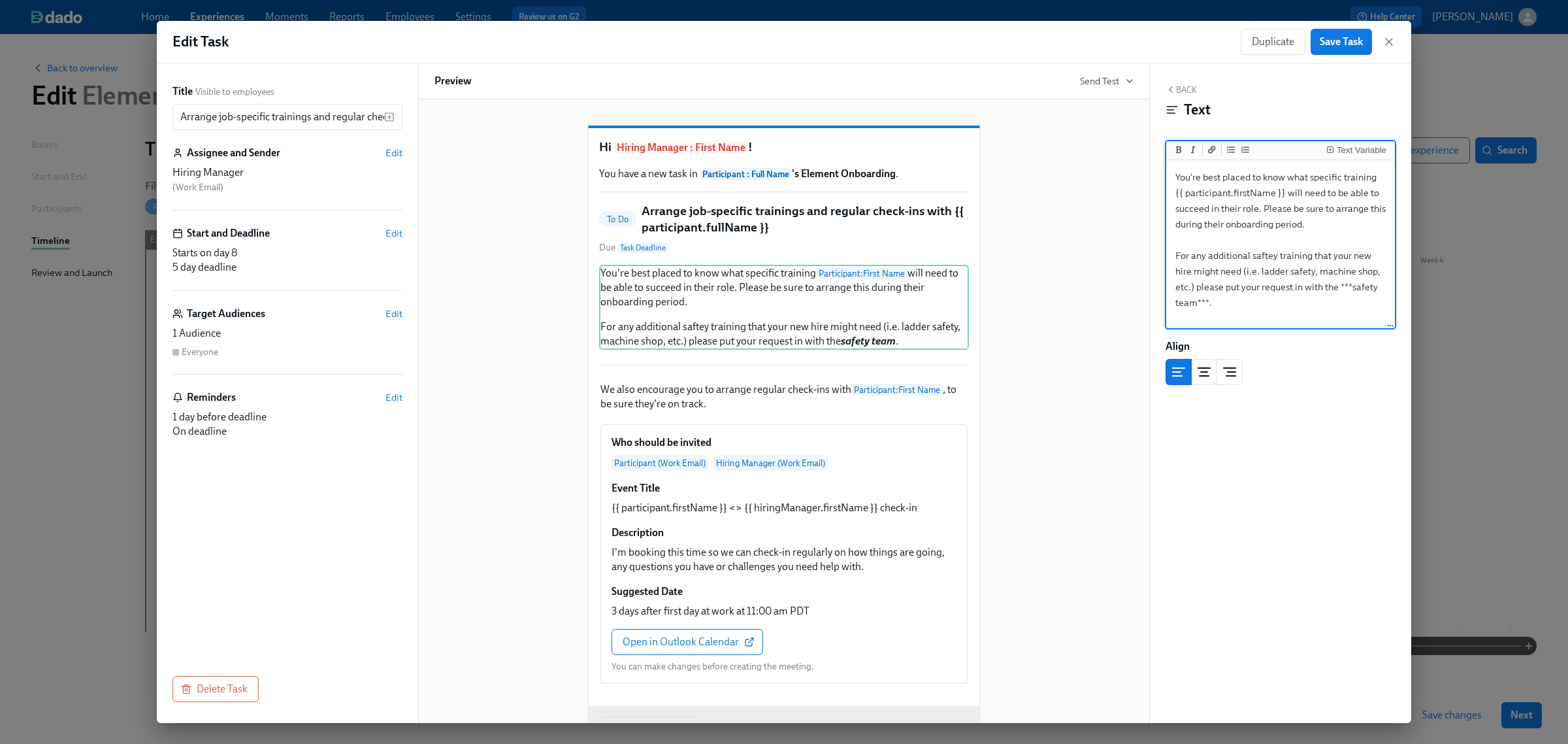
click at [1224, 291] on textarea "You're best placed to know what specific training {{ participant.firstName }} w…" at bounding box center [1280, 245] width 223 height 164
click at [1255, 291] on textarea "You're best placed to know what specific training {{ participant.firstName }} w…" at bounding box center [1280, 245] width 223 height 164
click at [1301, 318] on textarea "You're best placed to know what specific training {{ participant.firstName }} w…" at bounding box center [1280, 245] width 223 height 164
drag, startPoint x: 1313, startPoint y: 305, endPoint x: 1333, endPoint y: 288, distance: 26.2
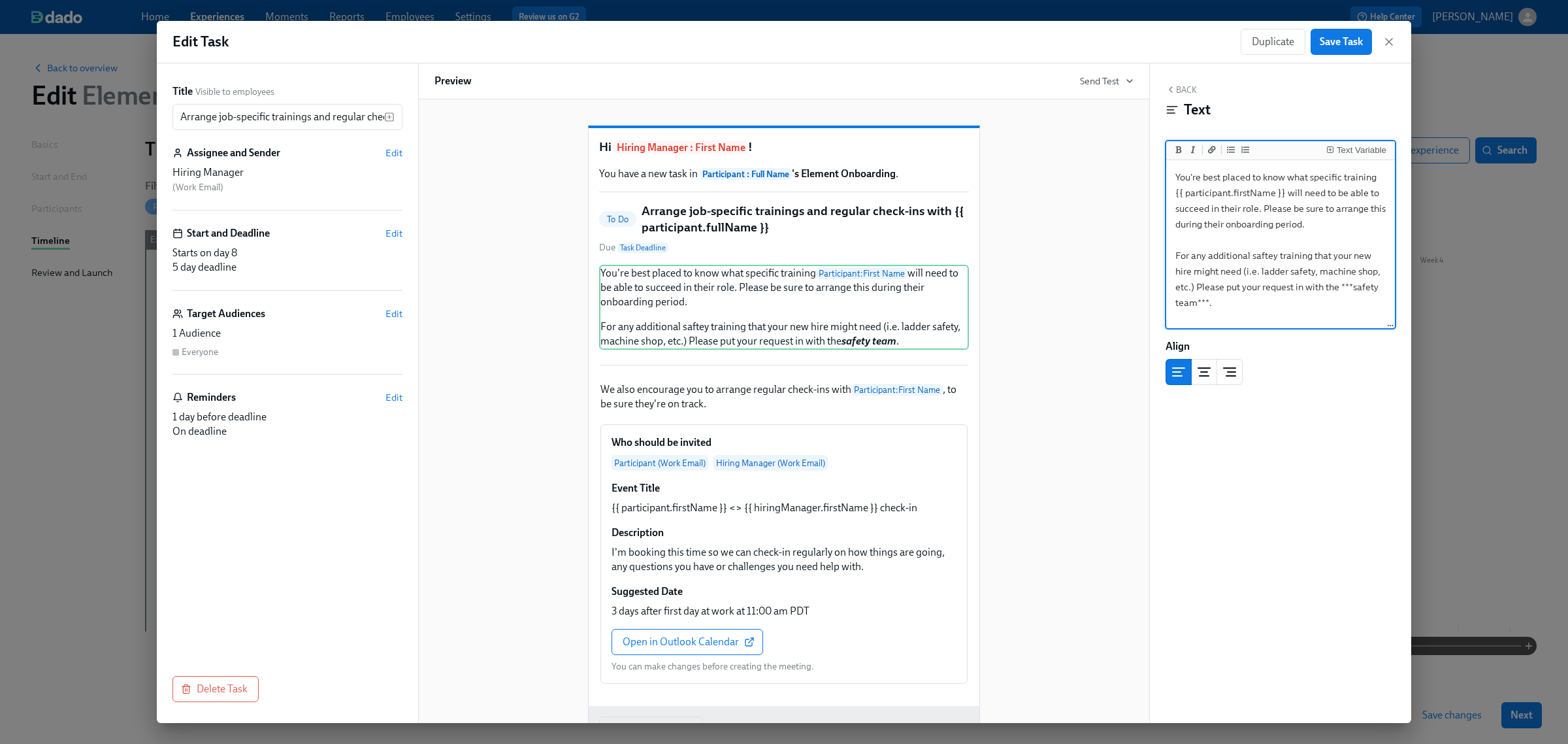
click at [1333, 288] on textarea "You're best placed to know what specific training {{ participant.firstName }} w…" at bounding box center [1280, 245] width 223 height 164
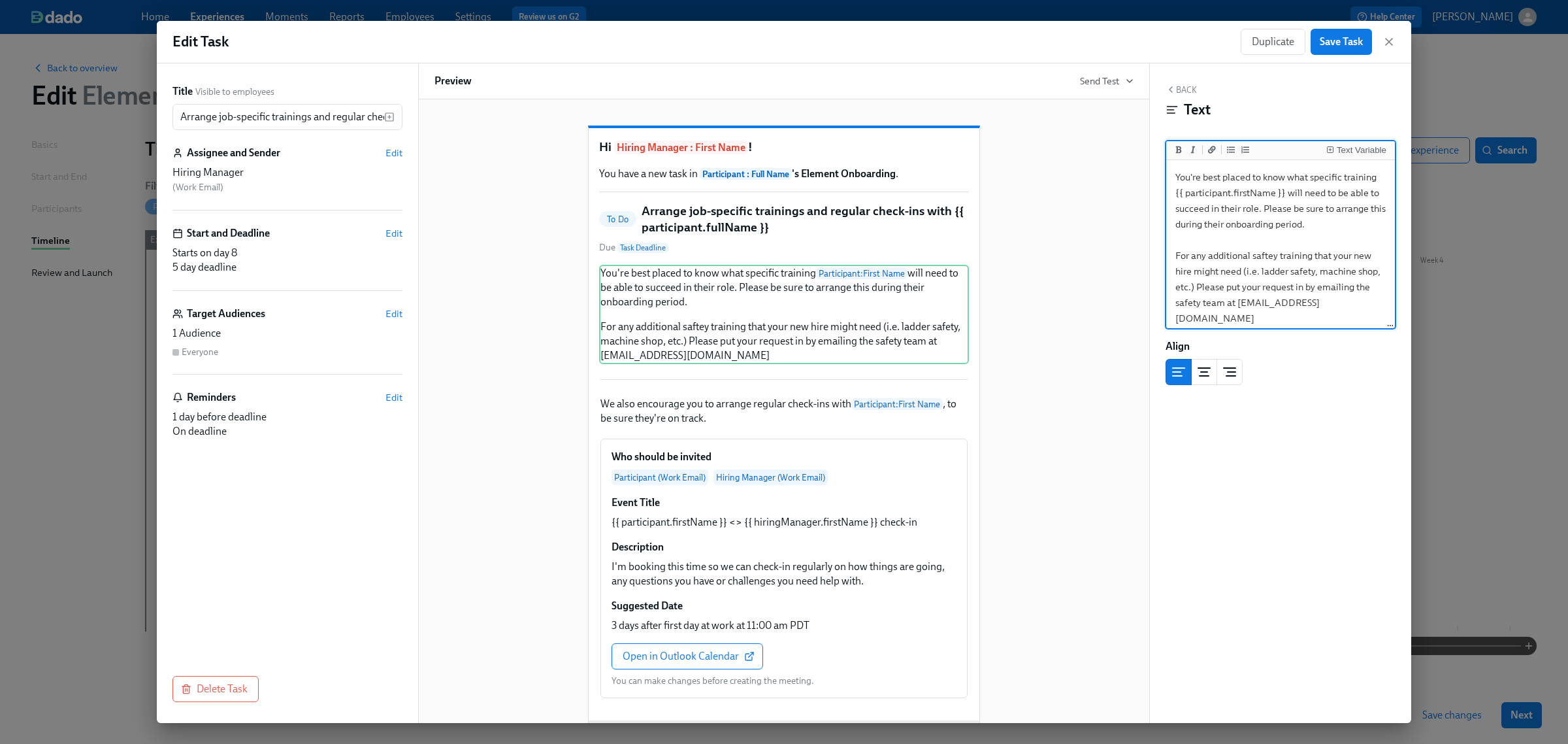
scroll to position [21, 0]
drag, startPoint x: 1173, startPoint y: 318, endPoint x: 1269, endPoint y: 302, distance: 97.3
click at [1269, 302] on textarea "You're best placed to know what specific training {{ participant.firstName }} w…" at bounding box center [1280, 242] width 223 height 170
click at [1173, 155] on button "Add bold text" at bounding box center [1178, 149] width 13 height 13
click at [1190, 152] on icon "Add italic text" at bounding box center [1193, 149] width 8 height 8
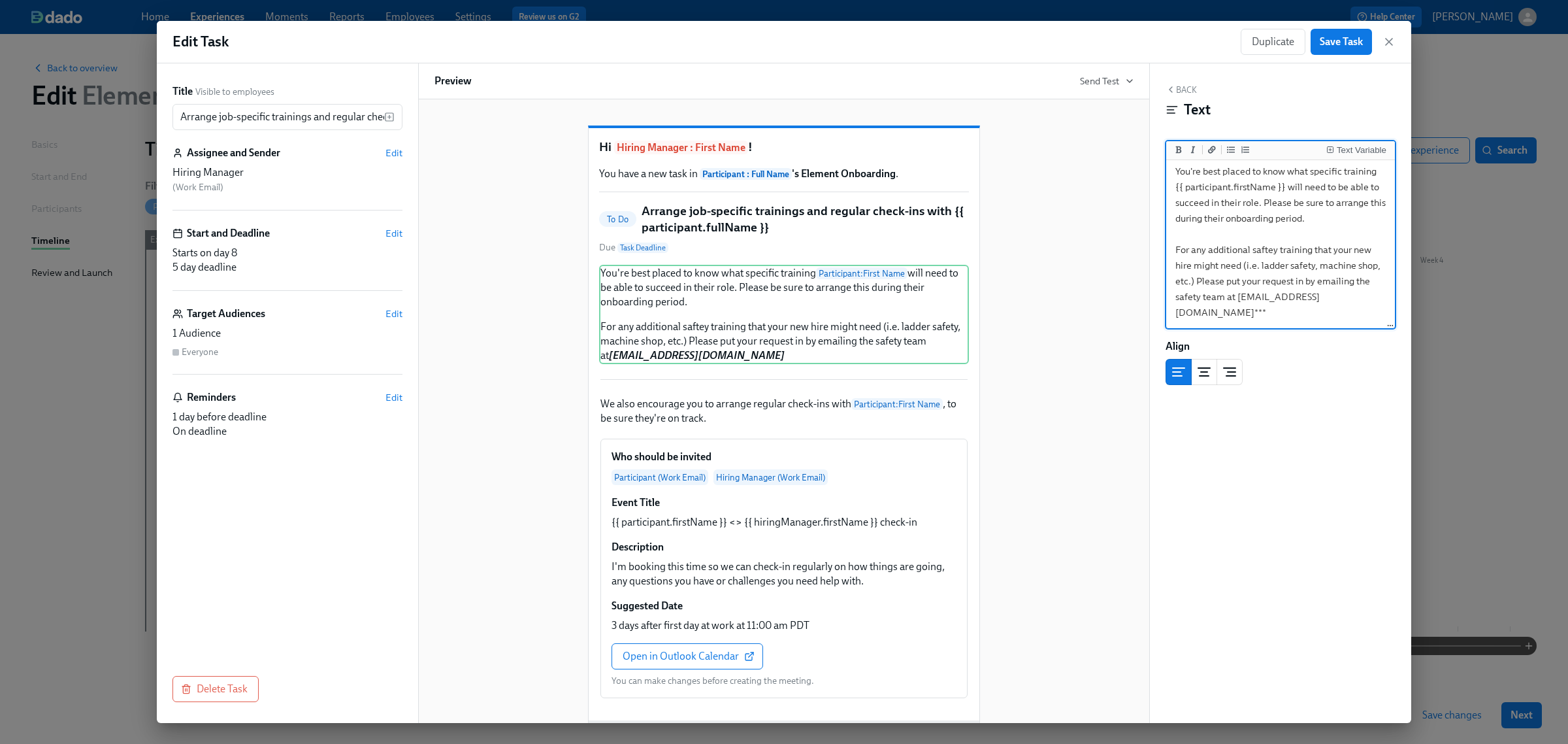
click at [1262, 245] on textarea "You're best placed to know what specific training {{ participant.firstName }} w…" at bounding box center [1280, 242] width 223 height 170
click at [1198, 236] on textarea "You're best placed to know what specific training {{ participant.firstName }} w…" at bounding box center [1280, 242] width 223 height 170
drag, startPoint x: 1191, startPoint y: 237, endPoint x: 1252, endPoint y: 237, distance: 61.0
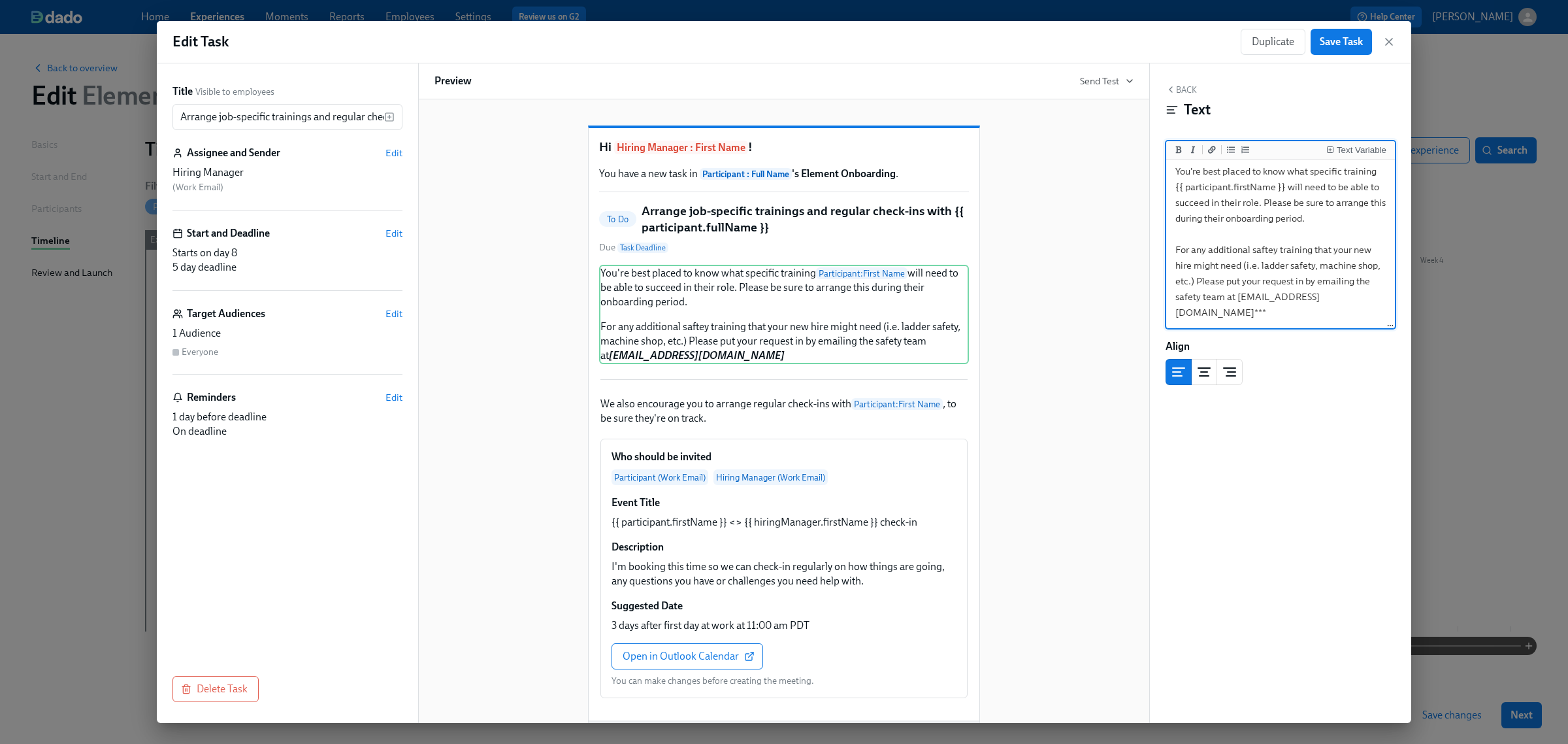
click at [1252, 237] on textarea "You're best placed to know what specific training {{ participant.firstName }} w…" at bounding box center [1280, 242] width 223 height 170
type textarea "You're best placed to know what specific training {{ participant.firstName }} w…"
click at [1072, 534] on div "Hi Hiring Manager : First Name ! You have a new task in Participant : Full Name…" at bounding box center [784, 447] width 700 height 685
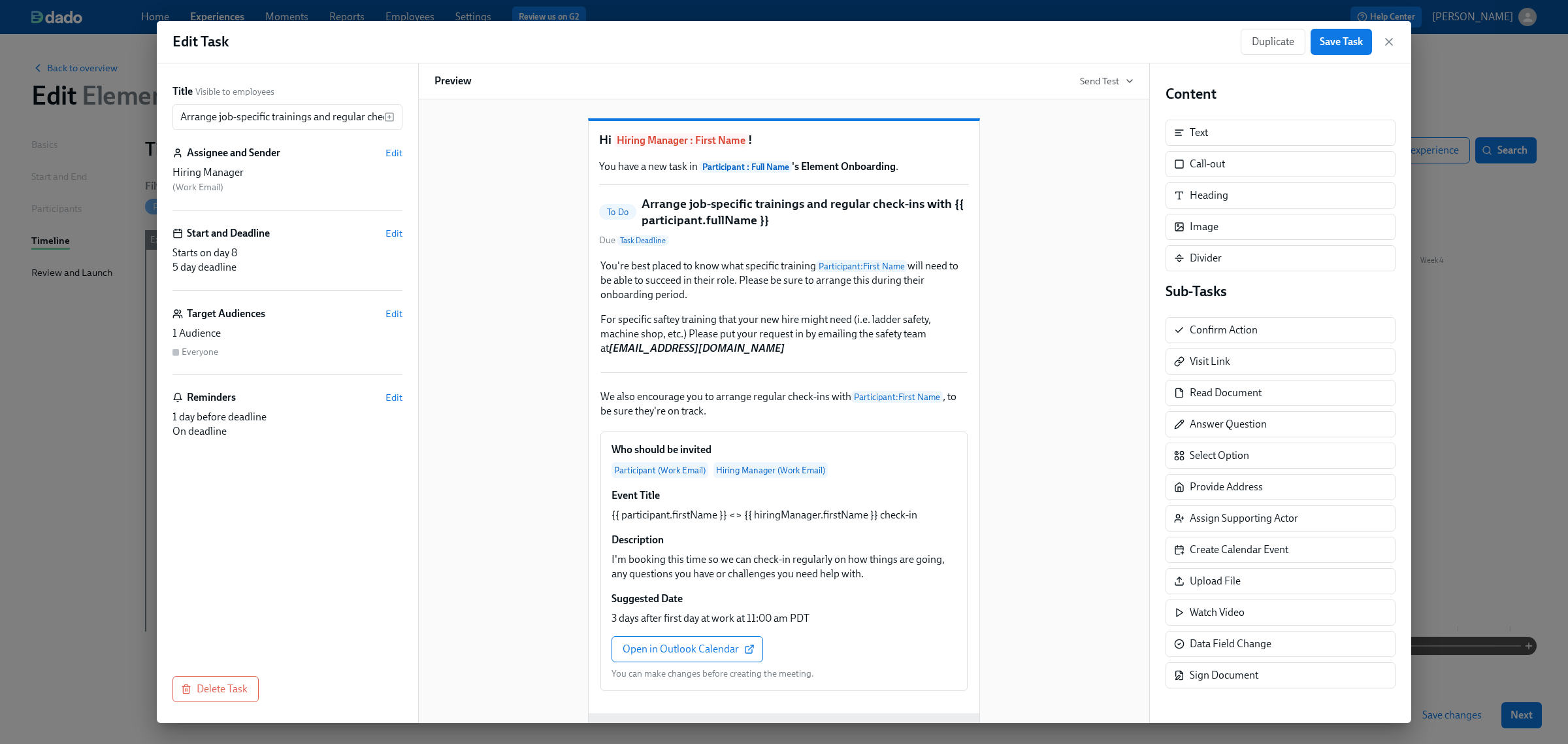
scroll to position [0, 0]
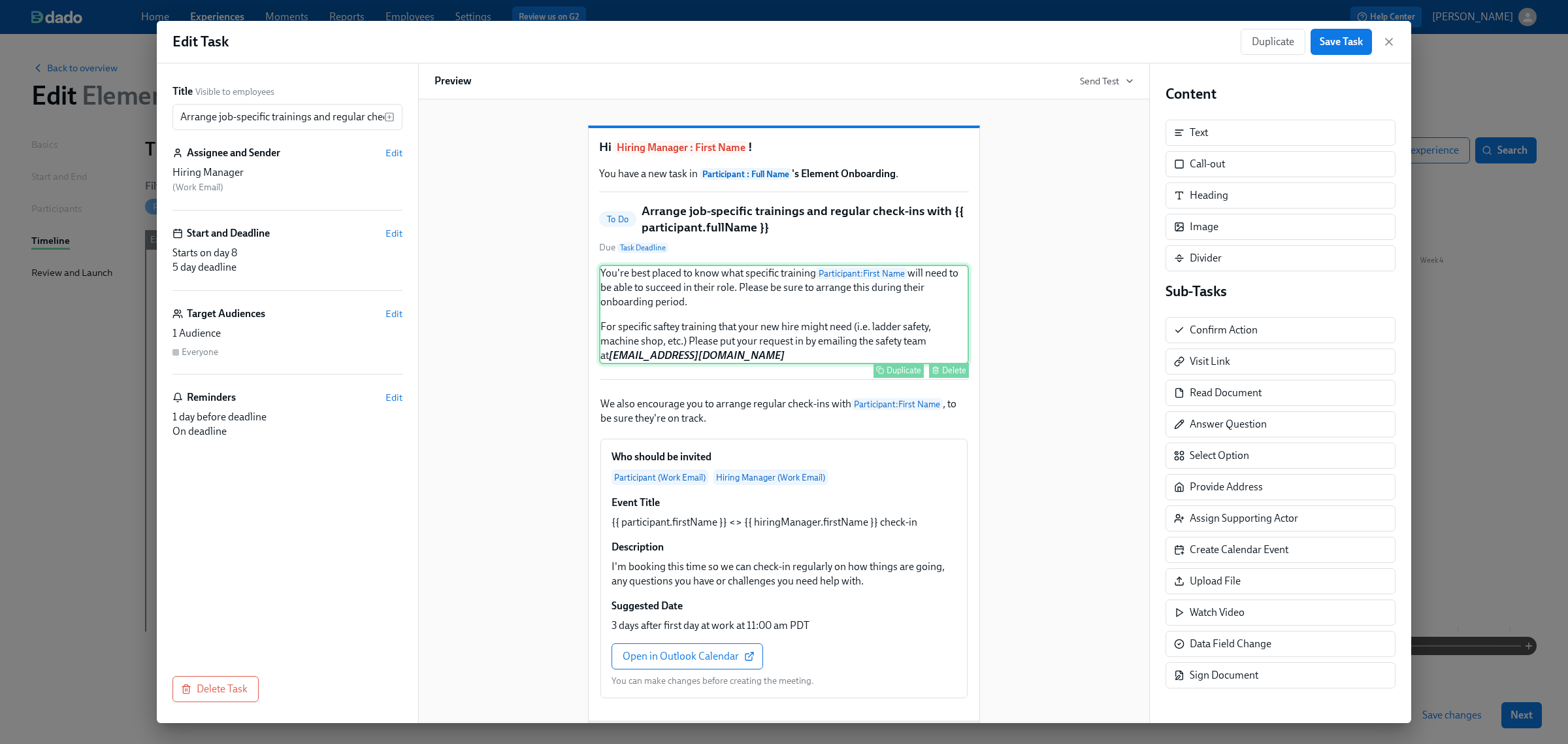
click at [666, 357] on div "You're best placed to know what specific training Participant : First Name will…" at bounding box center [784, 314] width 370 height 99
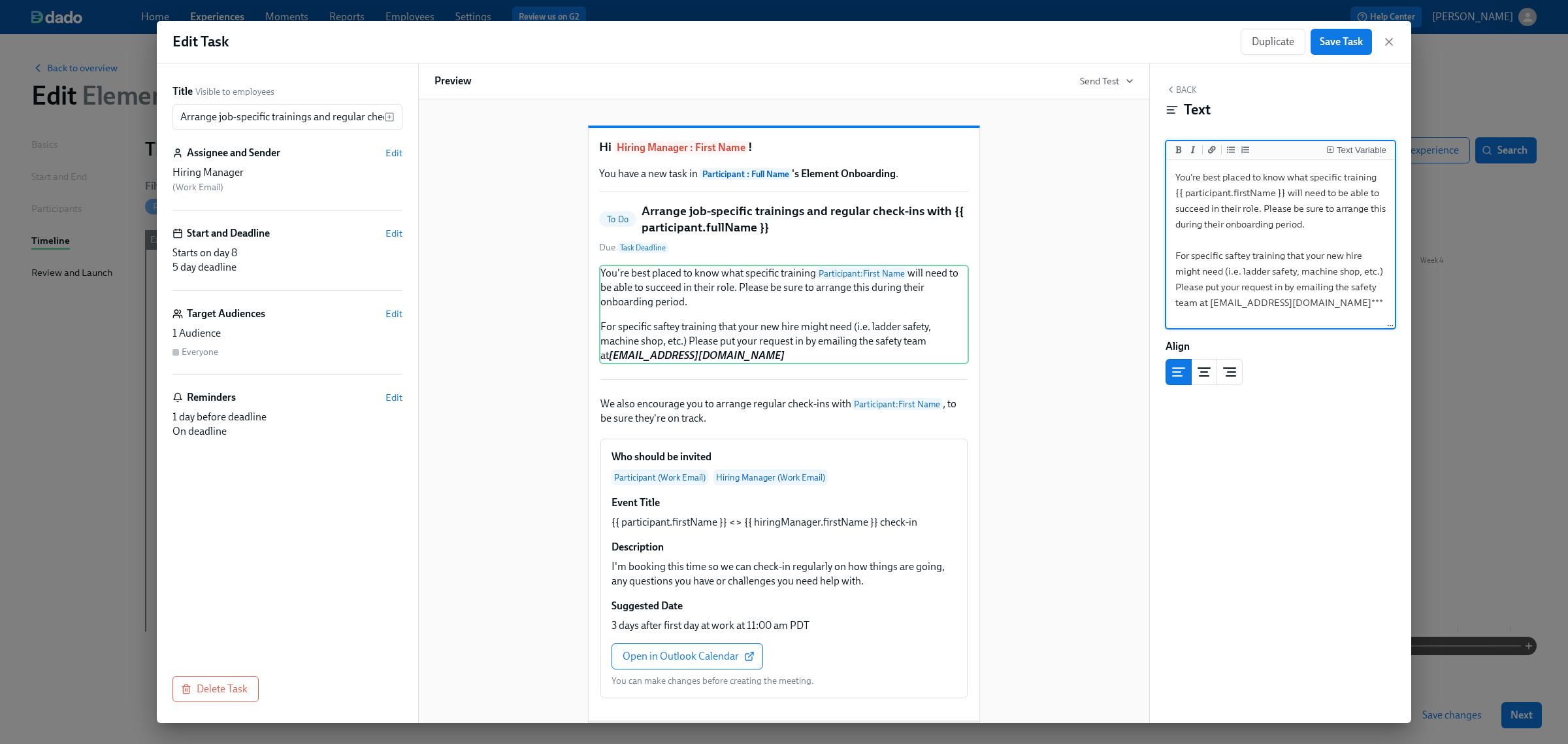
drag, startPoint x: 1361, startPoint y: 304, endPoint x: 1177, endPoint y: 173, distance: 225.9
click at [1177, 173] on textarea "You're best placed to know what specific training {{ participant.firstName }} w…" at bounding box center [1280, 245] width 223 height 164
click at [1360, 43] on span "Save Task" at bounding box center [1341, 42] width 43 height 13
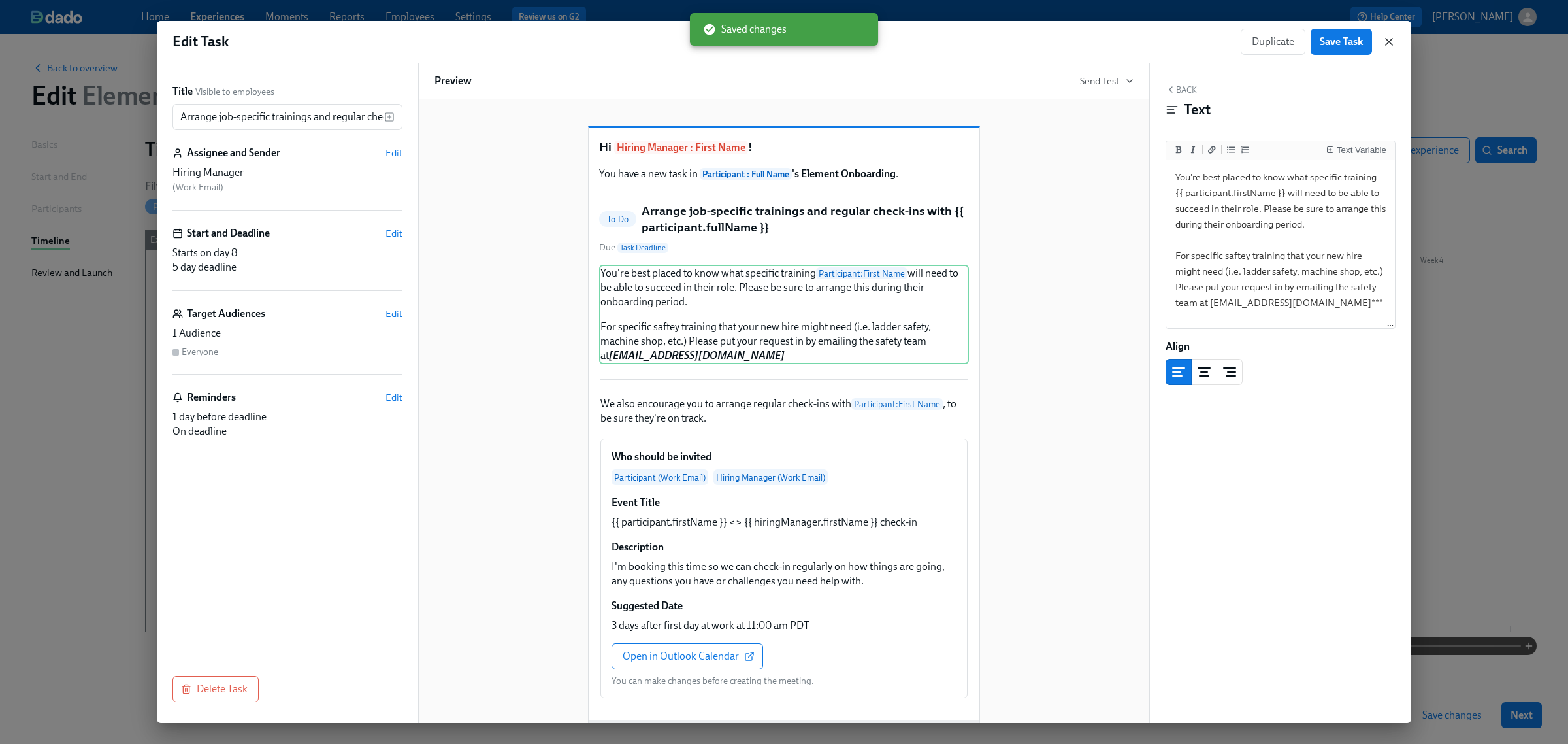
click at [1383, 43] on icon "button" at bounding box center [1389, 42] width 13 height 13
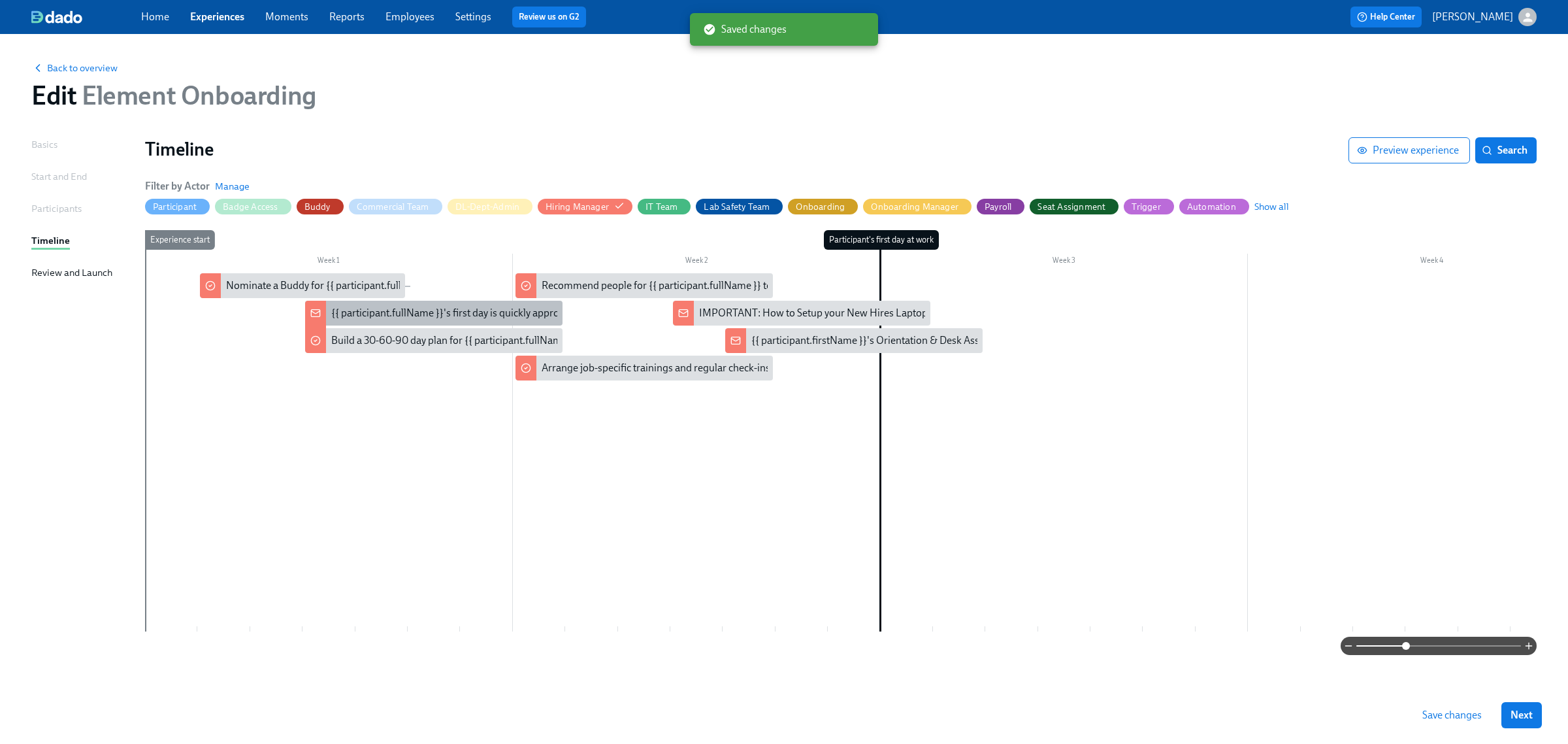
click at [409, 319] on div "{{ participant.fullName }}'s first day is quickly approaching!" at bounding box center [462, 313] width 261 height 14
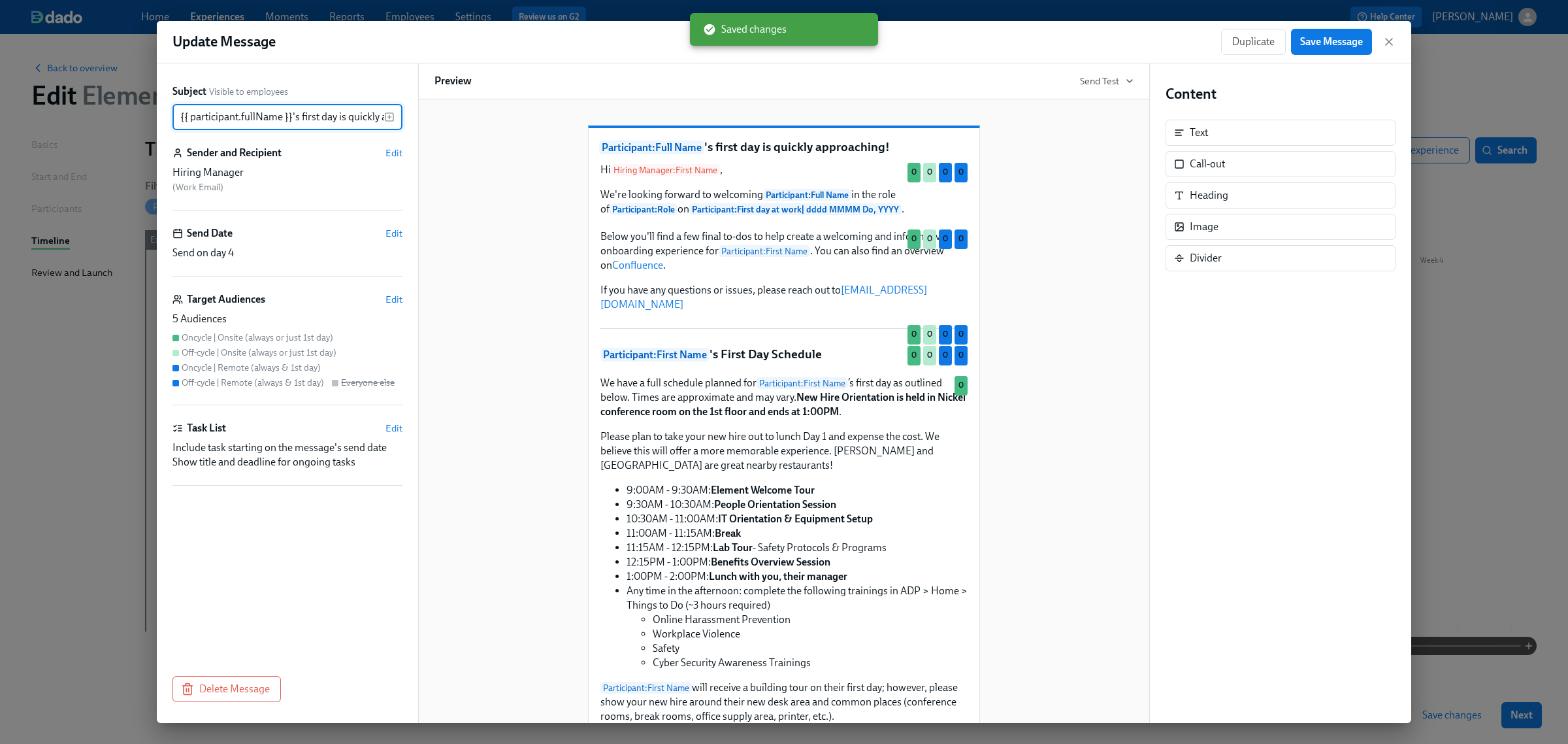
scroll to position [0, 56]
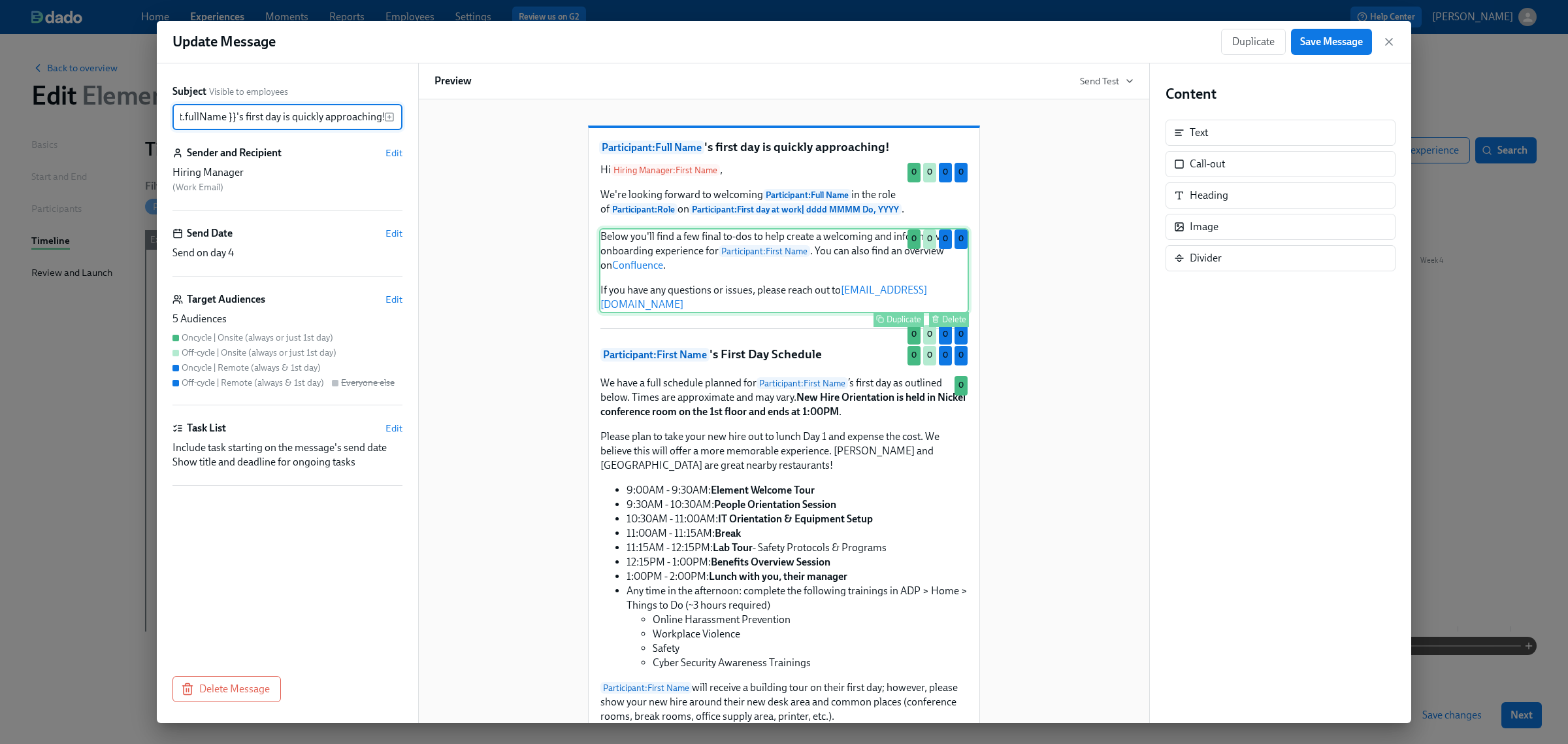
click at [690, 279] on div "Below you'll find a few final to-dos to help create a welcoming and informative…" at bounding box center [784, 271] width 370 height 85
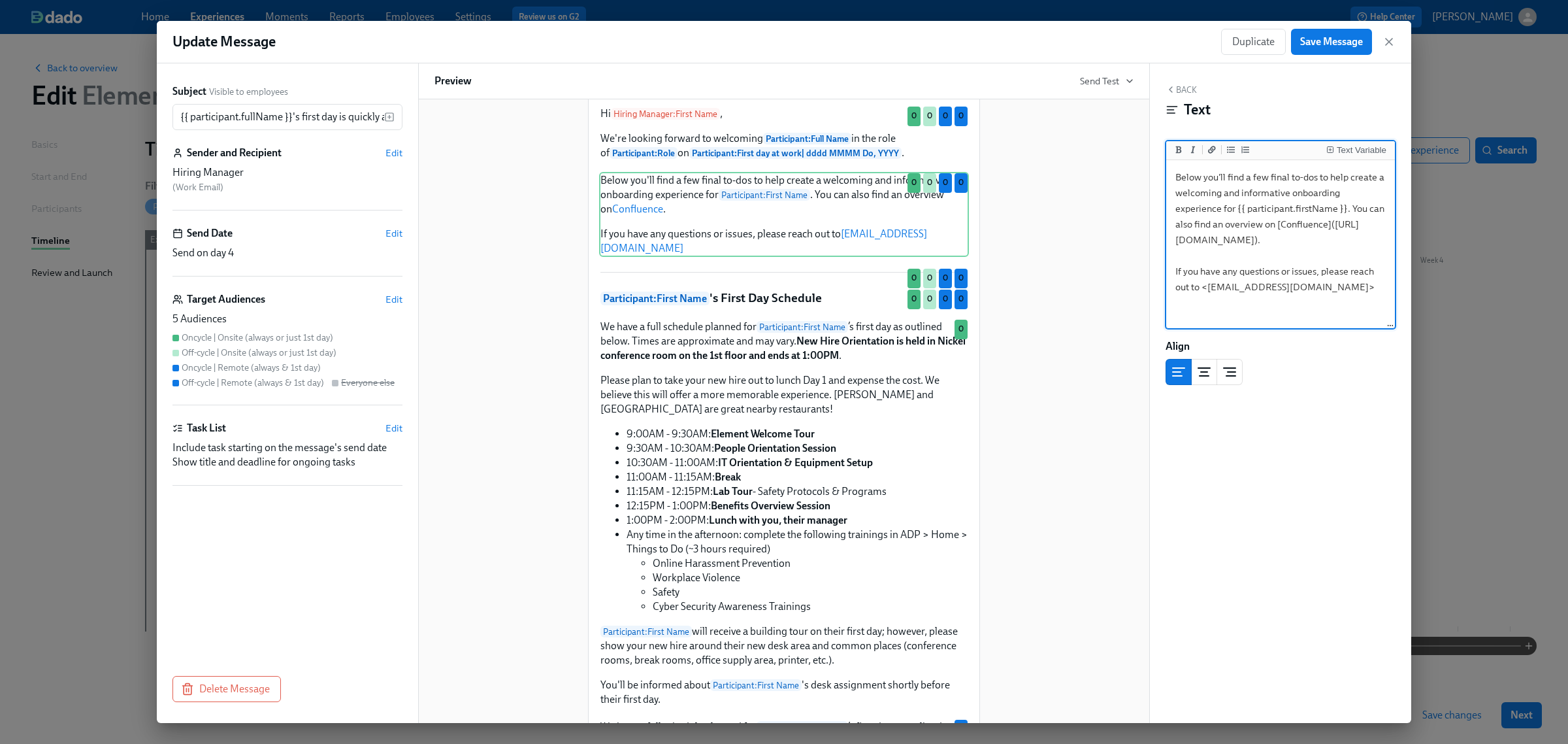
scroll to position [0, 0]
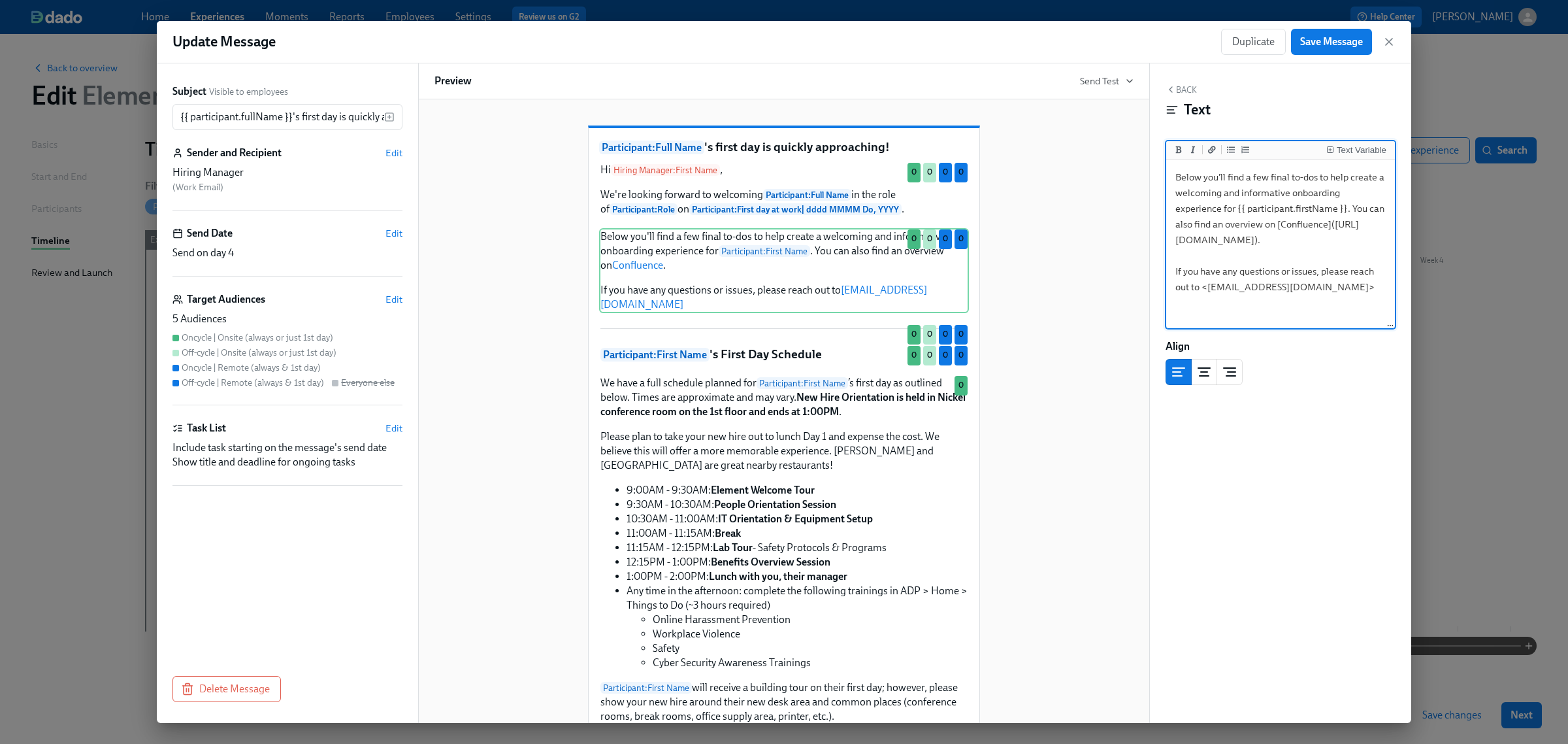
click at [1284, 293] on textarea "Below you'll find a few final to-dos to help create a welcoming and informative…" at bounding box center [1280, 245] width 223 height 164
click at [1176, 89] on button "Back" at bounding box center [1181, 89] width 31 height 10
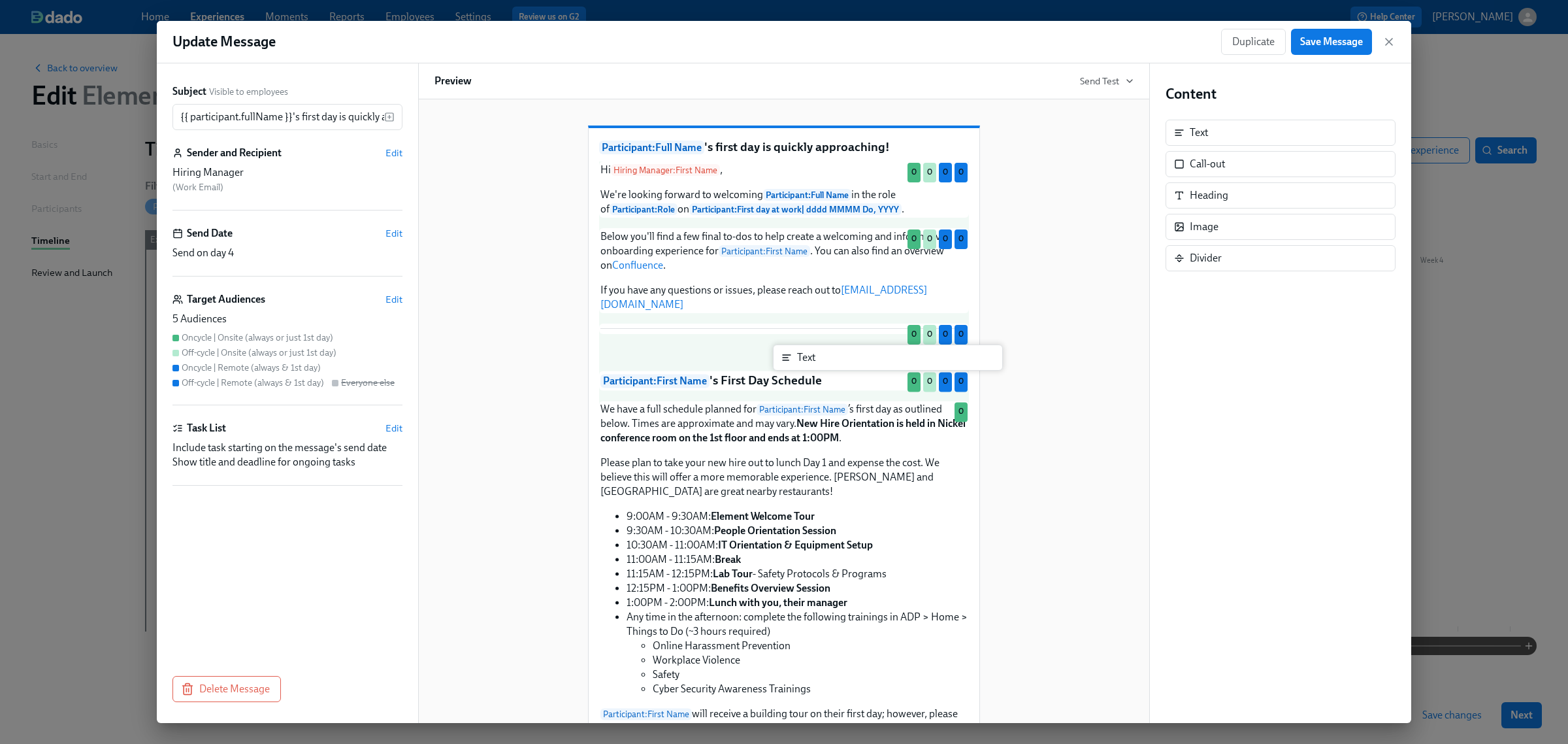
drag, startPoint x: 1213, startPoint y: 138, endPoint x: 815, endPoint y: 364, distance: 457.7
click at [815, 364] on div "Subject Visible to employees {{ participant.fullName }}'s first day is quickly …" at bounding box center [784, 393] width 1255 height 660
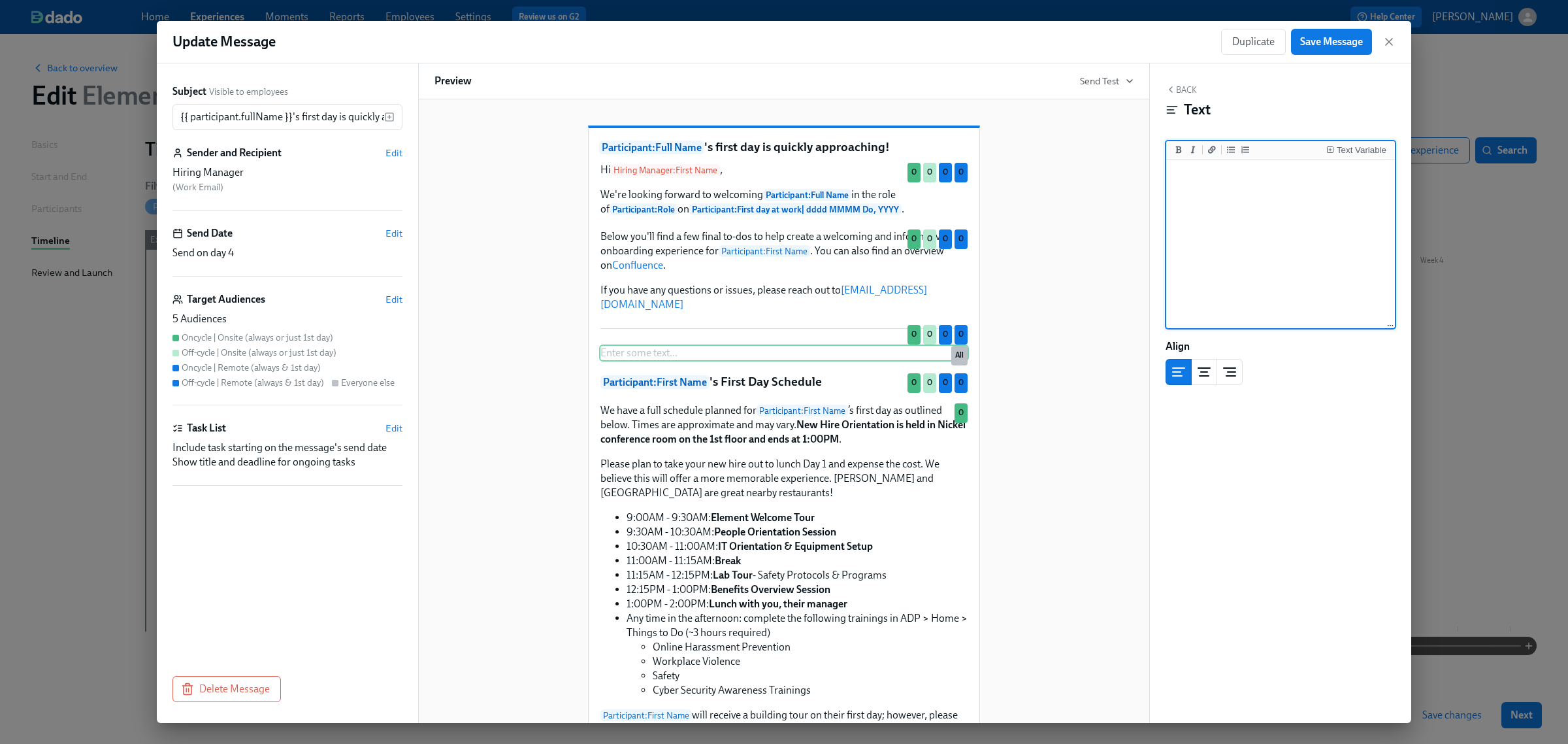
click at [1183, 87] on button "Back" at bounding box center [1181, 89] width 31 height 10
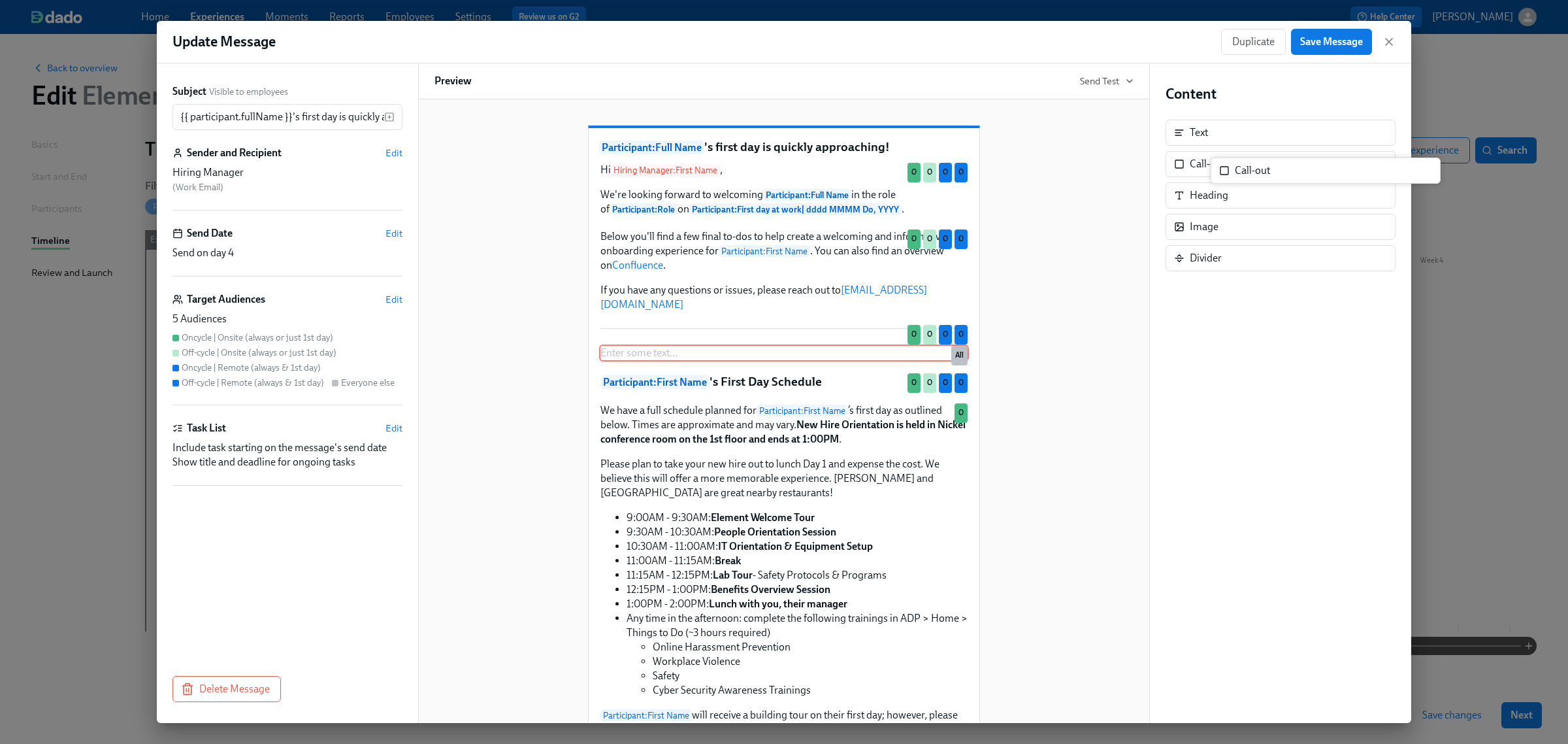
drag, startPoint x: 1228, startPoint y: 172, endPoint x: 1258, endPoint y: 187, distance: 33.5
click at [1258, 187] on div "Content Text Call-out Call-out Heading Image Divider" at bounding box center [1280, 178] width 230 height 187
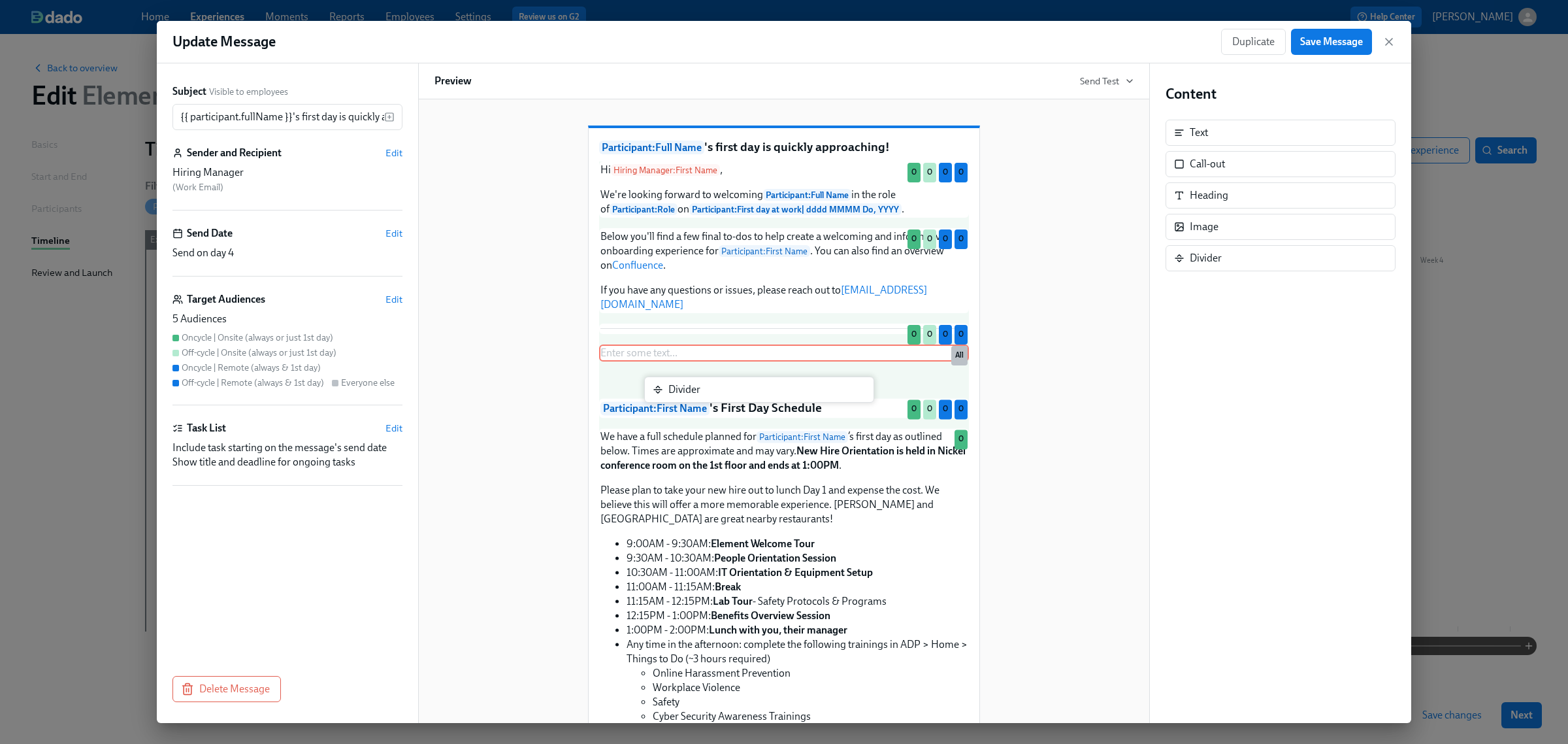
drag, startPoint x: 1239, startPoint y: 271, endPoint x: 712, endPoint y: 402, distance: 543.0
click at [712, 402] on div "Subject Visible to employees {{ participant.fullName }}'s first day is quickly …" at bounding box center [784, 393] width 1255 height 660
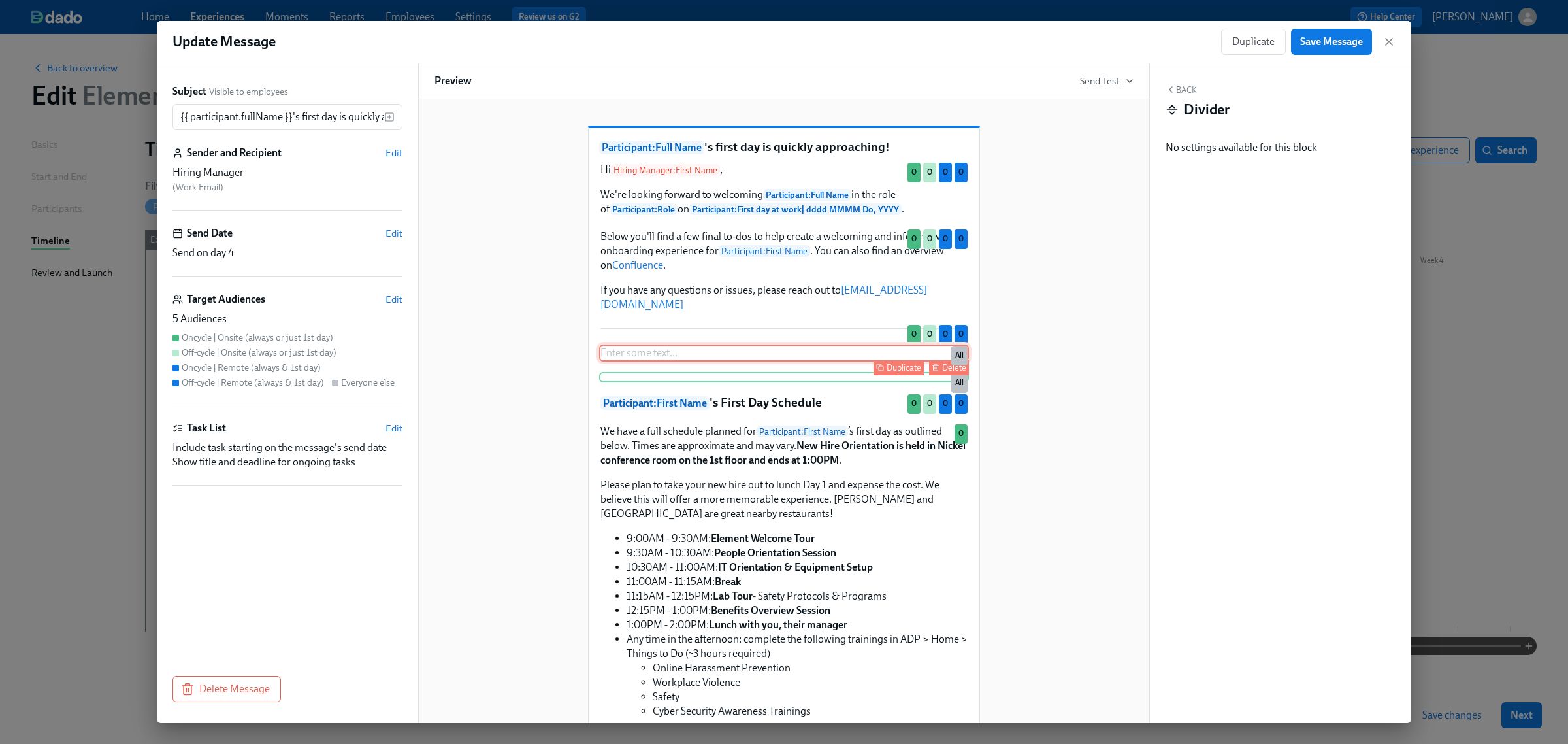
click at [717, 352] on div "Enter some text ... Duplicate Delete All" at bounding box center [784, 353] width 370 height 17
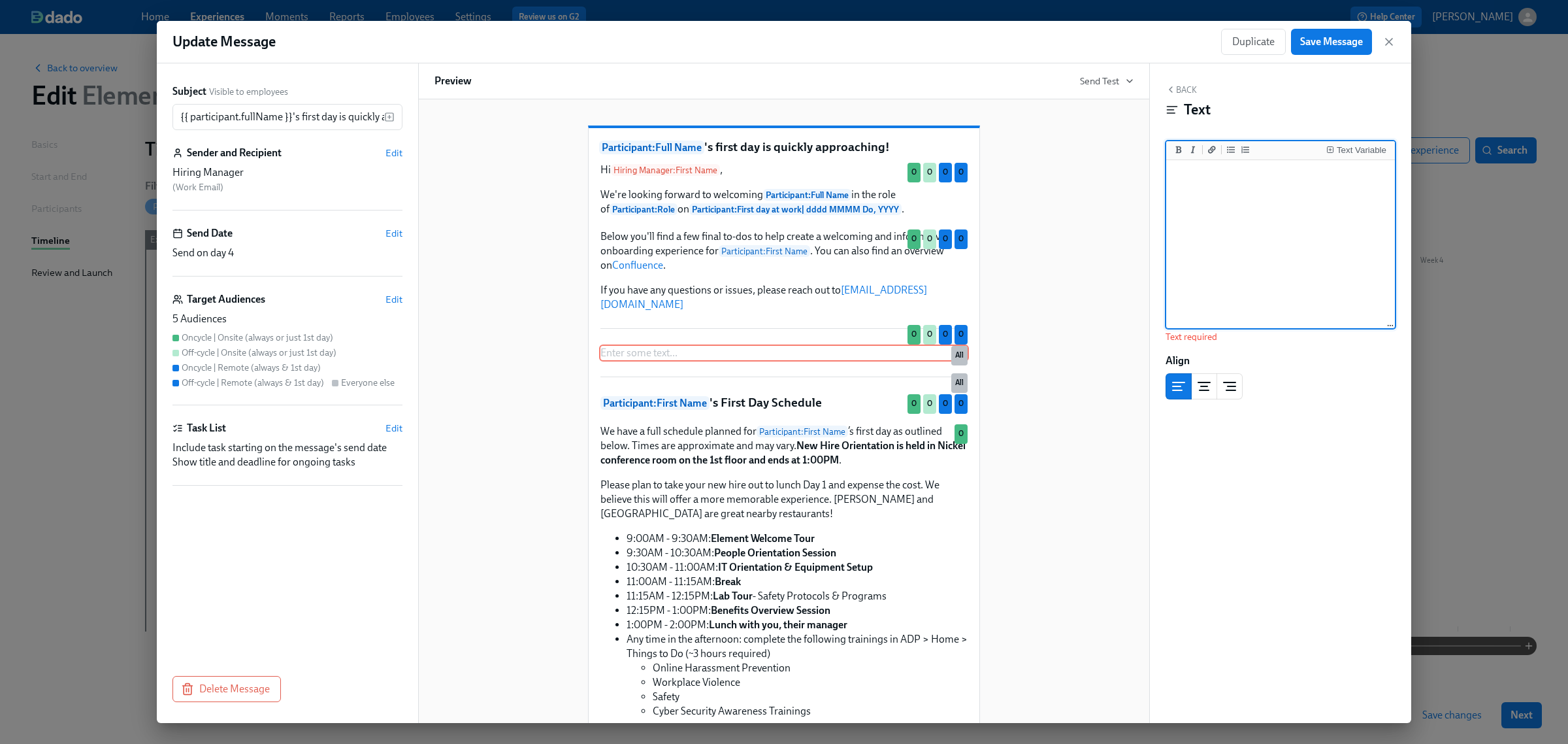
click at [1326, 236] on textarea at bounding box center [1280, 245] width 223 height 164
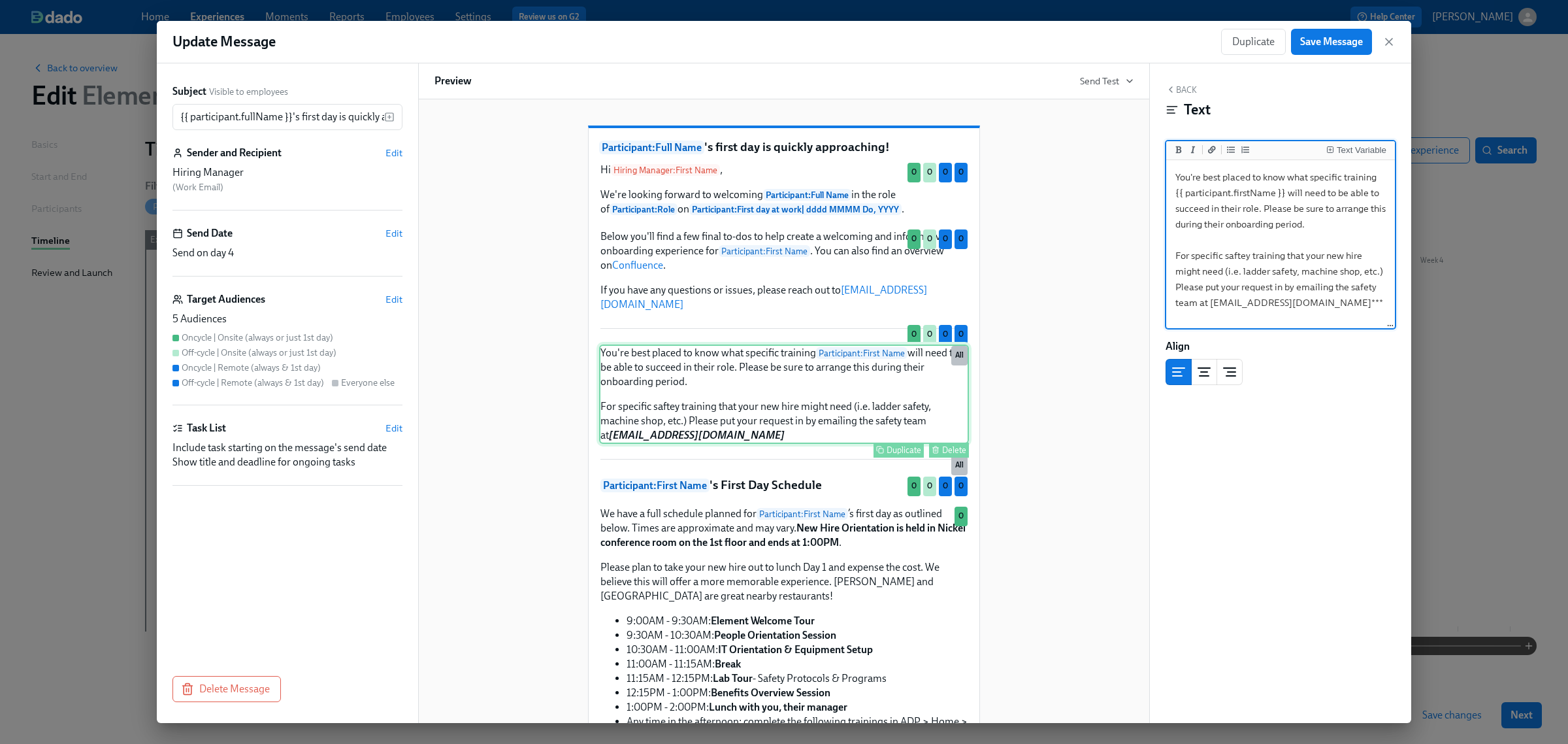
type textarea "You're best placed to know what specific training {{ participant.firstName }} w…"
click at [942, 453] on div "Delete" at bounding box center [954, 450] width 24 height 10
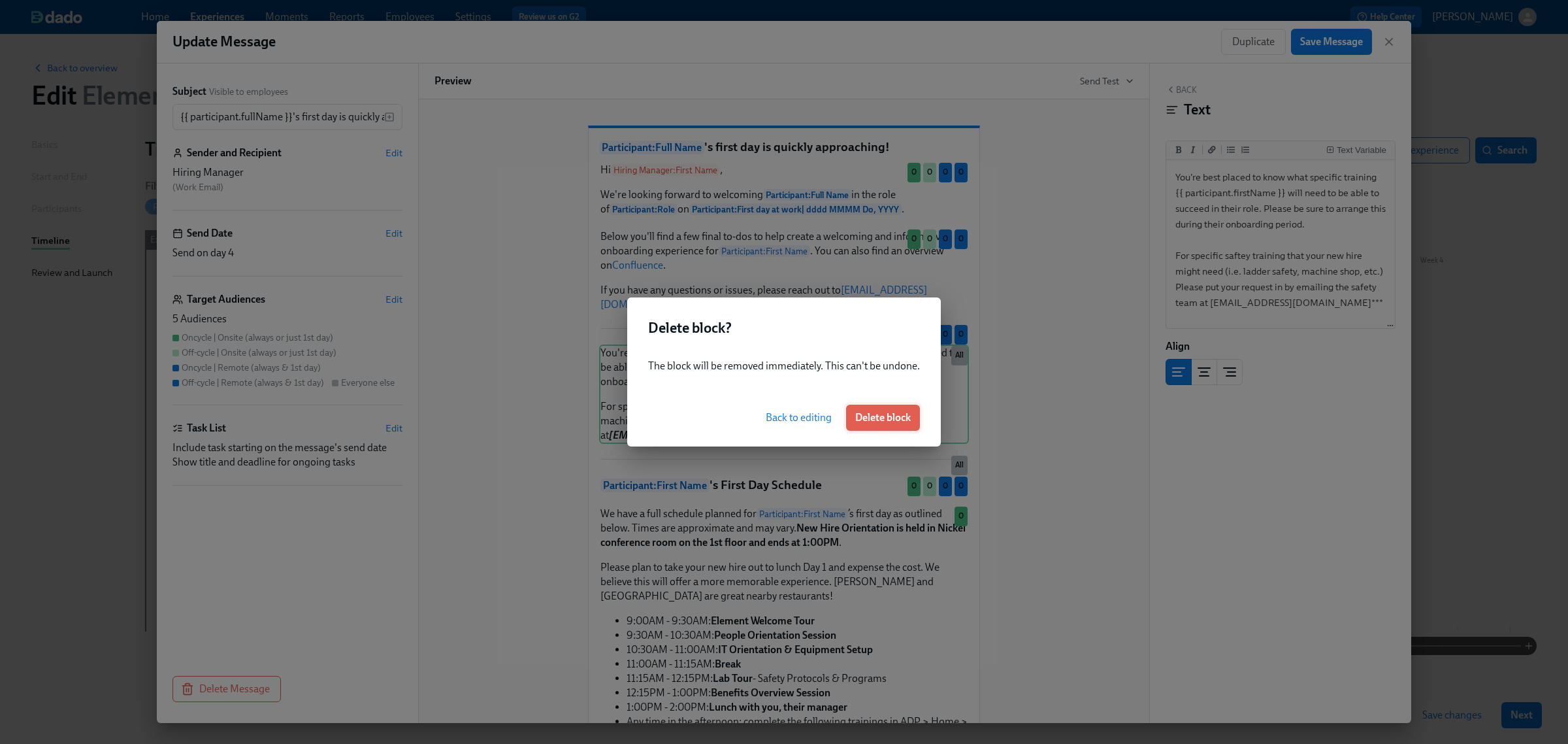
click at [883, 420] on span "Delete block" at bounding box center [883, 417] width 55 height 13
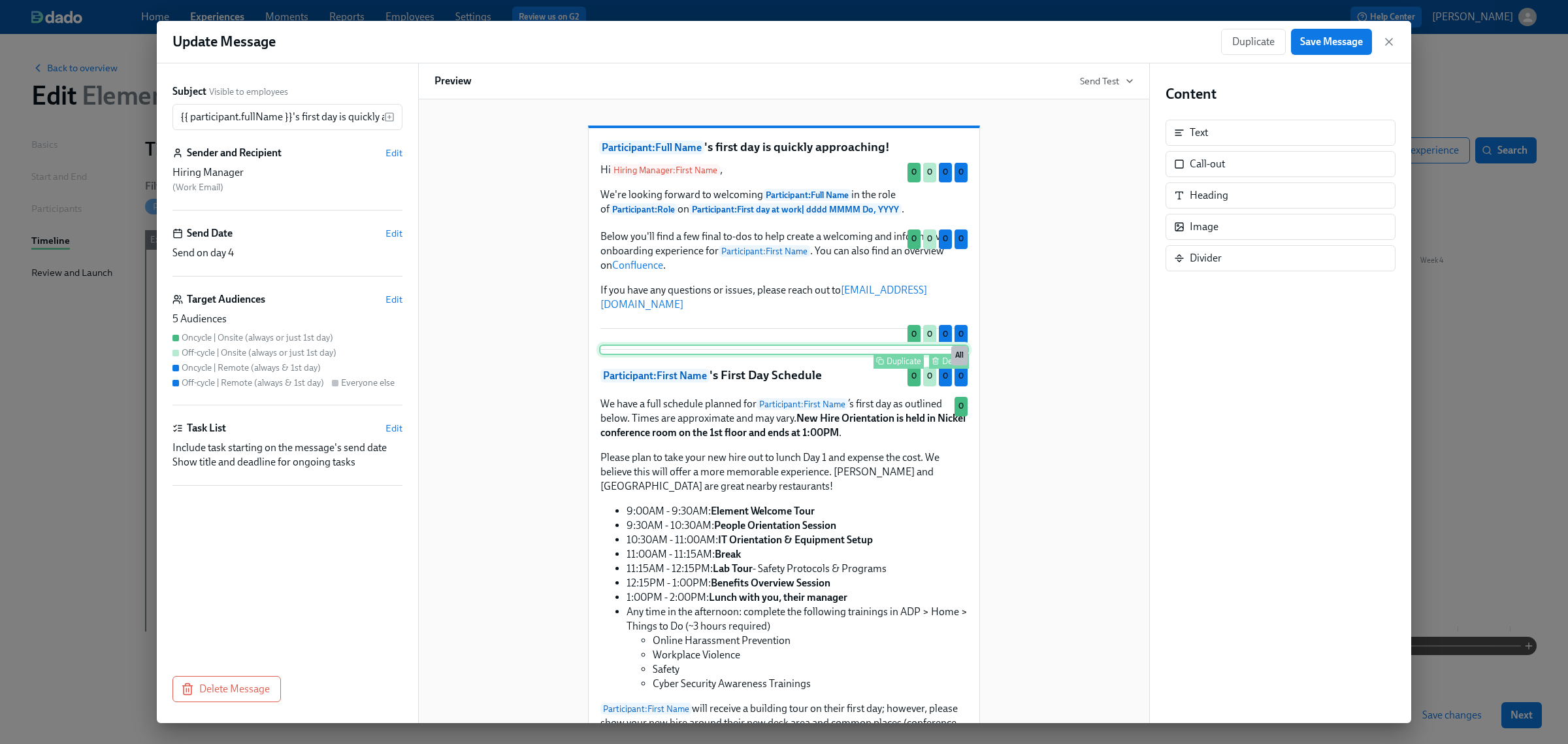
click at [942, 364] on div "Delete" at bounding box center [954, 361] width 24 height 10
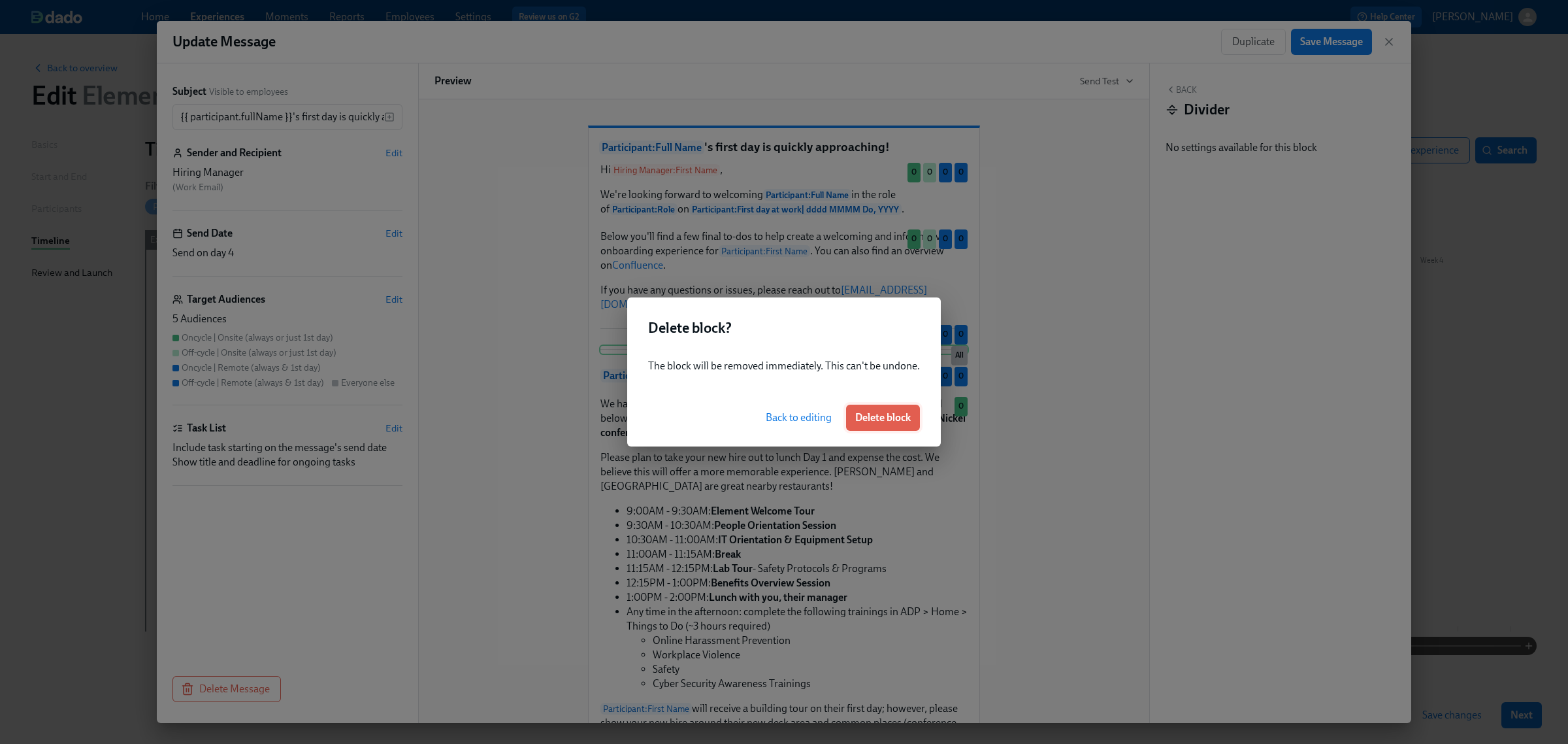
click at [890, 419] on span "Delete block" at bounding box center [883, 417] width 55 height 13
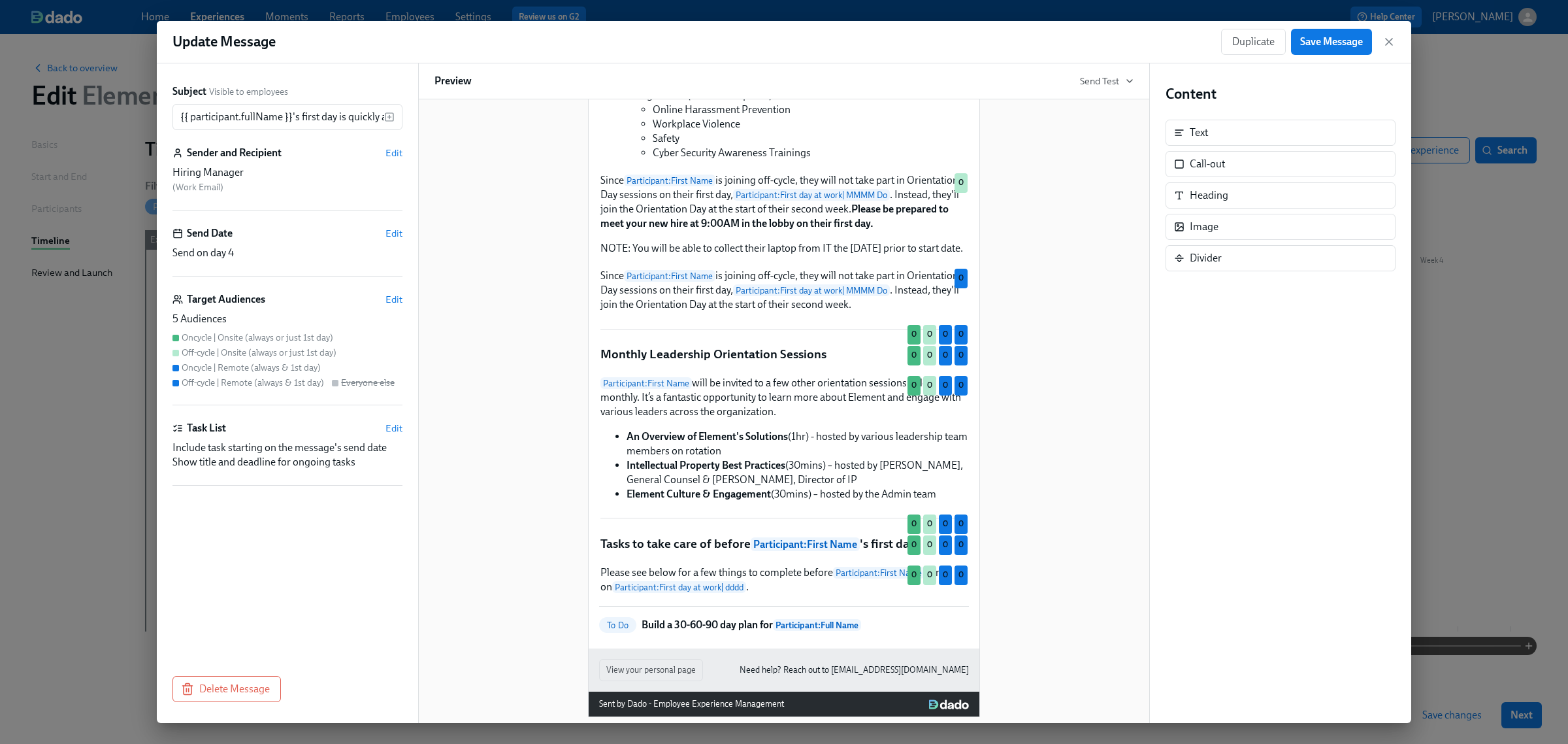
scroll to position [845, 0]
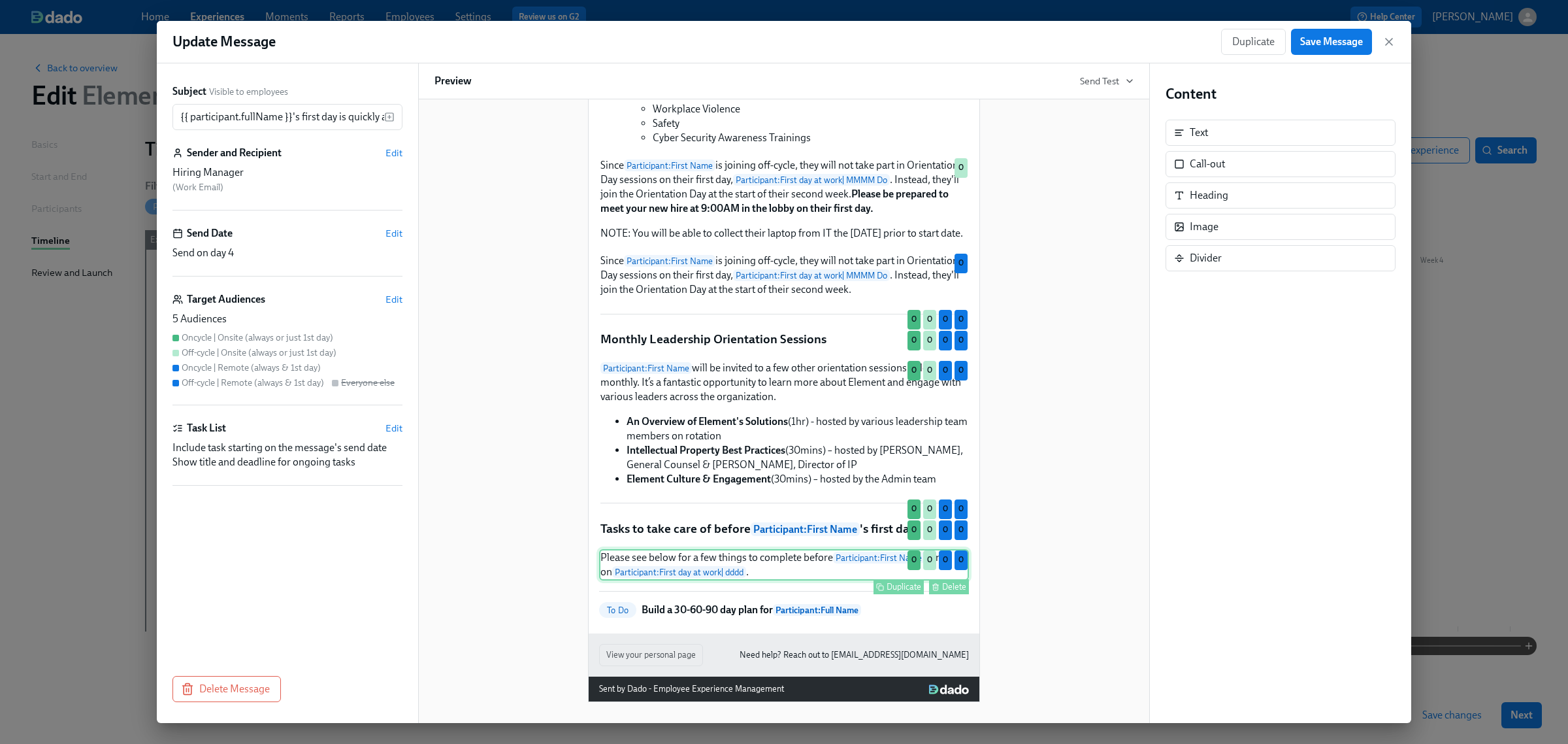
click at [744, 578] on div "Please see below for a few things to complete before Participant : First Name j…" at bounding box center [784, 565] width 370 height 31
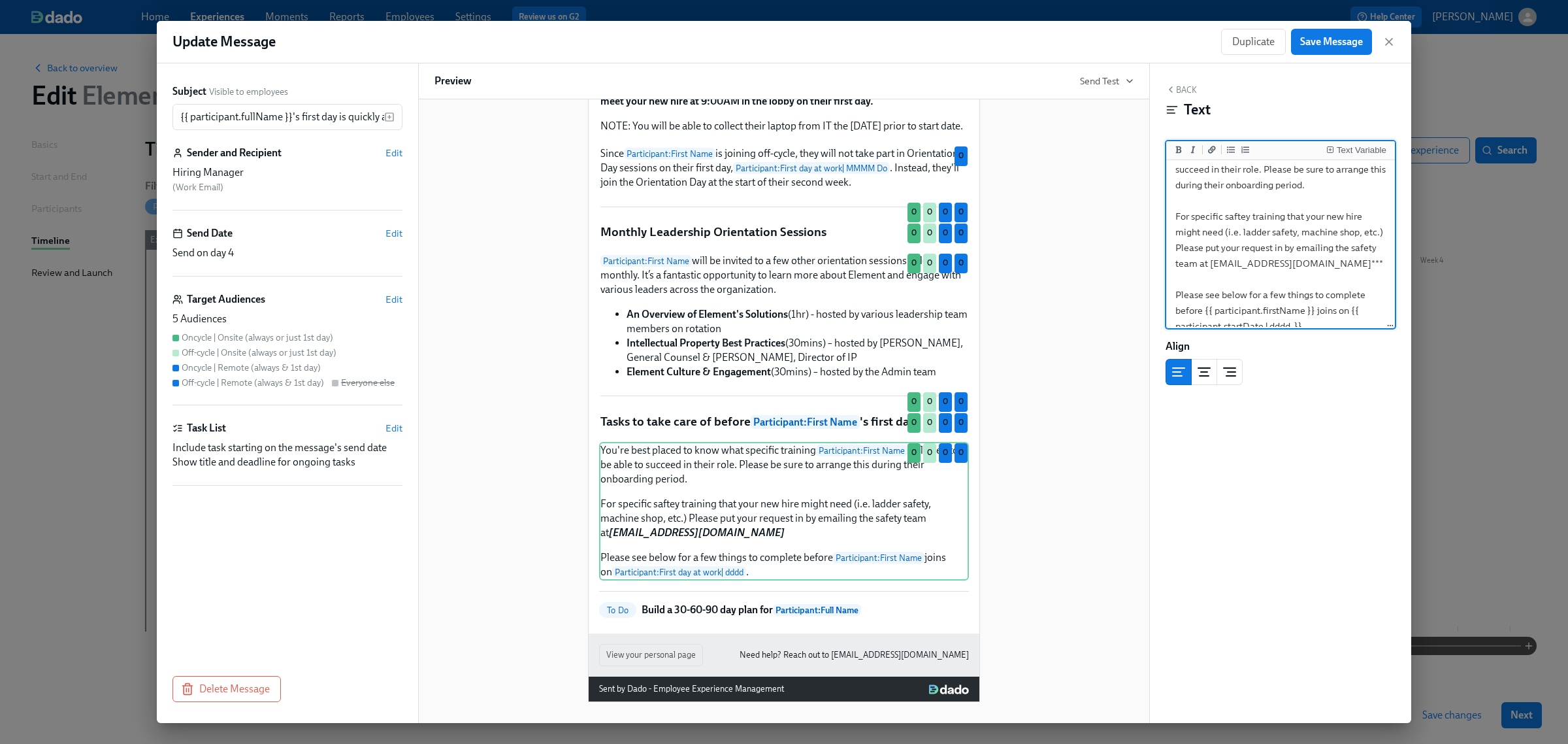
scroll to position [53, 0]
click at [1265, 283] on textarea "You're best placed to know what specific training {{ participant.firstName }} w…" at bounding box center [1280, 219] width 223 height 217
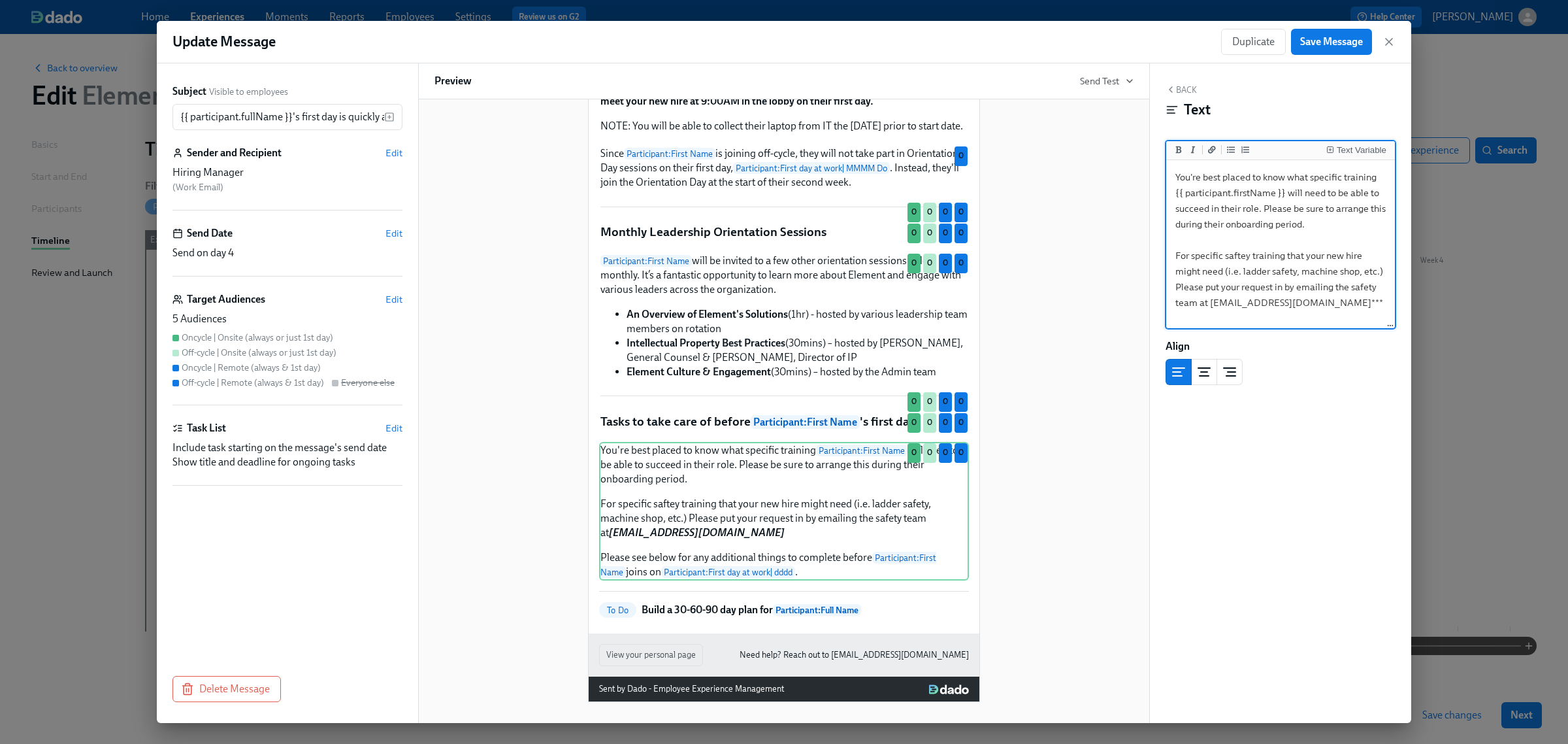
drag, startPoint x: 1173, startPoint y: 178, endPoint x: 1285, endPoint y: 180, distance: 112.0
click at [1285, 180] on textarea "You're best placed to know what specific training {{ participant.firstName }} w…" at bounding box center [1280, 272] width 223 height 217
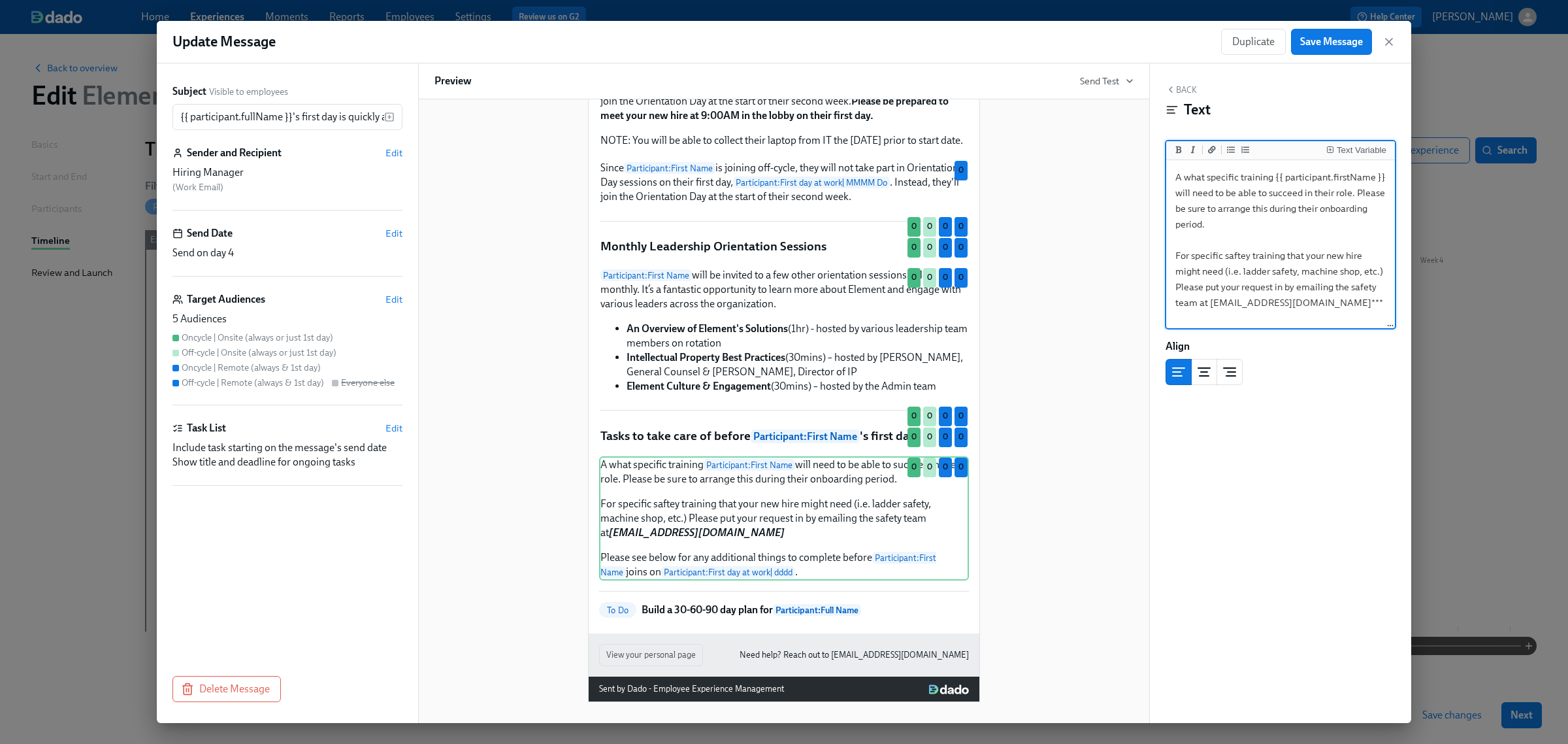
scroll to position [938, 0]
click at [1184, 177] on textarea "Any specific training {{ participant.firstName }} will need to be able to succe…" at bounding box center [1280, 272] width 223 height 217
click at [1279, 240] on textarea "Any specific training {{ participant.firstName }} will need to be able to succe…" at bounding box center [1280, 272] width 223 height 217
click at [1177, 208] on textarea "Any specific training {{ participant.firstName }} will need to be able to succe…" at bounding box center [1280, 272] width 223 height 217
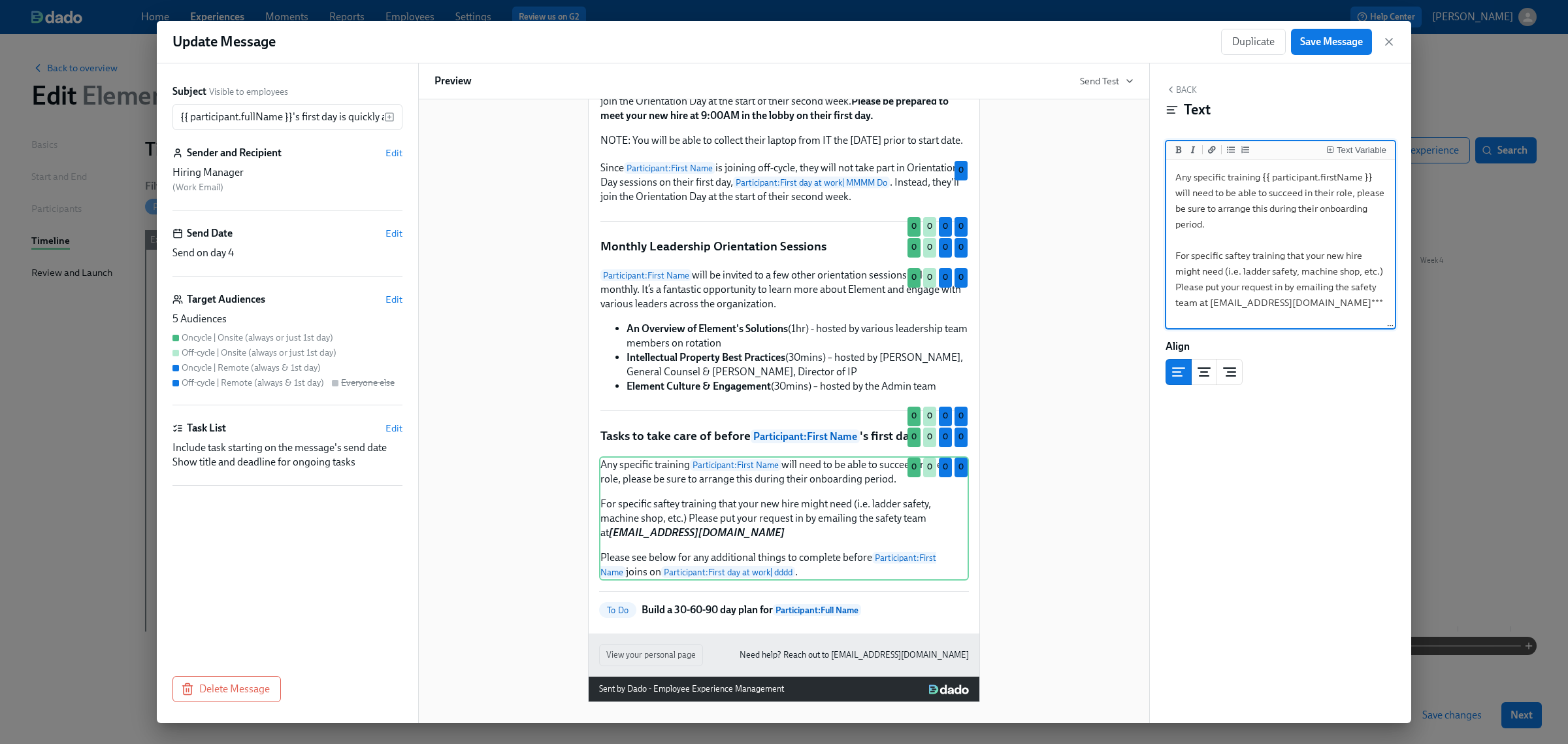
click at [1348, 220] on textarea "Any specific training {{ participant.firstName }} will need to be able to succe…" at bounding box center [1280, 272] width 223 height 217
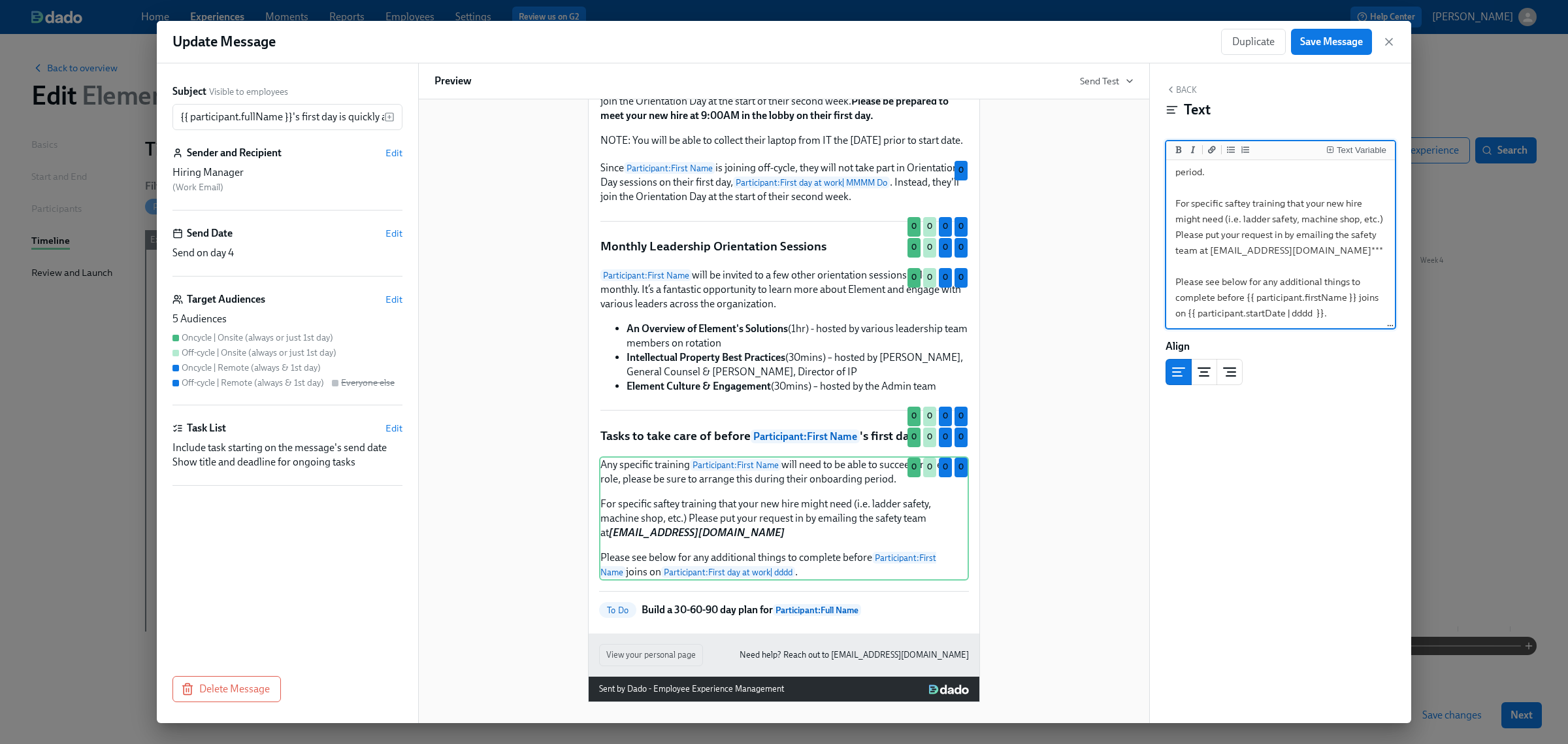
drag, startPoint x: 1288, startPoint y: 200, endPoint x: 1223, endPoint y: 220, distance: 68.0
click at [1223, 220] on textarea "Any specific training {{ participant.firstName }} will need to be able to succe…" at bounding box center [1280, 219] width 223 height 217
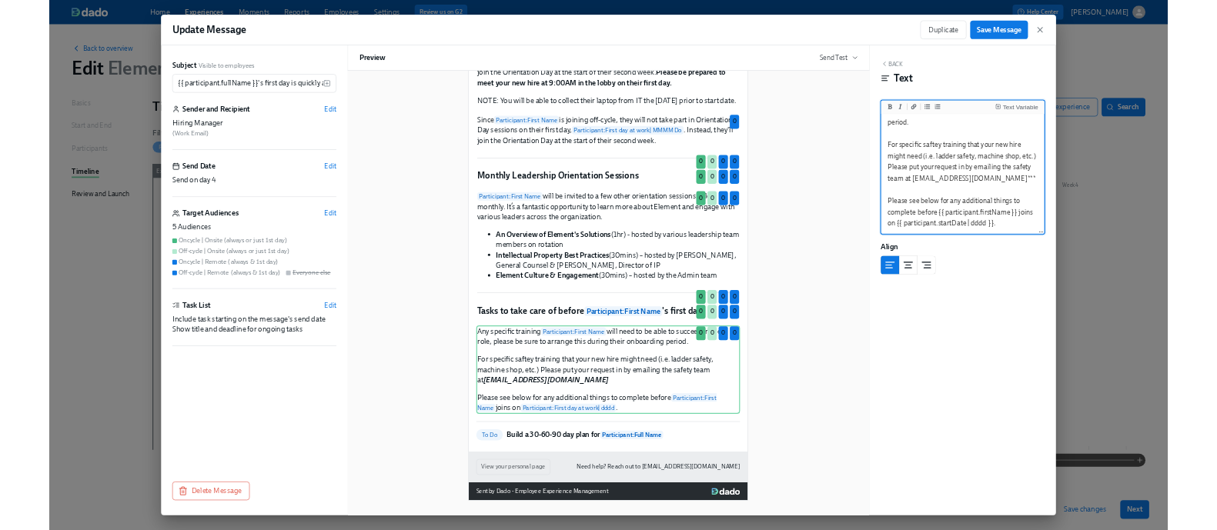
scroll to position [1089, 0]
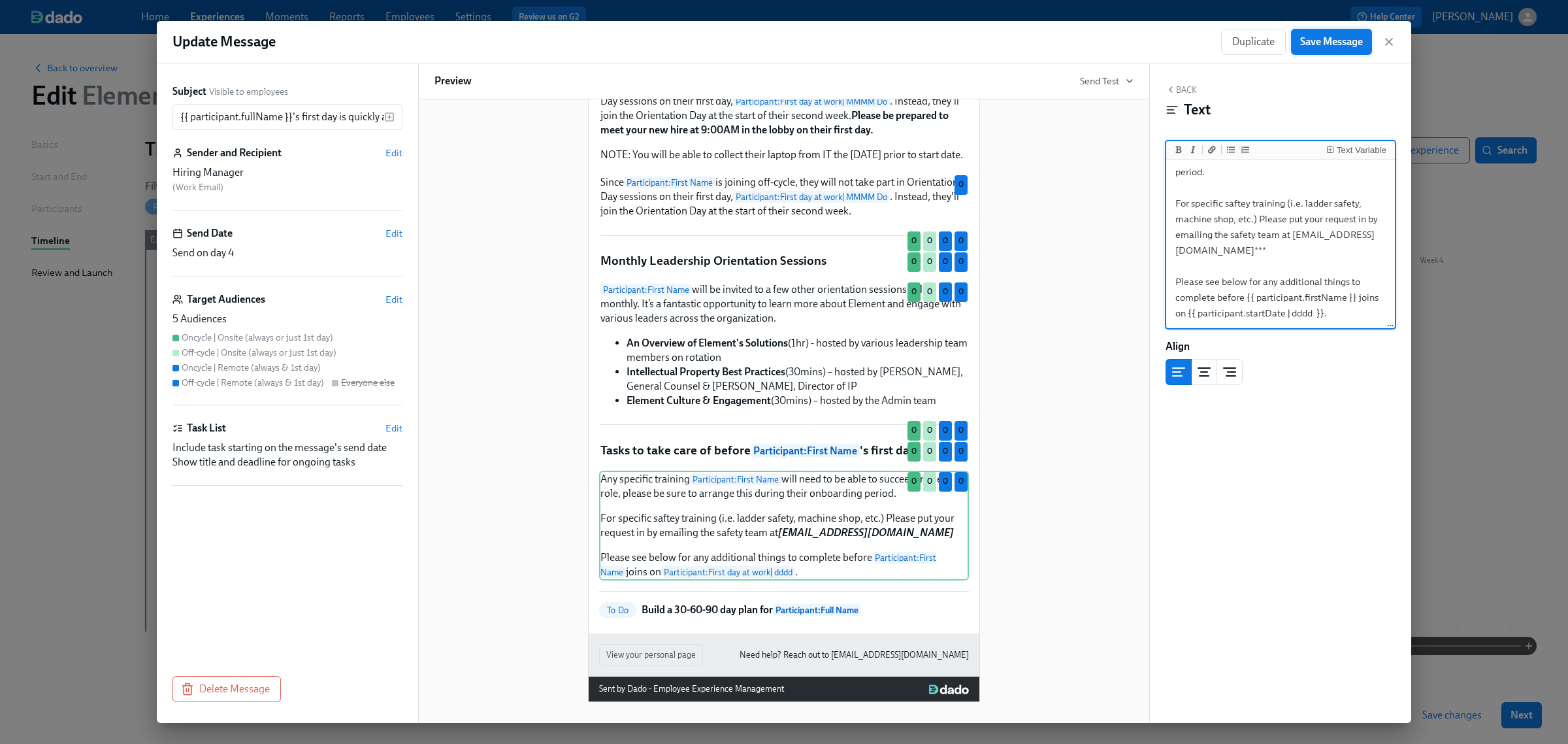
type textarea "Any specific training {{ participant.firstName }} will need to be able to succe…"
click at [1324, 37] on span "Save Message" at bounding box center [1332, 42] width 63 height 13
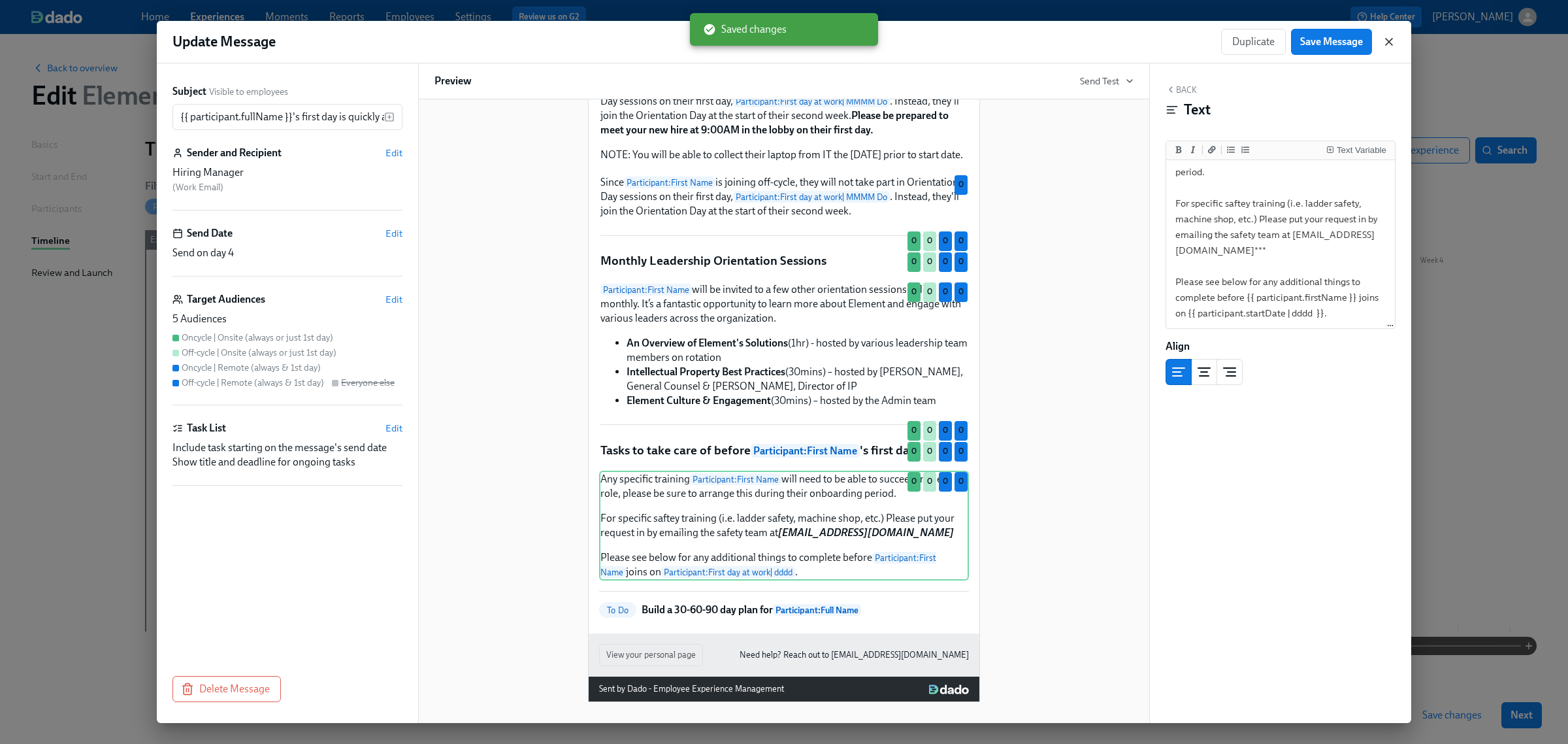
click at [1391, 41] on icon "button" at bounding box center [1389, 42] width 13 height 13
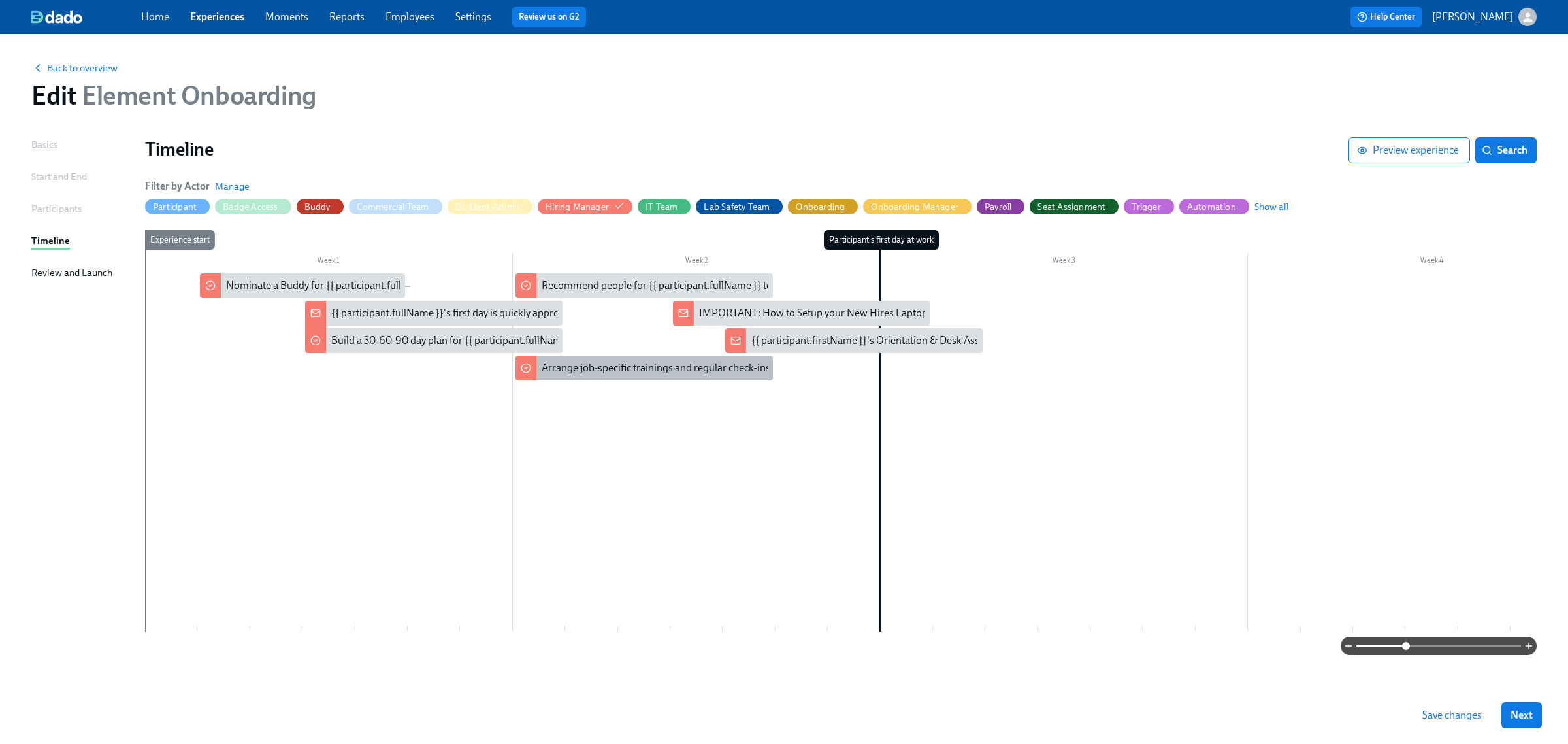
click at [620, 364] on div "Arrange job-specific trainings and regular check-ins with {{ participant.fullNa…" at bounding box center [723, 368] width 364 height 14
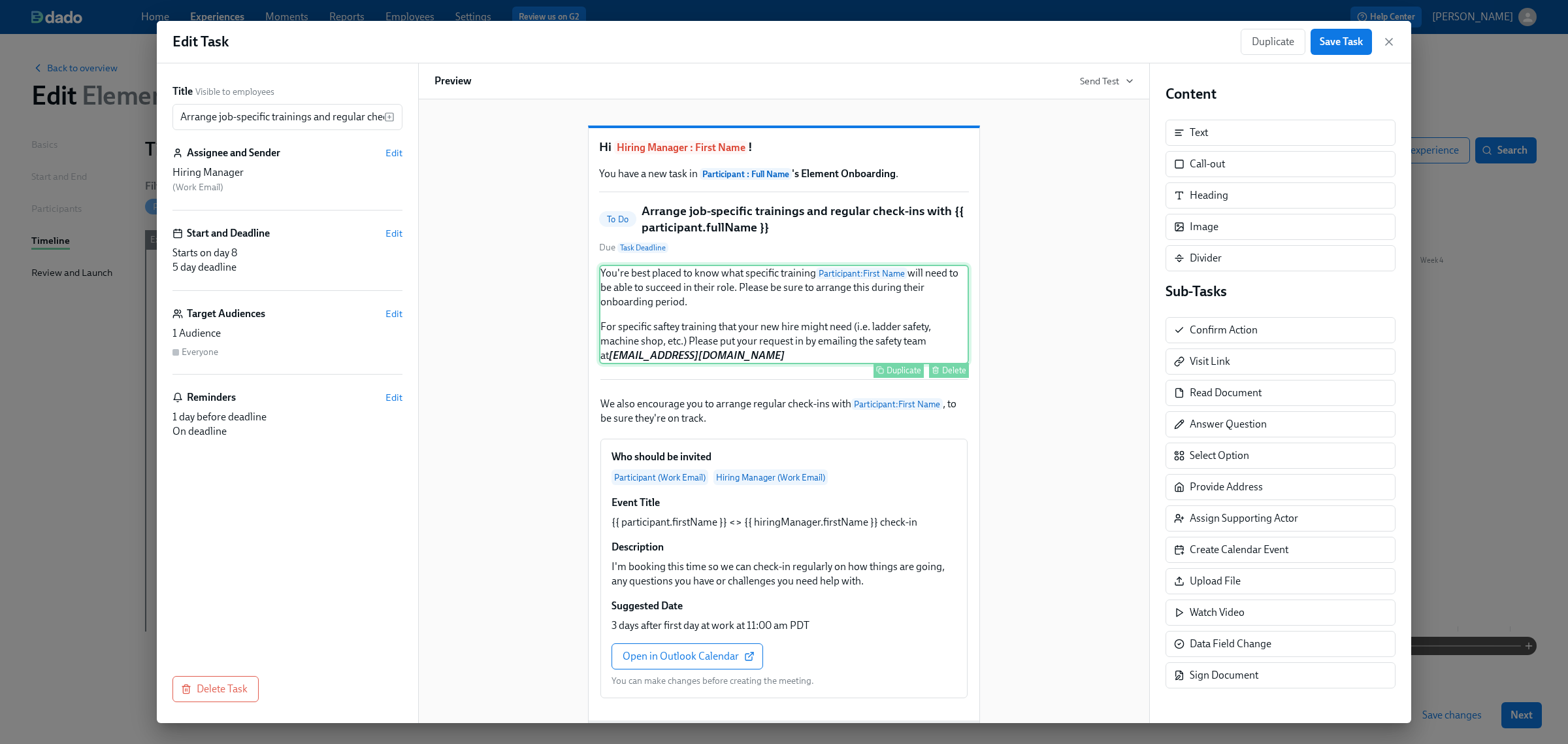
click at [710, 320] on div "You're best placed to know what specific training Participant : First Name will…" at bounding box center [784, 314] width 370 height 99
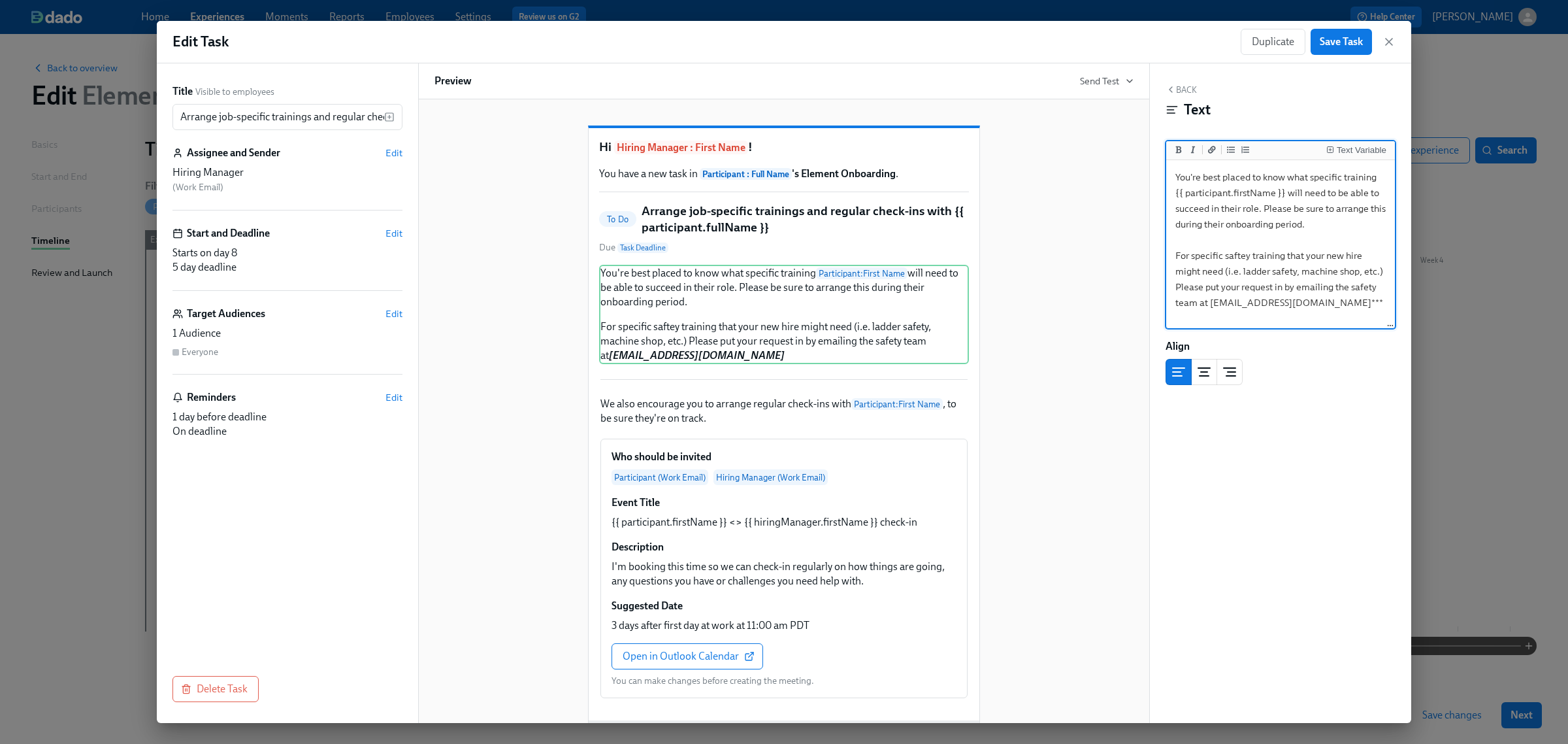
drag, startPoint x: 1176, startPoint y: 174, endPoint x: 1344, endPoint y: 312, distance: 217.4
click at [1344, 312] on textarea "You're best placed to know what specific training {{ participant.firstName }} w…" at bounding box center [1280, 245] width 223 height 164
click at [1194, 197] on textarea "You're best placed to know what specific training {{ participant.firstName }} w…" at bounding box center [1280, 245] width 223 height 164
drag, startPoint x: 1204, startPoint y: 175, endPoint x: 1260, endPoint y: 173, distance: 56.0
click at [1260, 173] on textarea "You're best placed to know what specific training {{ participant.firstName }} w…" at bounding box center [1280, 245] width 223 height 164
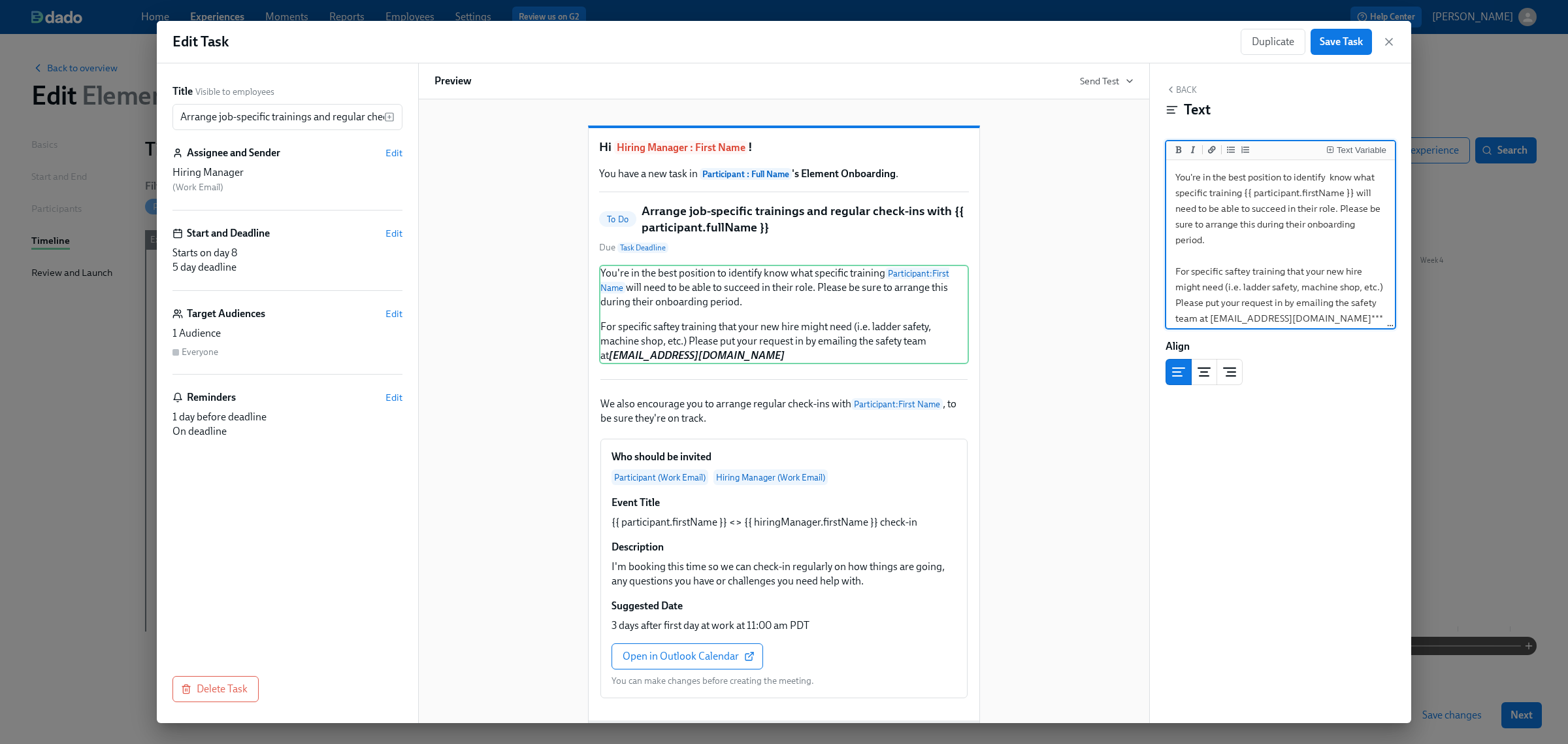
drag, startPoint x: 1329, startPoint y: 178, endPoint x: 1200, endPoint y: 193, distance: 129.9
click at [1200, 193] on textarea "You're in the best position to identify know what specific training {{ particip…" at bounding box center [1280, 248] width 223 height 170
click at [1330, 178] on textarea "You're in the best position to identify specific training {{ participant.firstN…" at bounding box center [1280, 245] width 223 height 164
drag, startPoint x: 1175, startPoint y: 206, endPoint x: 1218, endPoint y: 206, distance: 43.0
click at [1218, 206] on textarea "You're in the best position to identify specific training {{ participant.firstN…" at bounding box center [1280, 245] width 223 height 164
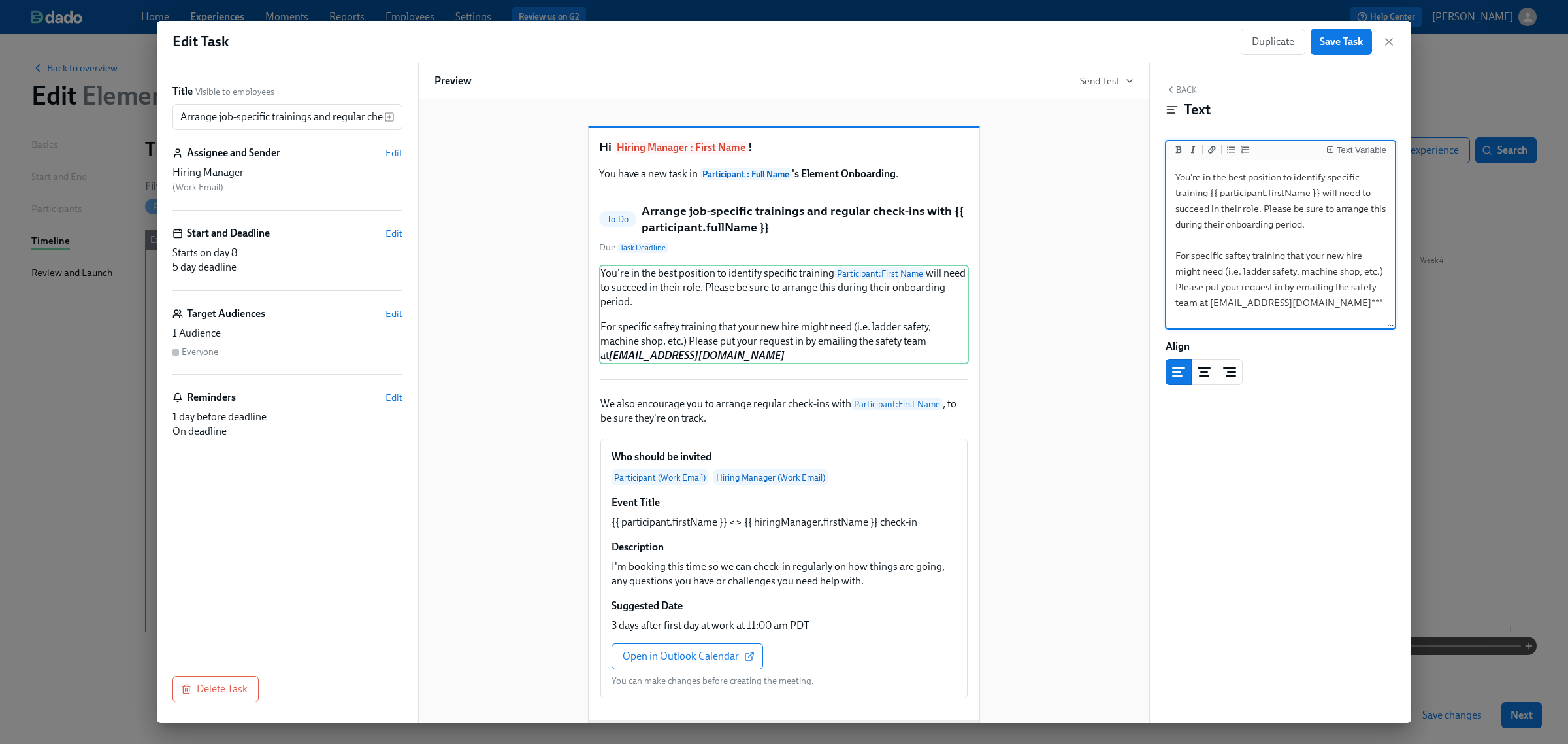
click at [1179, 254] on textarea "You're in the best position to identify specific training {{ participant.firstN…" at bounding box center [1280, 245] width 223 height 164
click at [1207, 270] on textarea "You're in the best position to identify specific training {{ participant.firstN…" at bounding box center [1280, 248] width 223 height 170
drag, startPoint x: 1214, startPoint y: 272, endPoint x: 1338, endPoint y: 267, distance: 124.1
click at [1338, 267] on textarea "You're in the best position to identify specific training {{ participant.firstN…" at bounding box center [1280, 248] width 223 height 170
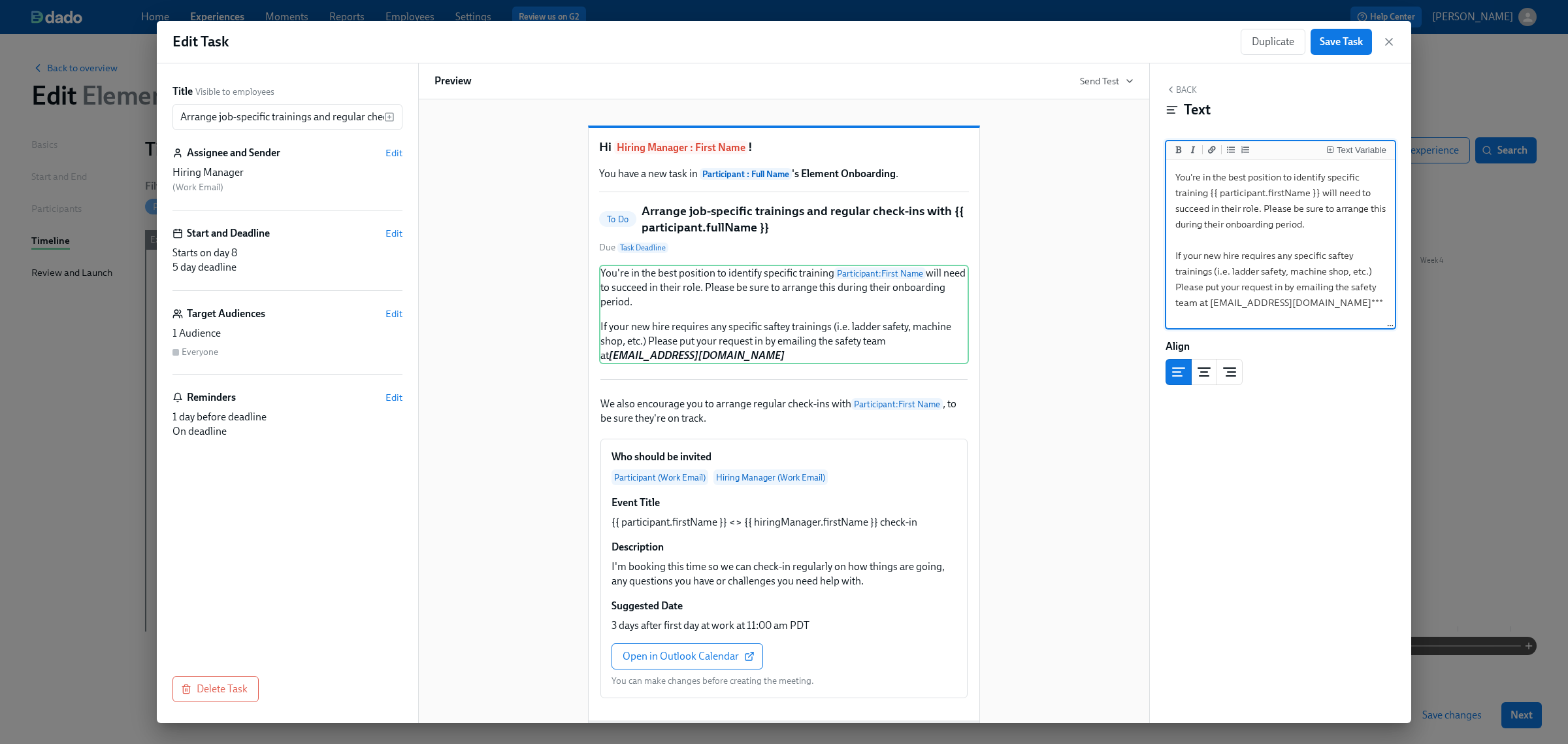
click at [1177, 290] on textarea "You're in the best position to identify specific training {{ participant.firstN…" at bounding box center [1280, 245] width 223 height 164
click at [1205, 283] on textarea "You're in the best position to identify specific training {{ participant.firstN…" at bounding box center [1280, 245] width 223 height 164
drag, startPoint x: 1284, startPoint y: 288, endPoint x: 1235, endPoint y: 302, distance: 51.0
click at [1235, 302] on textarea "You're in the best position to identify specific training {{ participant.firstN…" at bounding box center [1280, 248] width 223 height 170
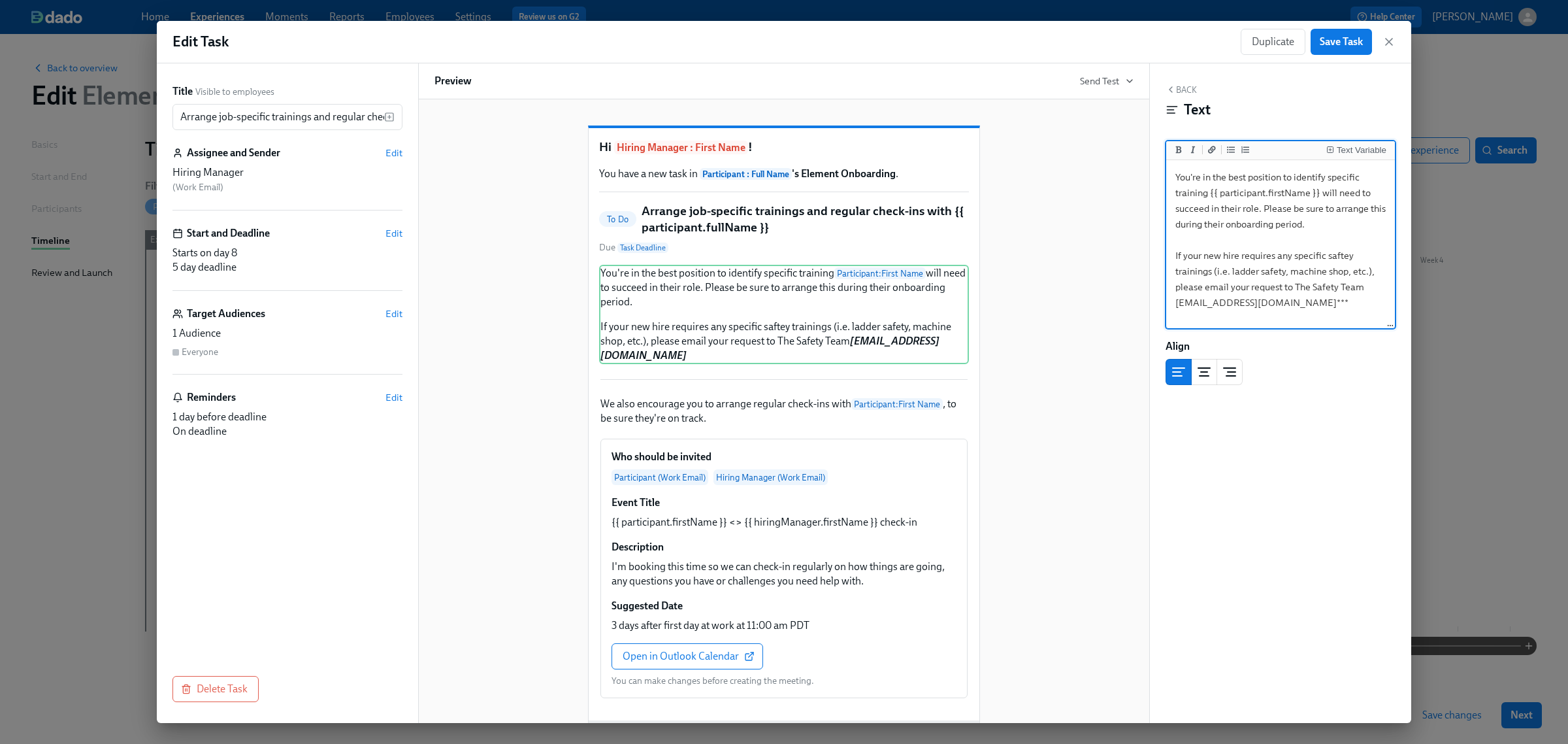
click at [1295, 290] on textarea "You're in the best position to identify specific training {{ participant.firstN…" at bounding box center [1280, 245] width 223 height 164
type textarea "You're in the best position to identify specific training {{ participant.firstN…"
click at [1335, 43] on span "Save Task" at bounding box center [1341, 42] width 43 height 13
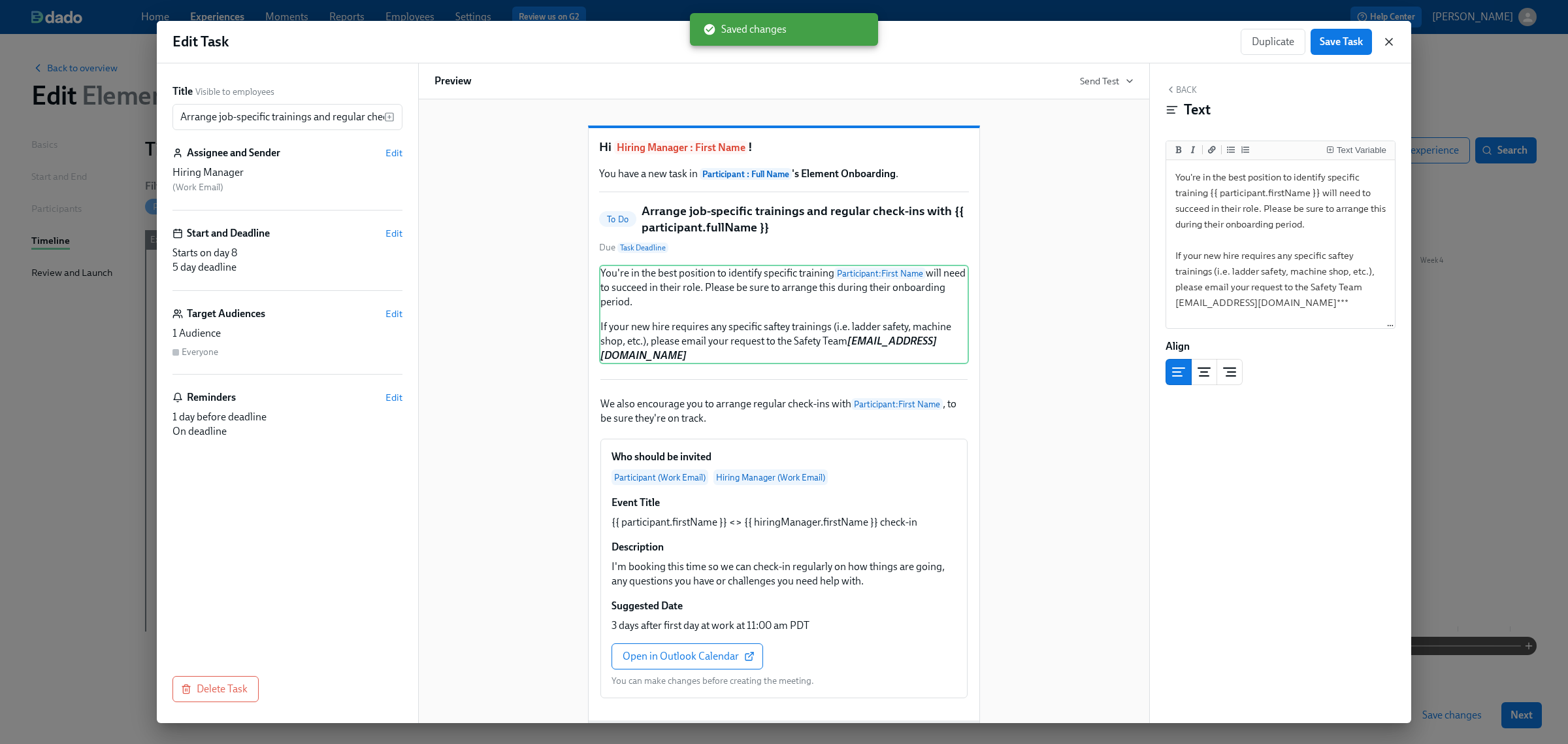
click at [1384, 40] on icon "button" at bounding box center [1389, 42] width 13 height 13
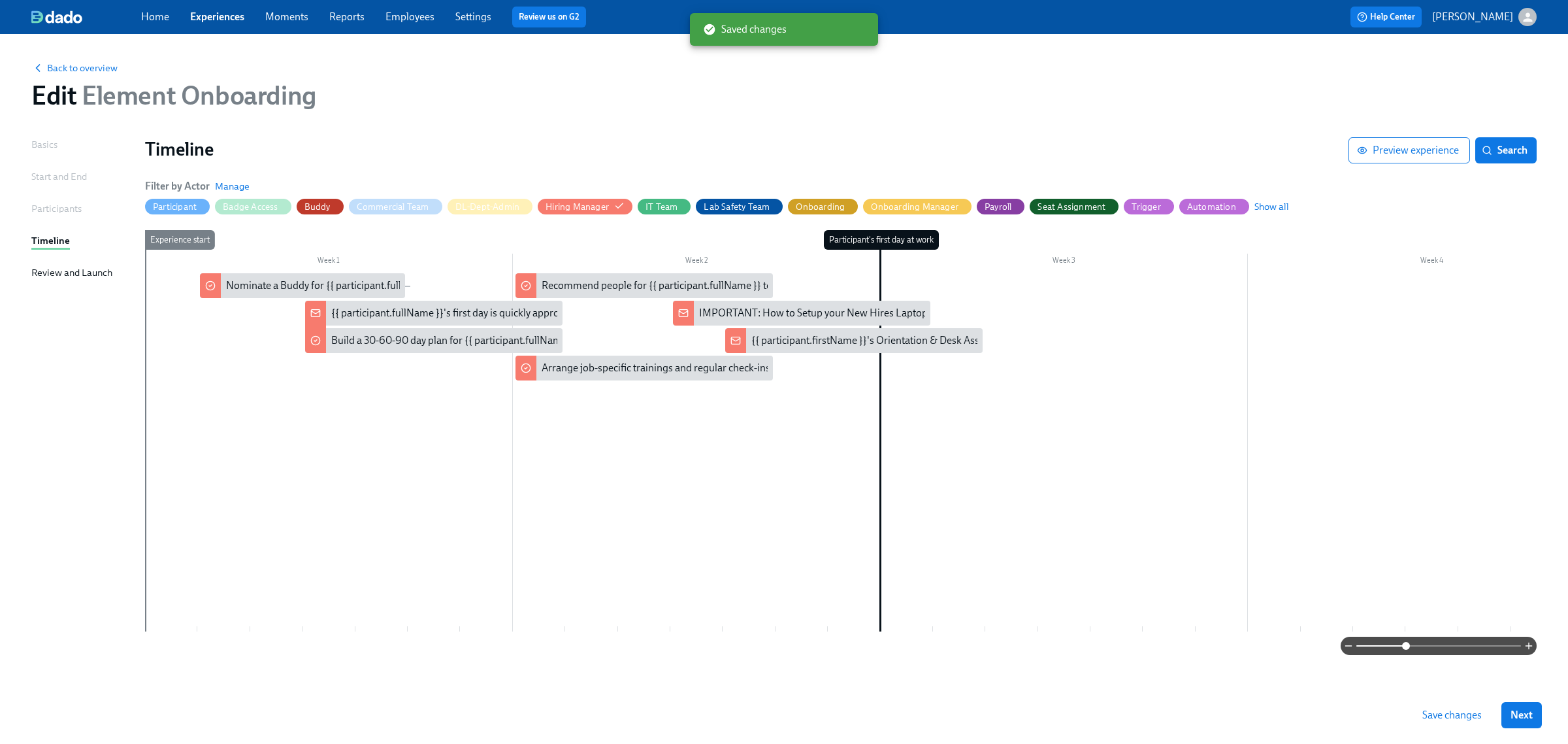
click at [1465, 718] on span "Save changes" at bounding box center [1453, 714] width 59 height 13
